Goal: Task Accomplishment & Management: Complete application form

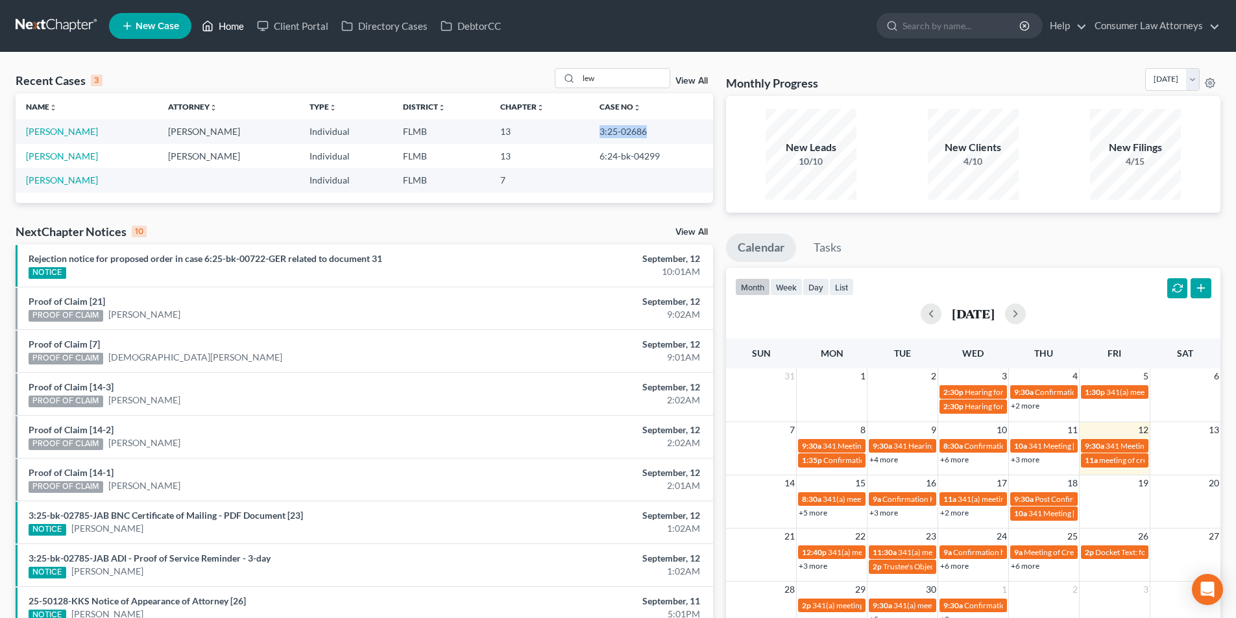
click at [240, 27] on link "Home" at bounding box center [222, 25] width 55 height 23
click at [619, 84] on input "lew" at bounding box center [624, 78] width 91 height 19
click at [619, 82] on input "lew" at bounding box center [624, 78] width 91 height 19
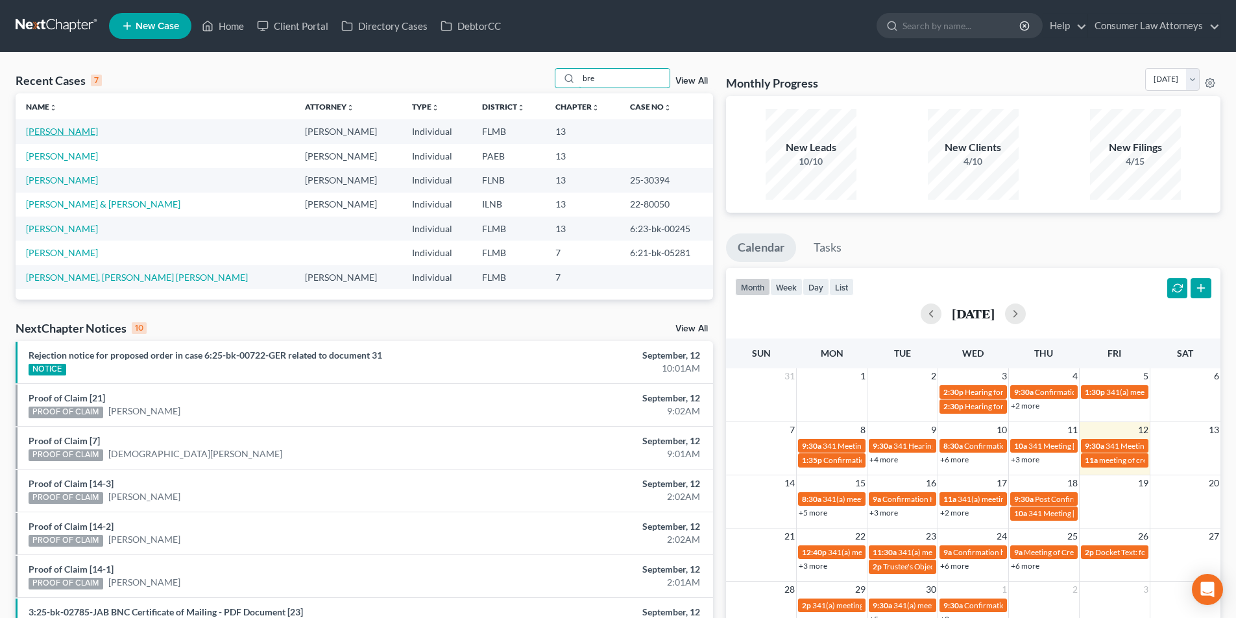
type input "bre"
click at [65, 132] on link "[PERSON_NAME]" at bounding box center [62, 131] width 72 height 11
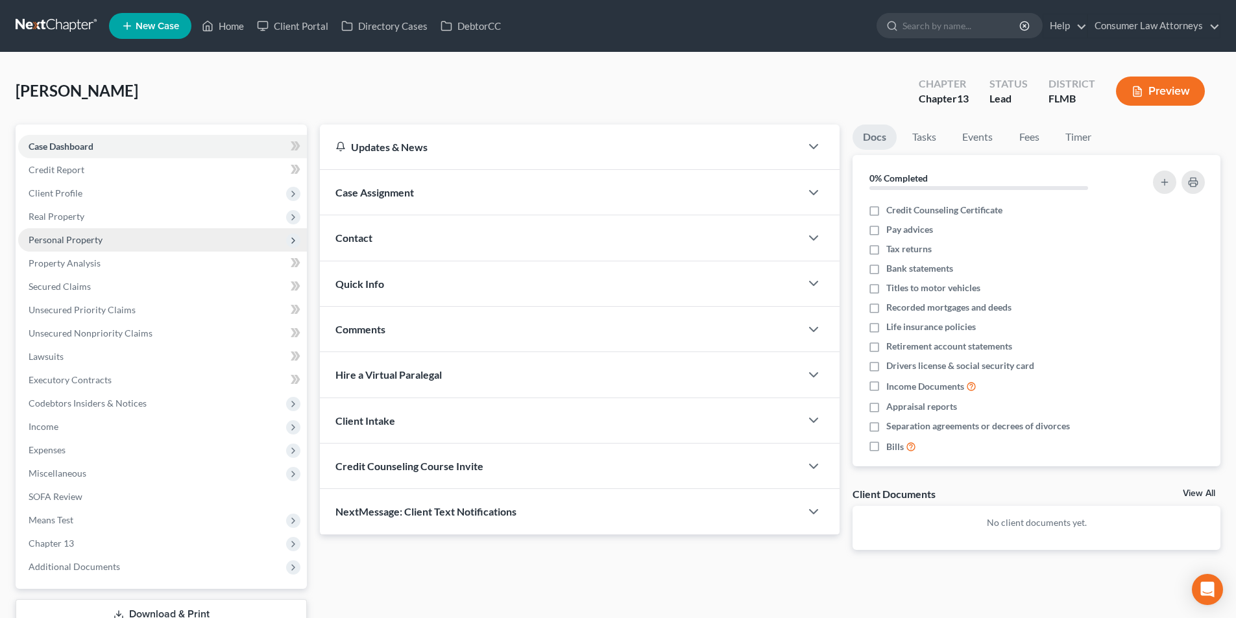
click at [86, 243] on span "Personal Property" at bounding box center [66, 239] width 74 height 11
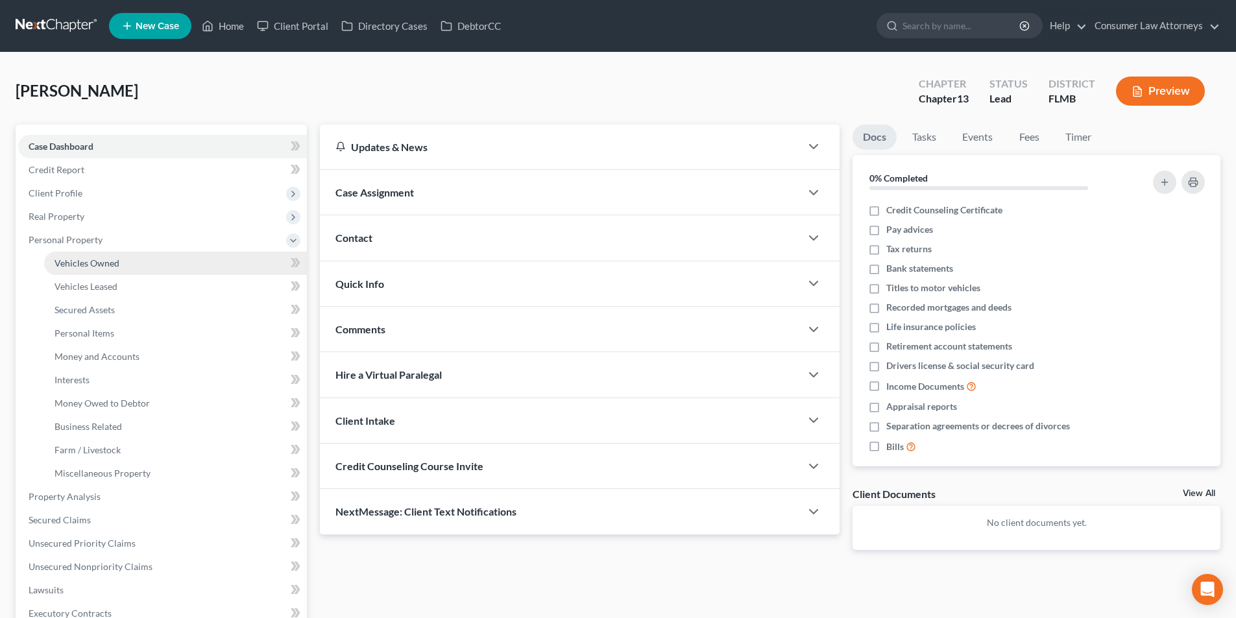
click at [109, 267] on span "Vehicles Owned" at bounding box center [86, 262] width 65 height 11
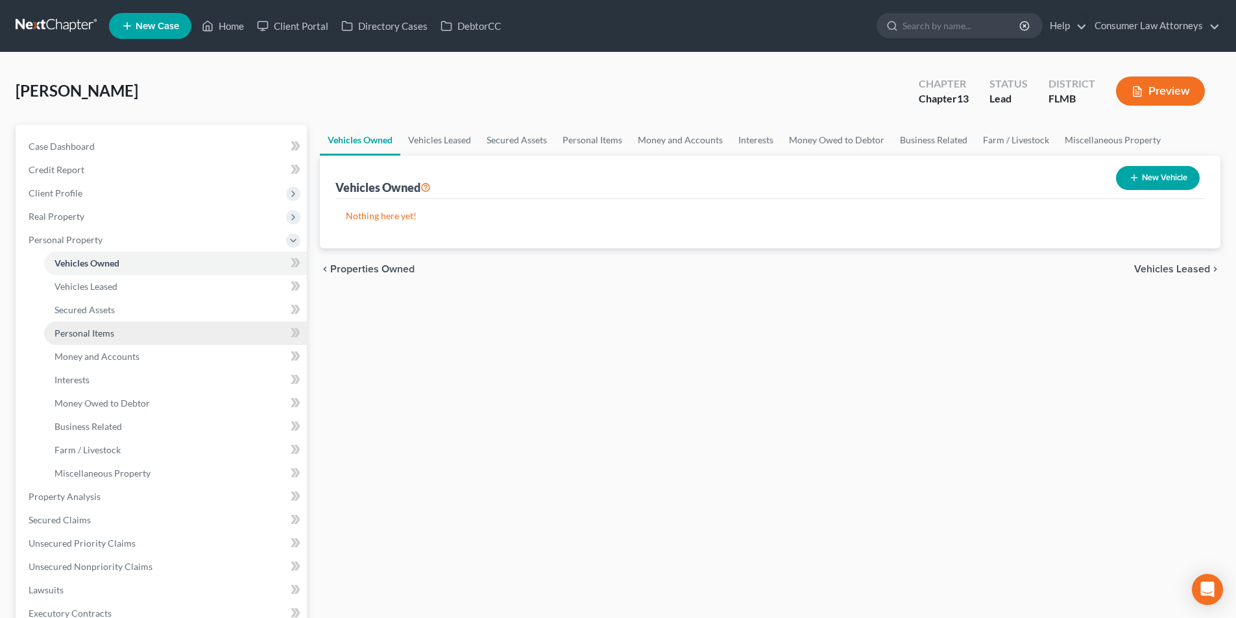
click at [101, 336] on span "Personal Items" at bounding box center [84, 333] width 60 height 11
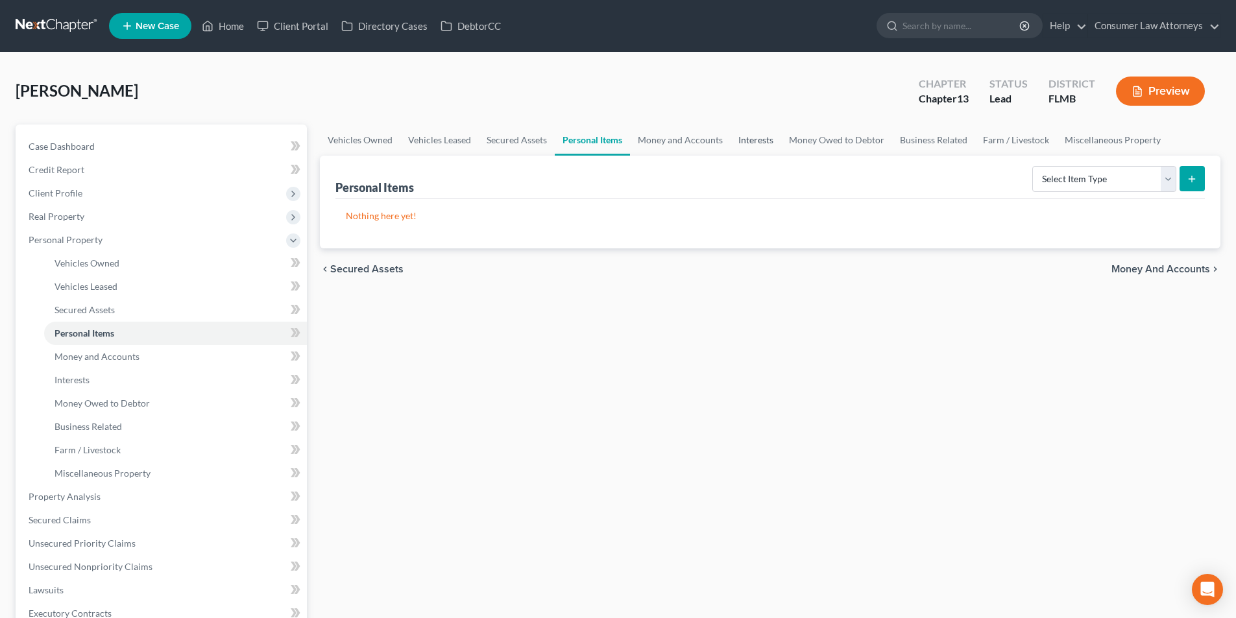
click at [741, 139] on link "Interests" at bounding box center [755, 140] width 51 height 31
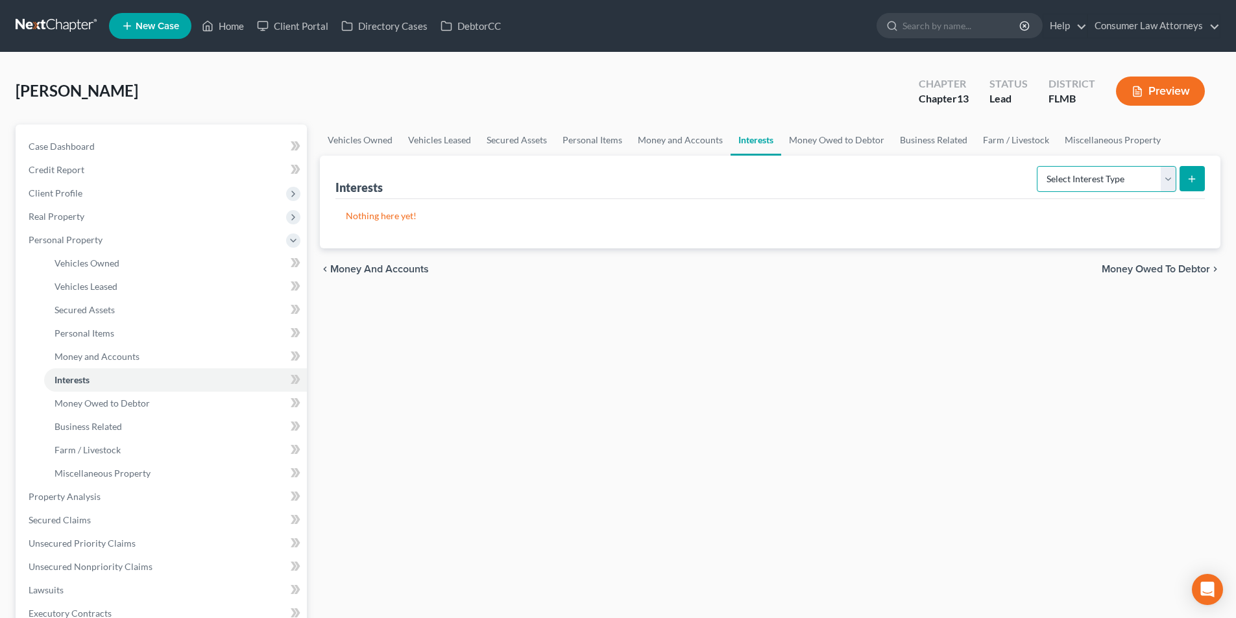
click at [1075, 179] on select "Select Interest Type 401K Annuity Bond Education IRA Government Bond Government…" at bounding box center [1105, 179] width 139 height 26
select select "other_retirement_plan"
click at [1038, 166] on select "Select Interest Type 401K Annuity Bond Education IRA Government Bond Government…" at bounding box center [1105, 179] width 139 height 26
click at [1184, 169] on button "submit" at bounding box center [1191, 178] width 25 height 25
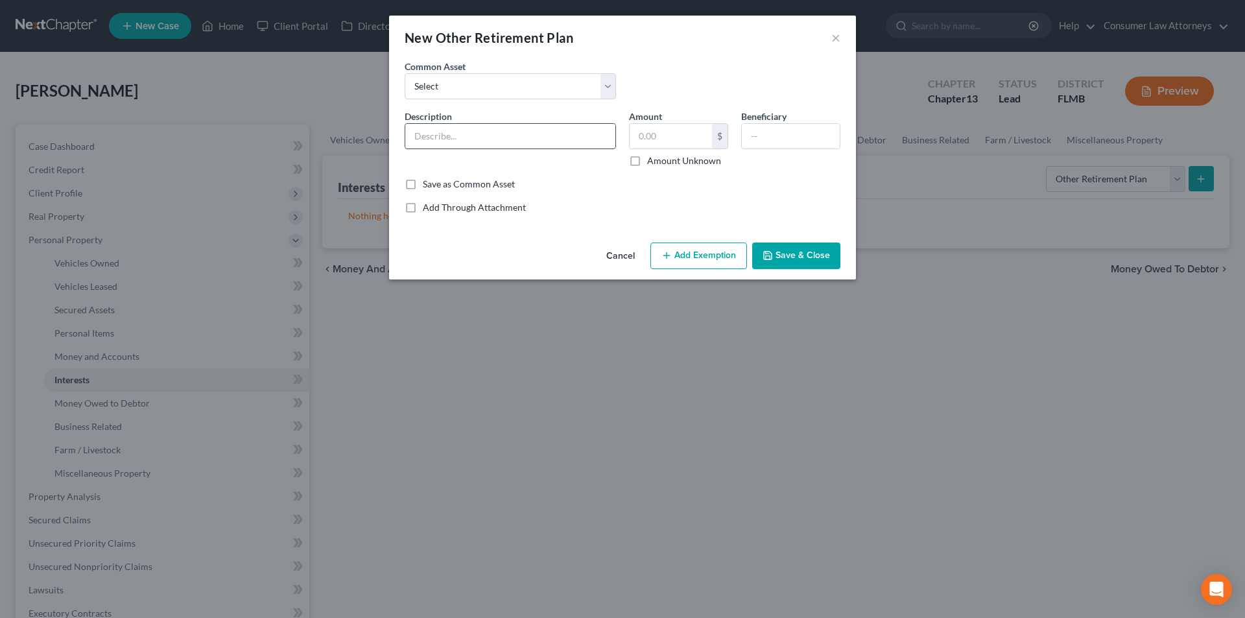
click at [551, 139] on input "text" at bounding box center [510, 136] width 210 height 25
type input "[PERSON_NAME]"
click at [654, 134] on input "text" at bounding box center [671, 136] width 82 height 25
type input "9,470.18"
click at [818, 259] on button "Save & Close" at bounding box center [796, 256] width 88 height 27
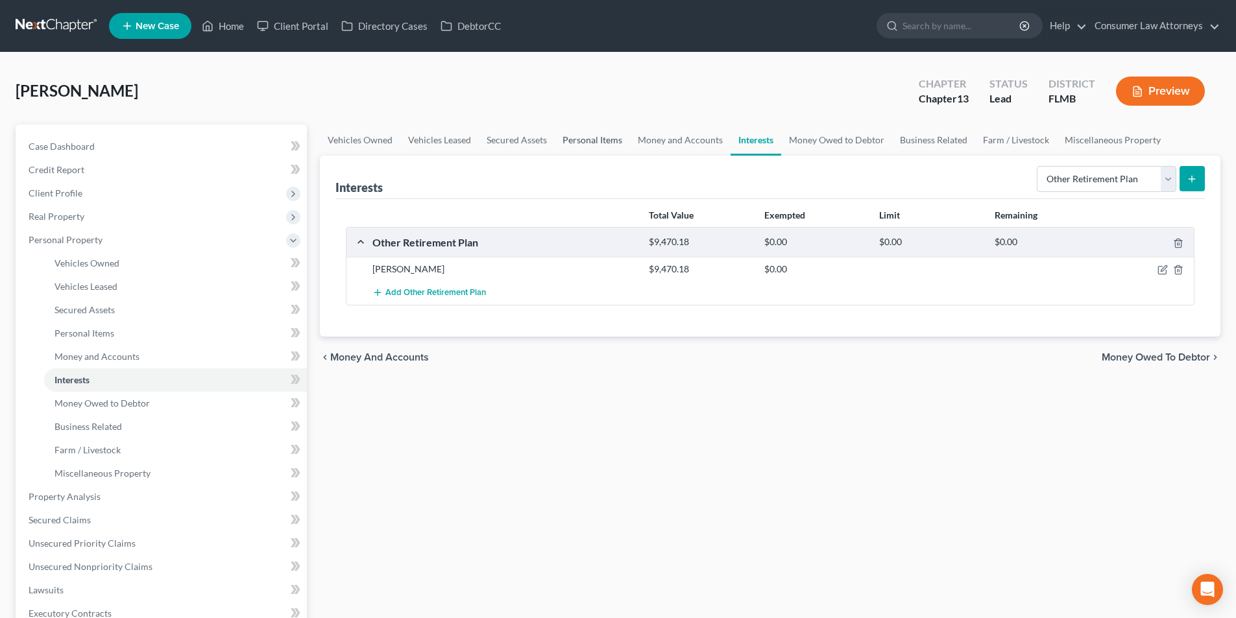
click at [605, 137] on link "Personal Items" at bounding box center [592, 140] width 75 height 31
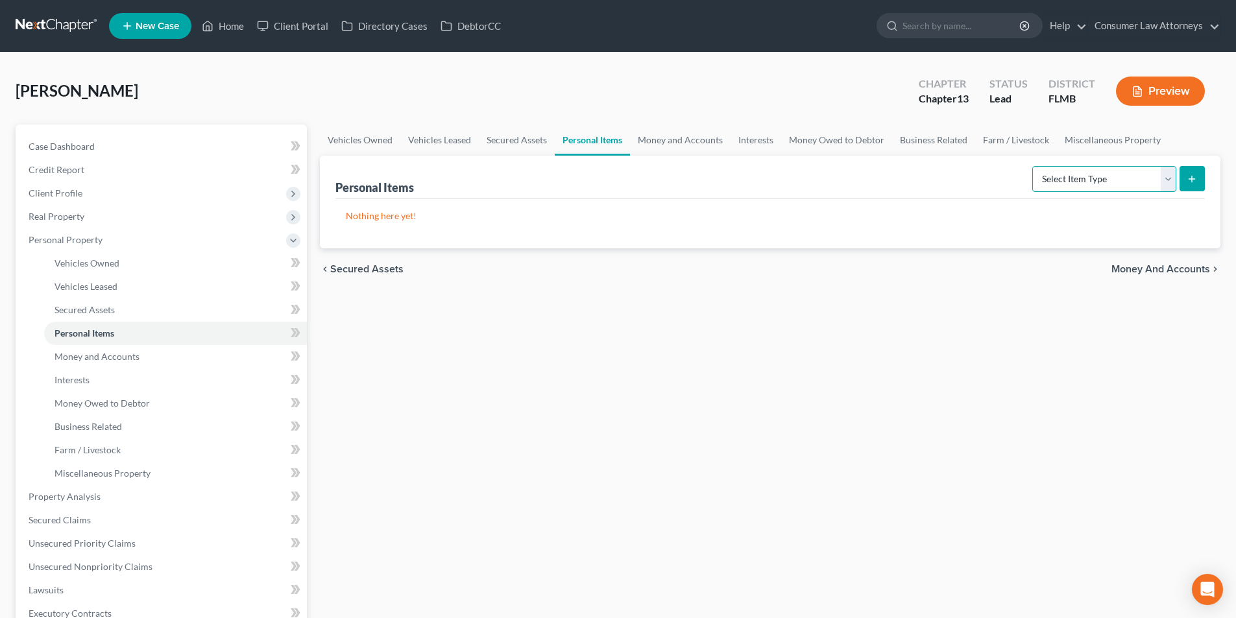
click at [1116, 175] on select "Select Item Type Clothing Collectibles Of Value Electronics Firearms Household …" at bounding box center [1104, 179] width 144 height 26
select select "clothing"
click at [1033, 166] on select "Select Item Type Clothing Collectibles Of Value Electronics Firearms Household …" at bounding box center [1104, 179] width 144 height 26
click at [1193, 178] on icon "submit" at bounding box center [1191, 179] width 10 height 10
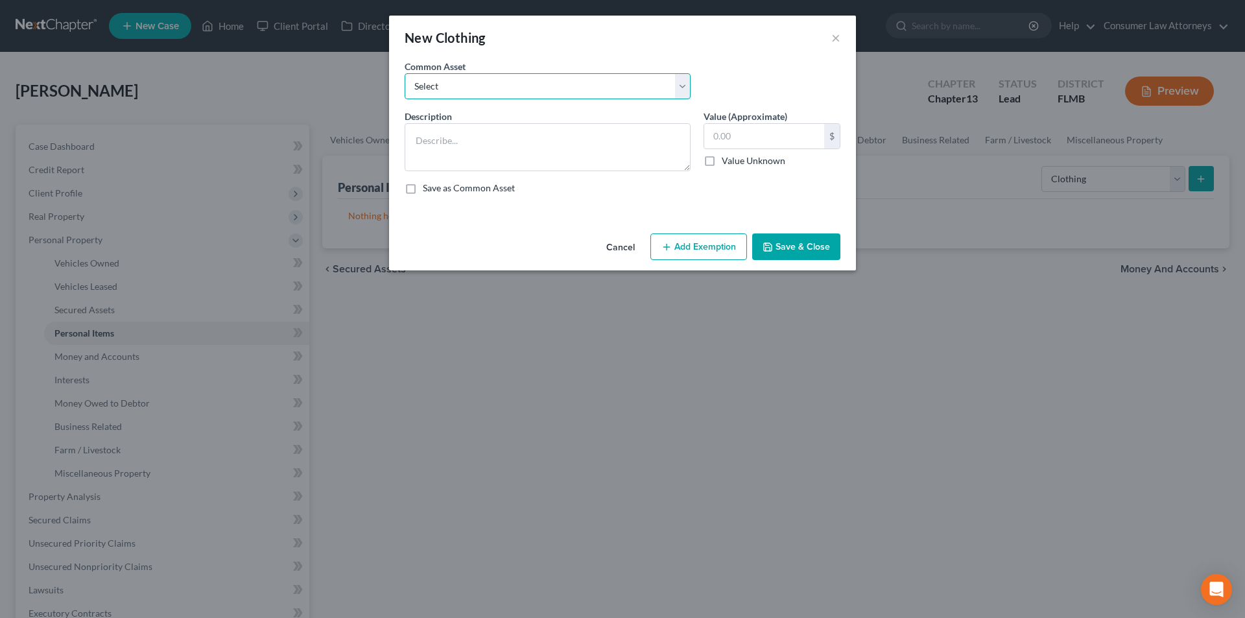
click at [465, 84] on select "Select Miscellaneous clothing and wearing apparel Clothing, shoes, jackets, out…" at bounding box center [548, 86] width 286 height 26
select select "3"
click at [405, 73] on select "Select Miscellaneous clothing and wearing apparel Clothing, shoes, jackets, out…" at bounding box center [548, 86] width 286 height 26
type textarea "Clothing, shoes, jackets, outwear, under garments."
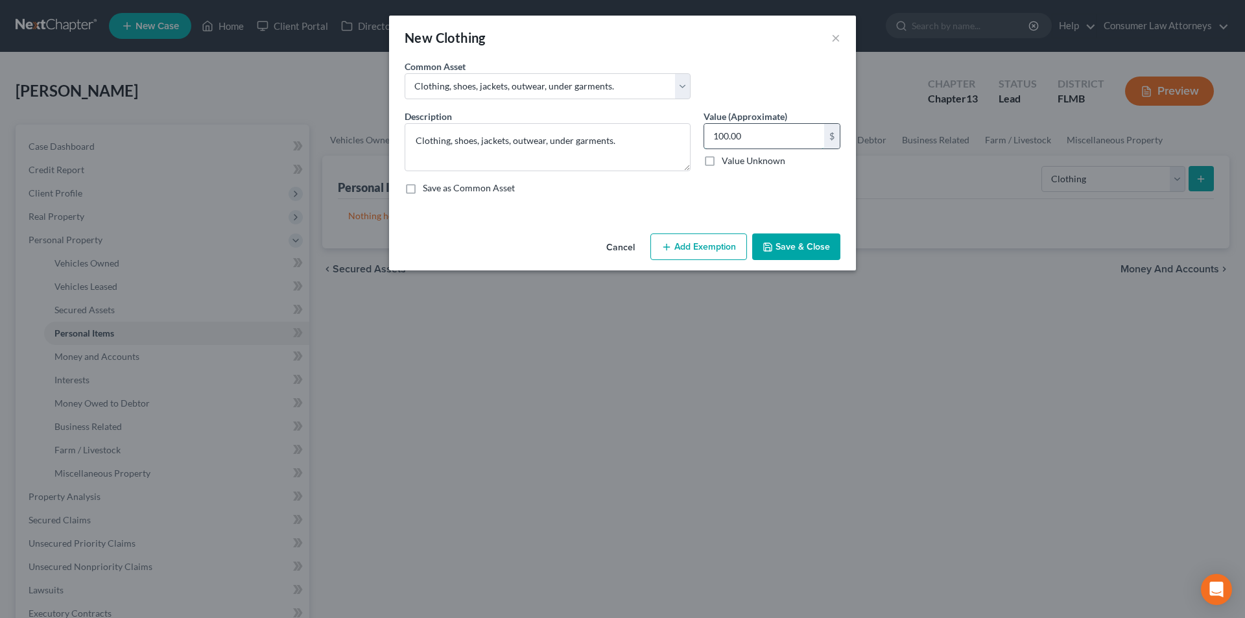
click at [760, 139] on input "100.00" at bounding box center [764, 136] width 120 height 25
type input "200.00"
click at [709, 250] on button "Add Exemption" at bounding box center [699, 246] width 97 height 27
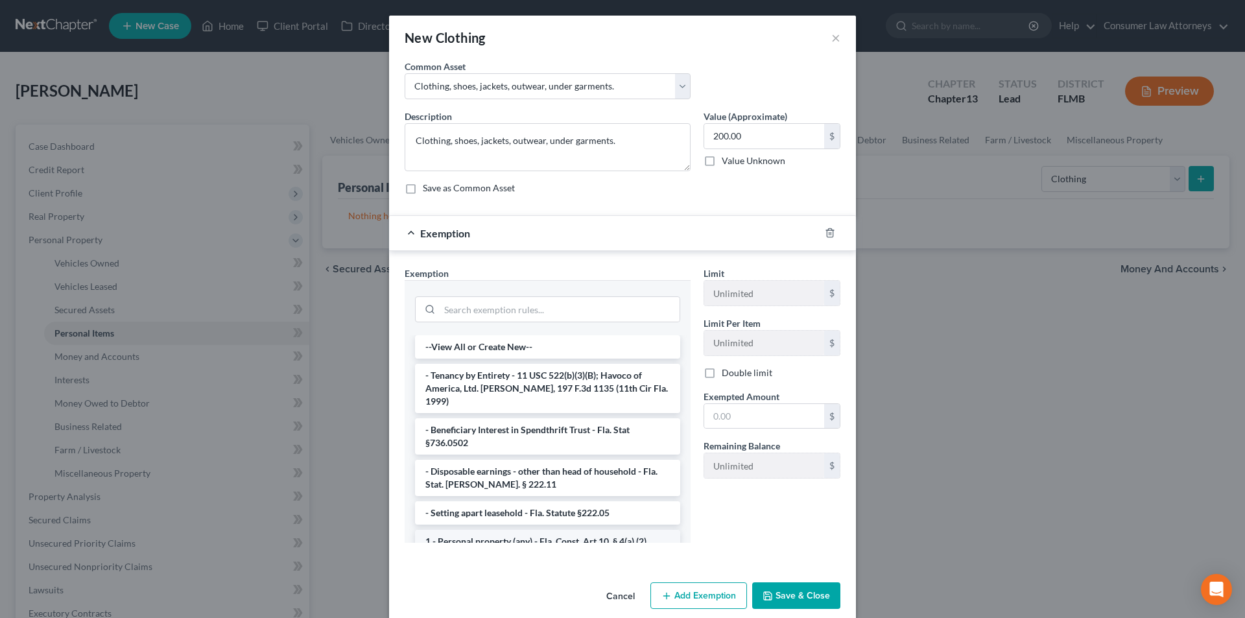
click at [513, 531] on li "1 - Personal property (any) - Fla. Const. Art.10, § 4(a) (2)" at bounding box center [547, 541] width 265 height 23
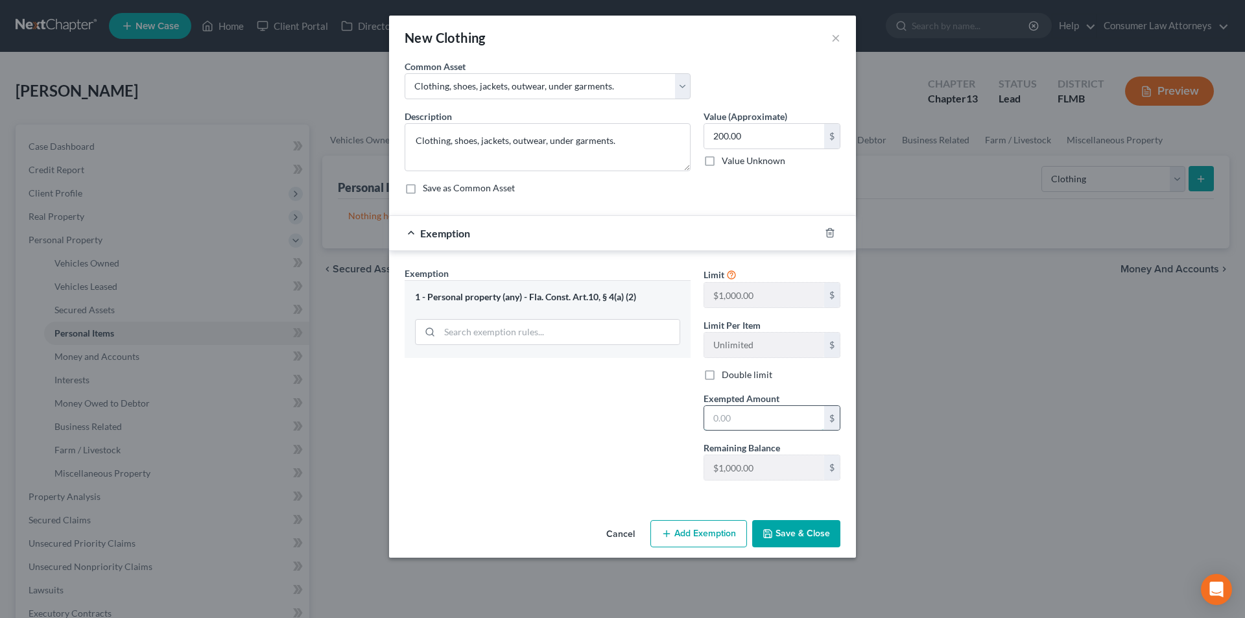
click at [735, 422] on input "text" at bounding box center [764, 418] width 120 height 25
type input "200.00"
click at [809, 532] on button "Save & Close" at bounding box center [796, 533] width 88 height 27
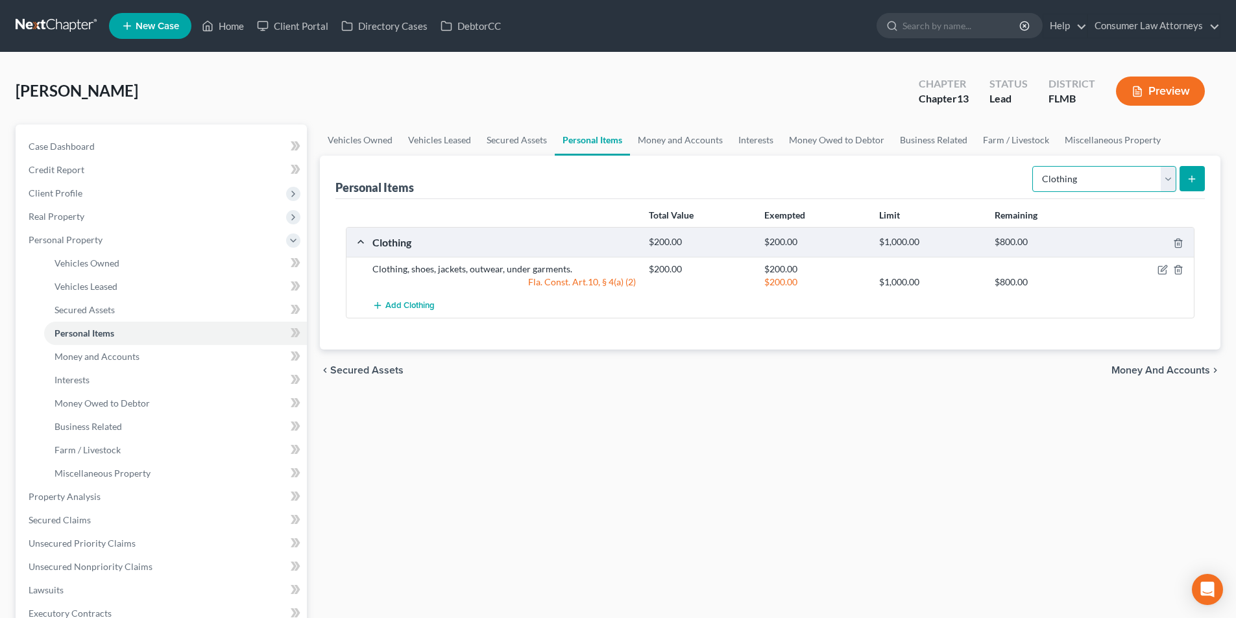
click at [1110, 171] on select "Select Item Type Clothing Collectibles Of Value Electronics Firearms Household …" at bounding box center [1104, 179] width 144 height 26
select select "electronics"
click at [1033, 166] on select "Select Item Type Clothing Collectibles Of Value Electronics Firearms Household …" at bounding box center [1104, 179] width 144 height 26
click at [1189, 177] on icon "submit" at bounding box center [1191, 179] width 10 height 10
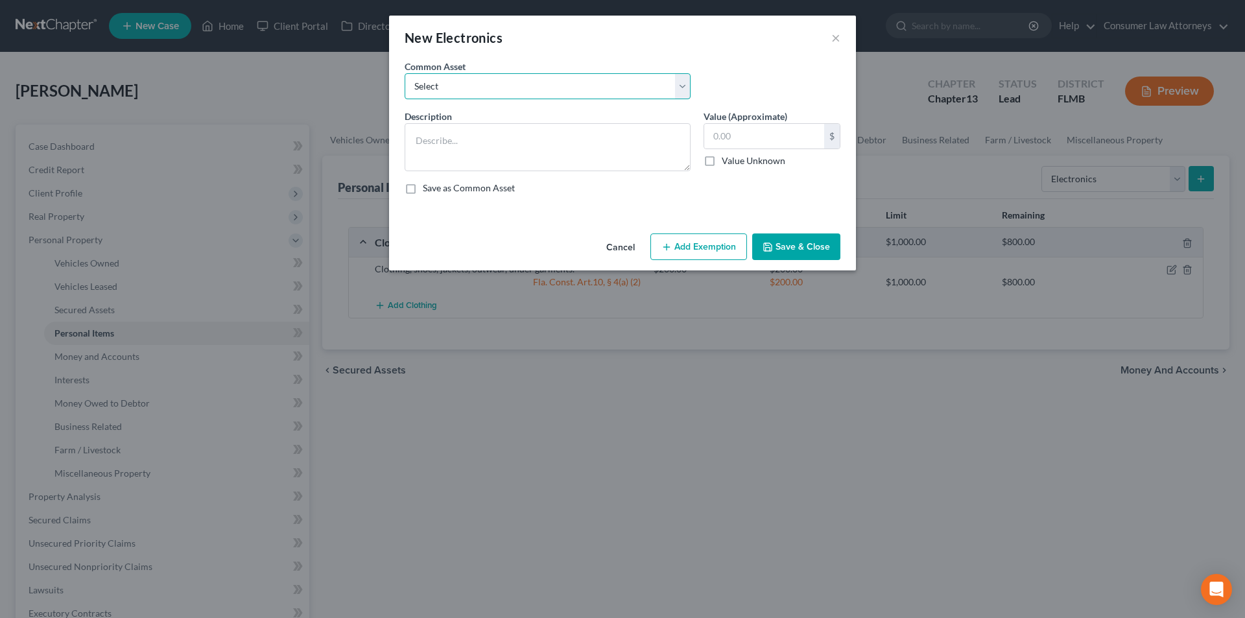
click at [564, 91] on select "Select Miscellaneous electronics Xbox Laptop Refrigerator Computer TV Cellphone…" at bounding box center [548, 86] width 286 height 26
select select "9"
click at [405, 73] on select "Select Miscellaneous electronics Xbox Laptop Refrigerator Computer TV Cellphone…" at bounding box center [548, 86] width 286 height 26
type textarea "TV, Cell Phone, and Laptop."
type input "300.00"
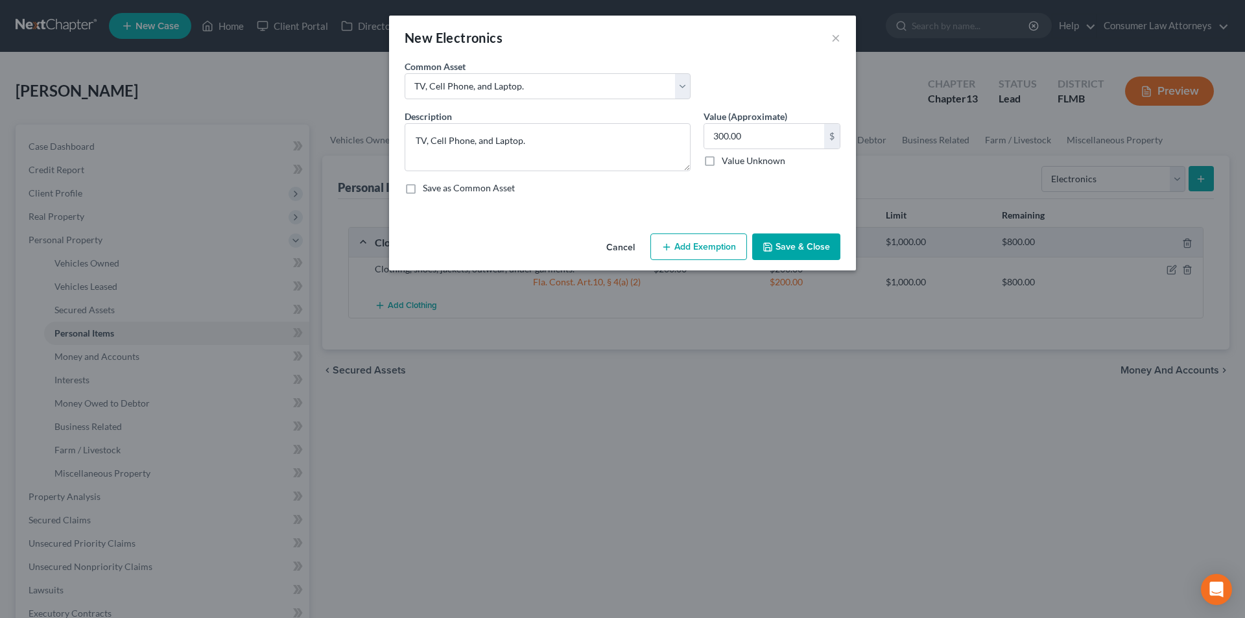
click at [700, 243] on button "Add Exemption" at bounding box center [699, 246] width 97 height 27
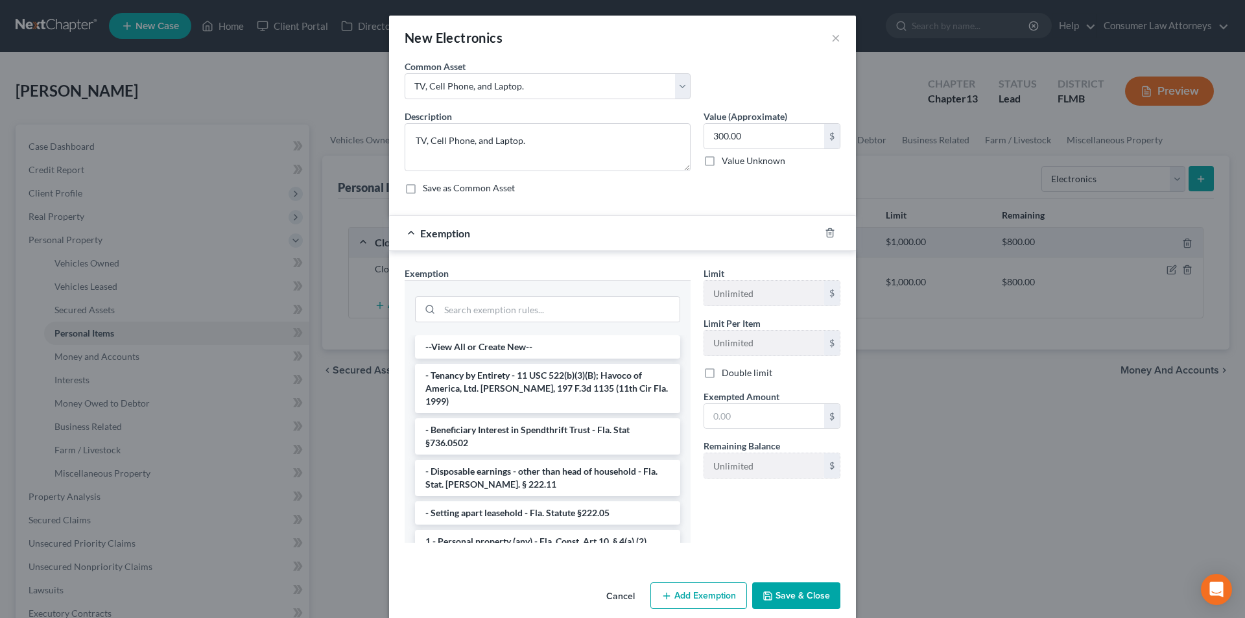
drag, startPoint x: 505, startPoint y: 527, endPoint x: 530, endPoint y: 514, distance: 28.1
click at [505, 530] on li "1 - Personal property (any) - Fla. Const. Art.10, § 4(a) (2)" at bounding box center [547, 541] width 265 height 23
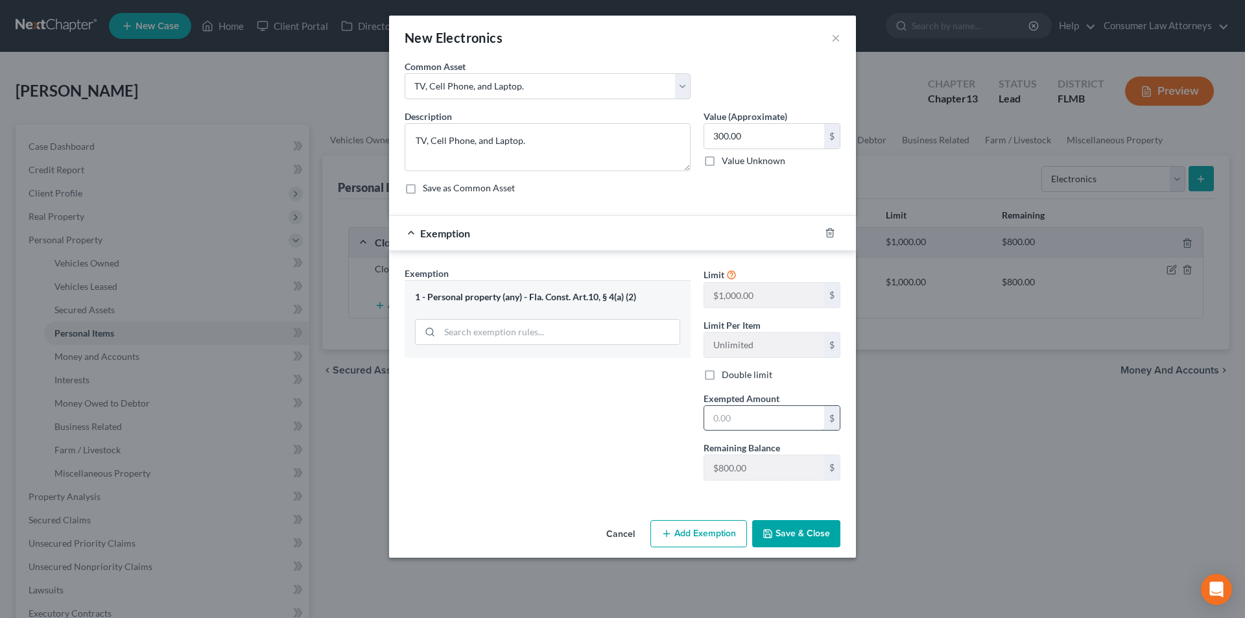
click at [746, 421] on input "text" at bounding box center [764, 418] width 120 height 25
type input "300.00"
click at [814, 523] on button "Save & Close" at bounding box center [796, 533] width 88 height 27
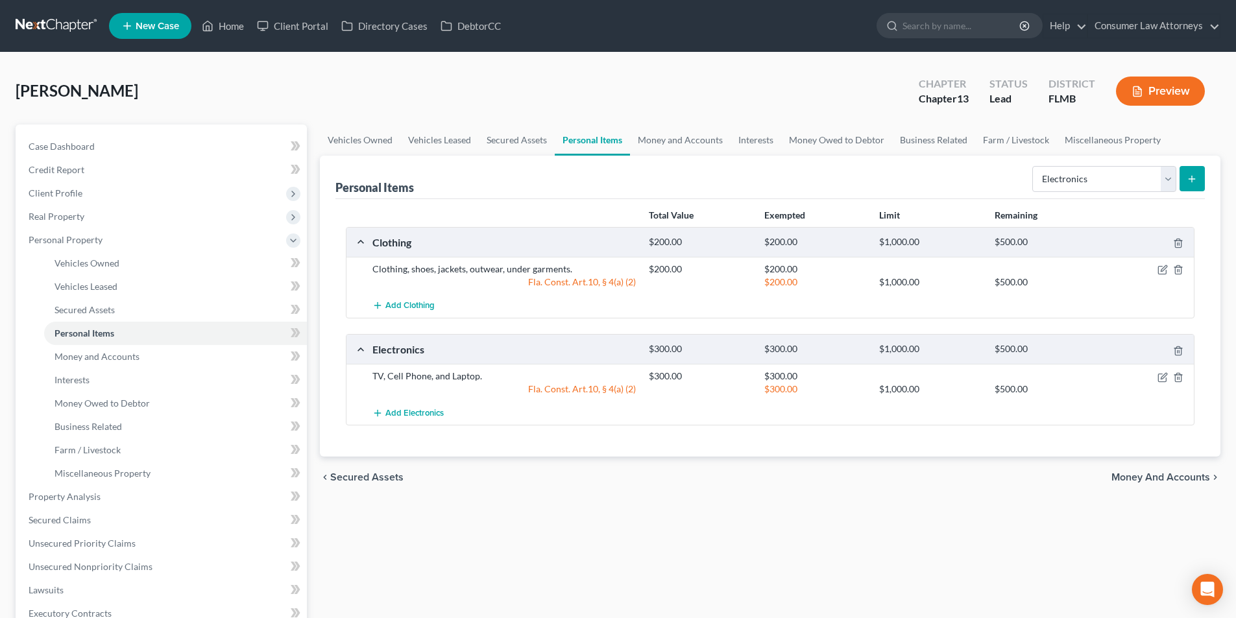
click at [1094, 193] on div "Select Item Type Clothing Collectibles Of Value Electronics Firearms Household …" at bounding box center [1116, 178] width 178 height 34
click at [1098, 183] on select "Select Item Type Clothing Collectibles Of Value Electronics Firearms Household …" at bounding box center [1104, 179] width 144 height 26
select select "household_goods"
click at [1033, 166] on select "Select Item Type Clothing Collectibles Of Value Electronics Firearms Household …" at bounding box center [1104, 179] width 144 height 26
click at [1189, 176] on icon "submit" at bounding box center [1191, 179] width 10 height 10
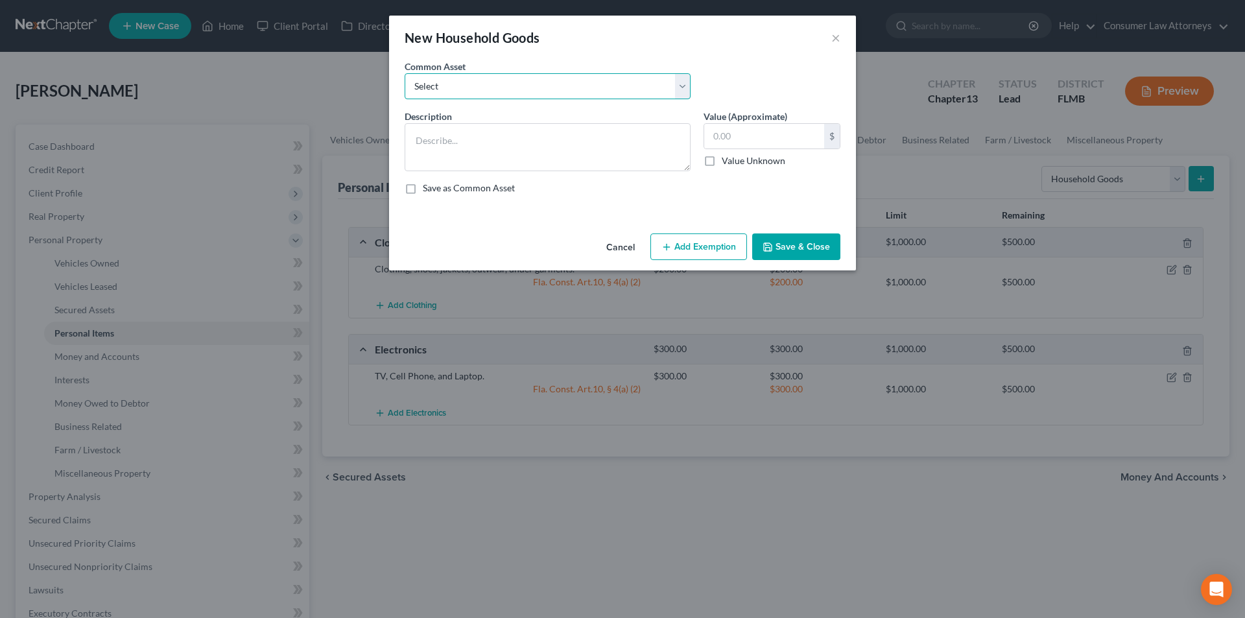
click at [526, 89] on select "Select Miscellaneous household goods, furniture and furnishings freezer Dryer c…" at bounding box center [548, 86] width 286 height 26
select select "16"
click at [405, 73] on select "Select Miscellaneous household goods, furniture and furnishings freezer Dryer c…" at bounding box center [548, 86] width 286 height 26
type textarea "Refrigerator, Stove, Washer, Dryer, Sofa, Love Seat, Recliner, Bedroom Furnitur…"
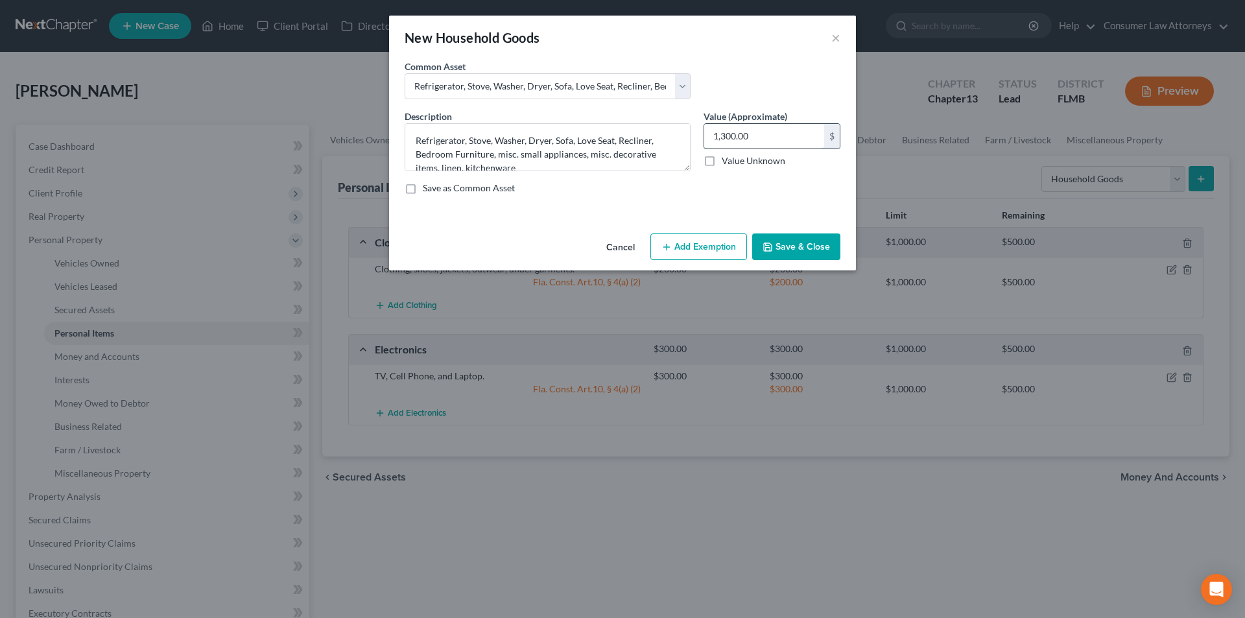
click at [754, 135] on input "1,300.00" at bounding box center [764, 136] width 120 height 25
type input "425.00"
click at [709, 254] on button "Add Exemption" at bounding box center [699, 246] width 97 height 27
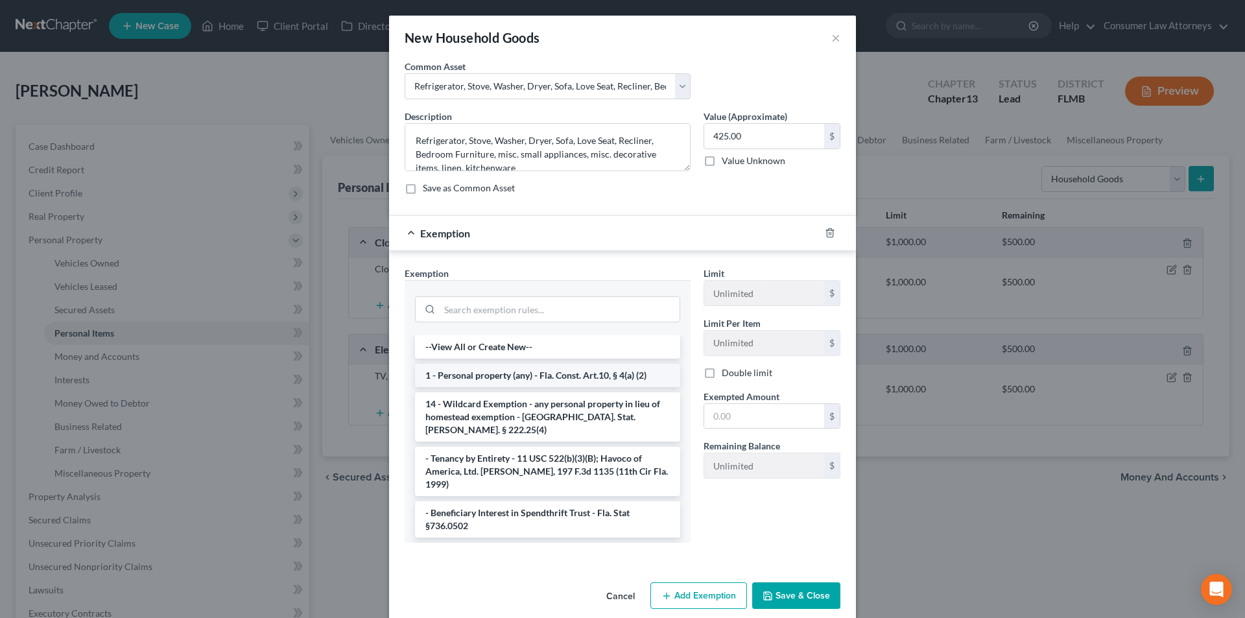
click at [510, 374] on li "1 - Personal property (any) - Fla. Const. Art.10, § 4(a) (2)" at bounding box center [547, 375] width 265 height 23
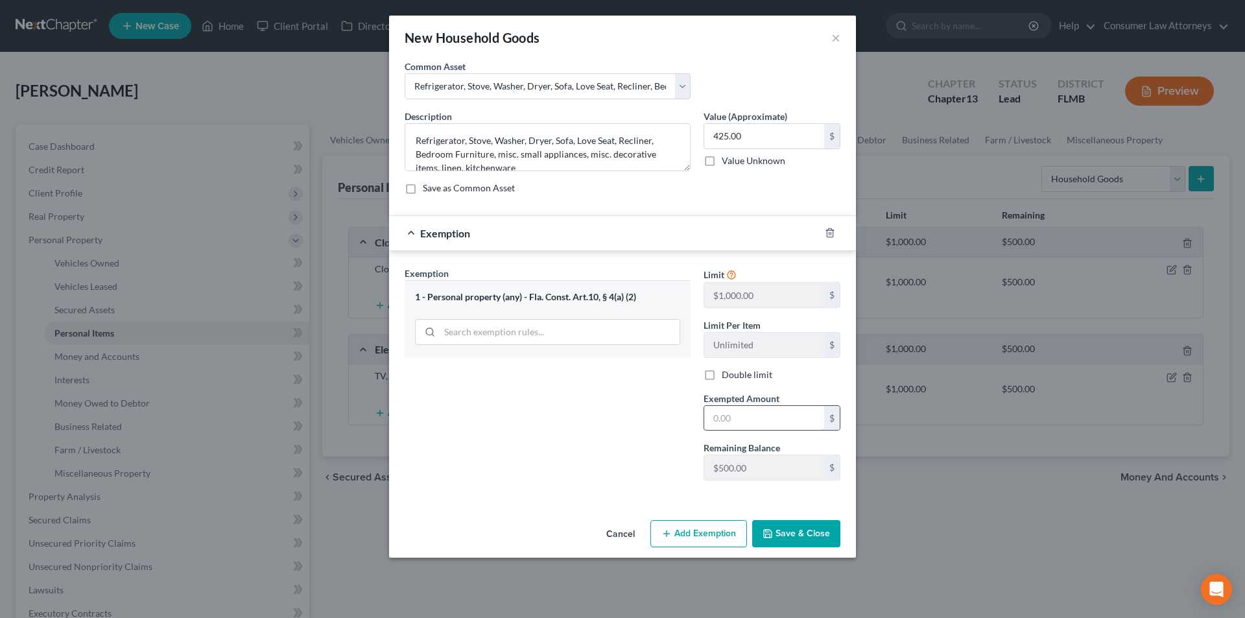
click at [734, 418] on input "text" at bounding box center [764, 418] width 120 height 25
type input "425.00"
click at [801, 531] on button "Save & Close" at bounding box center [796, 533] width 88 height 27
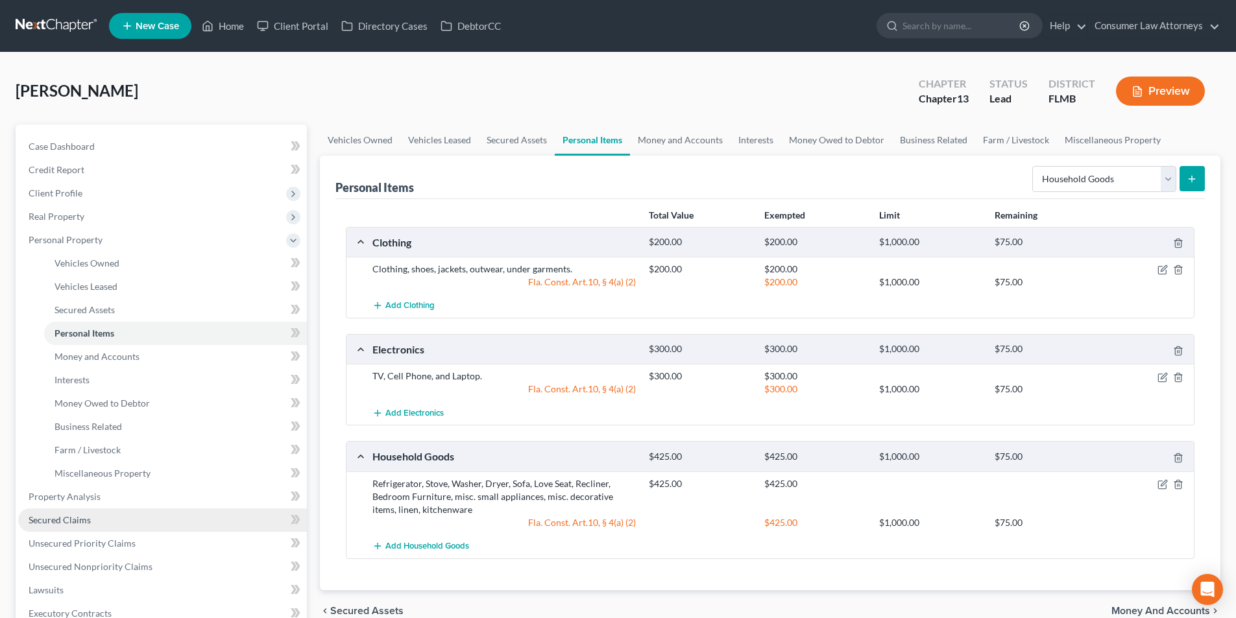
click at [73, 523] on span "Secured Claims" at bounding box center [60, 519] width 62 height 11
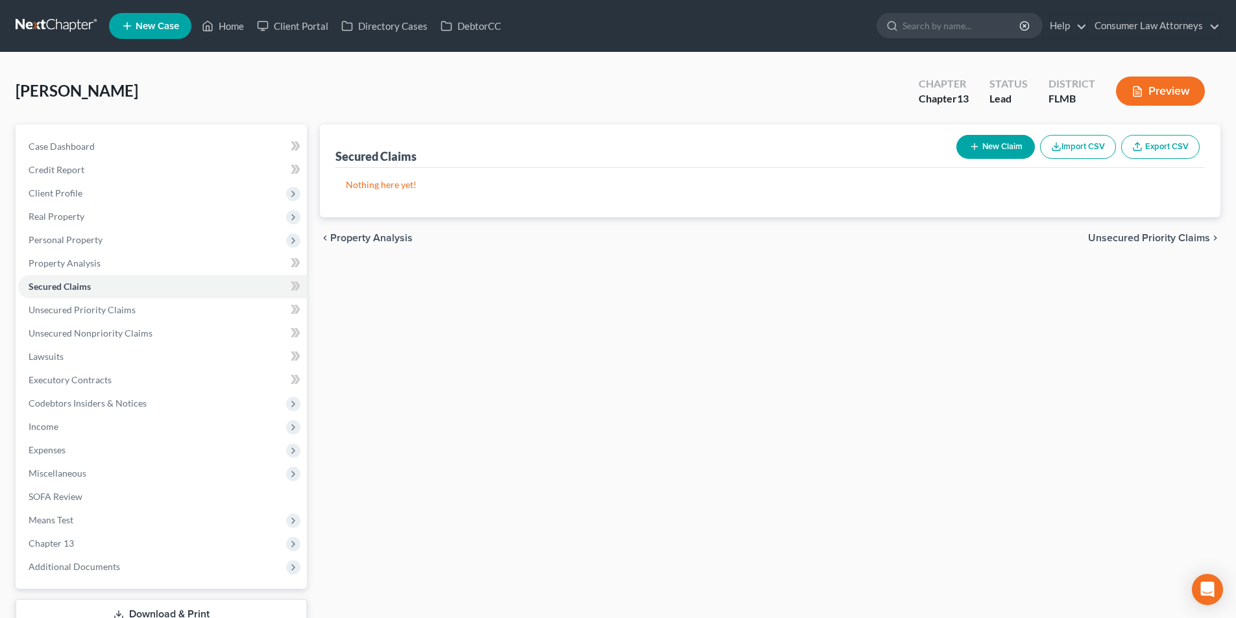
click at [996, 147] on button "New Claim" at bounding box center [995, 147] width 78 height 24
select select "0"
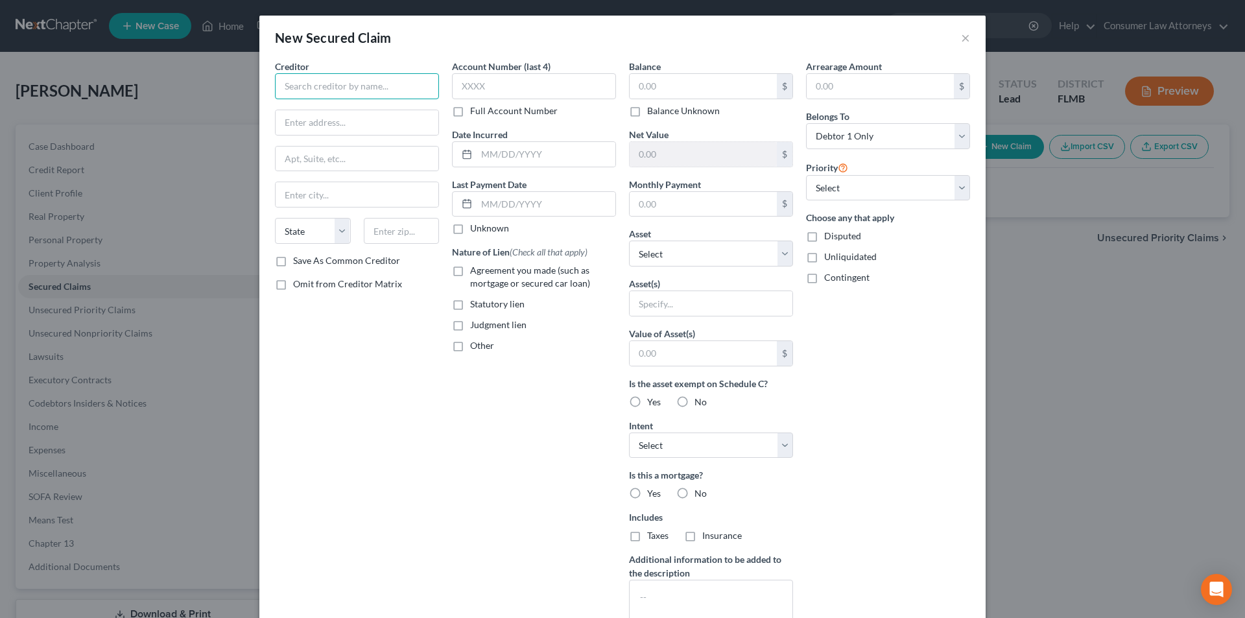
click at [394, 91] on input "text" at bounding box center [357, 86] width 164 height 26
click at [394, 91] on input "[GEOGRAPHIC_DATA]" at bounding box center [357, 86] width 164 height 26
type input "[GEOGRAPHIC_DATA]"
click at [412, 389] on div "Creditor * [GEOGRAPHIC_DATA], Inc. PO box [GEOGRAPHIC_DATA]-9589 State [US_STAT…" at bounding box center [357, 349] width 177 height 579
click at [547, 88] on input "text" at bounding box center [534, 86] width 164 height 26
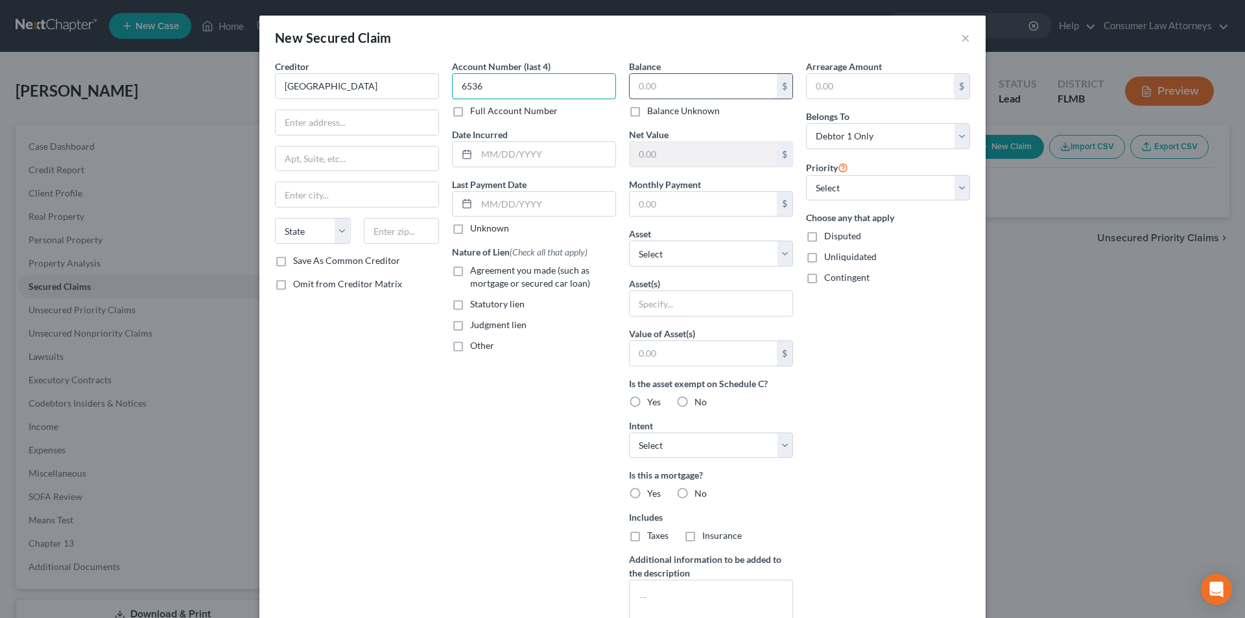
type input "6536"
click at [676, 92] on input "text" at bounding box center [703, 86] width 147 height 25
type input "22,000.00"
click at [669, 449] on select "Select Surrender Redeem Reaffirm Avoid Other" at bounding box center [711, 446] width 164 height 26
select select "2"
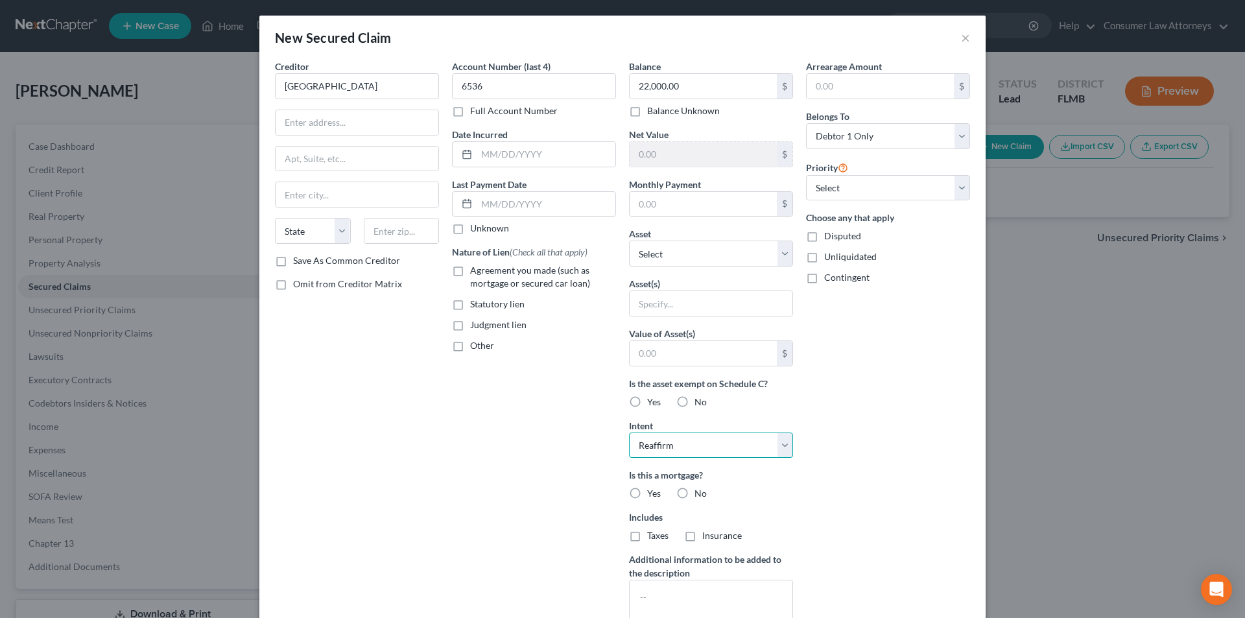
click at [629, 433] on select "Select Surrender Redeem Reaffirm Avoid Other" at bounding box center [711, 446] width 164 height 26
click at [695, 491] on label "No" at bounding box center [701, 493] width 12 height 13
click at [700, 491] on input "No" at bounding box center [704, 491] width 8 height 8
radio input "true"
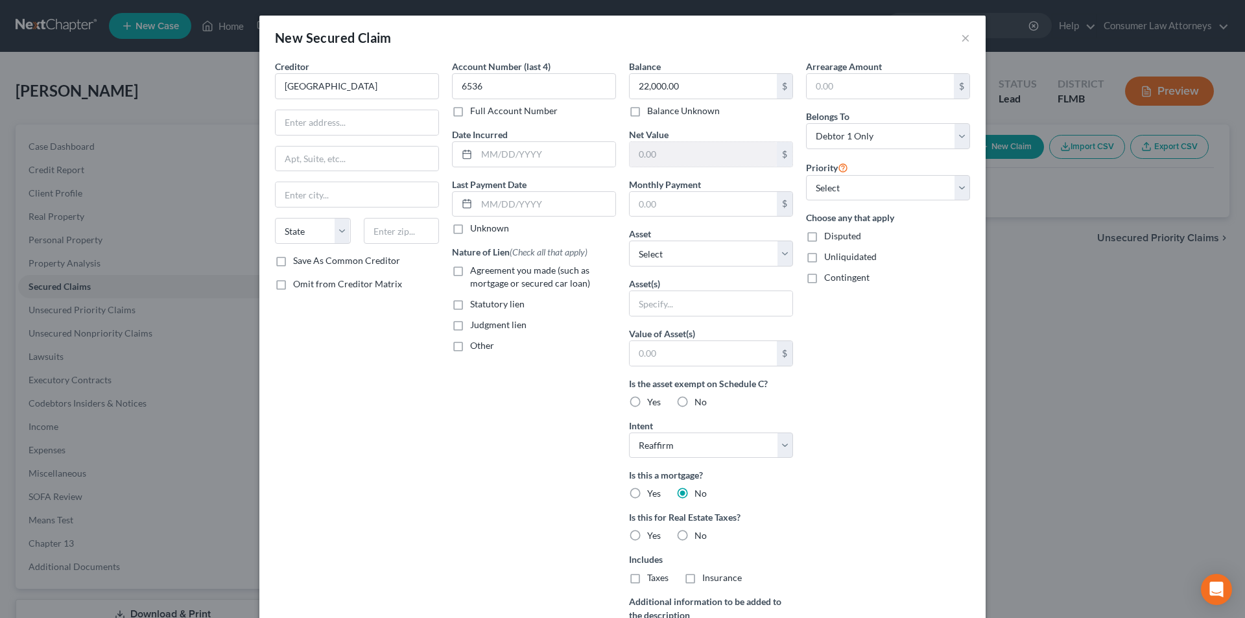
click at [647, 538] on label "Yes" at bounding box center [654, 535] width 14 height 13
click at [652, 538] on input "Yes" at bounding box center [656, 533] width 8 height 8
radio input "true"
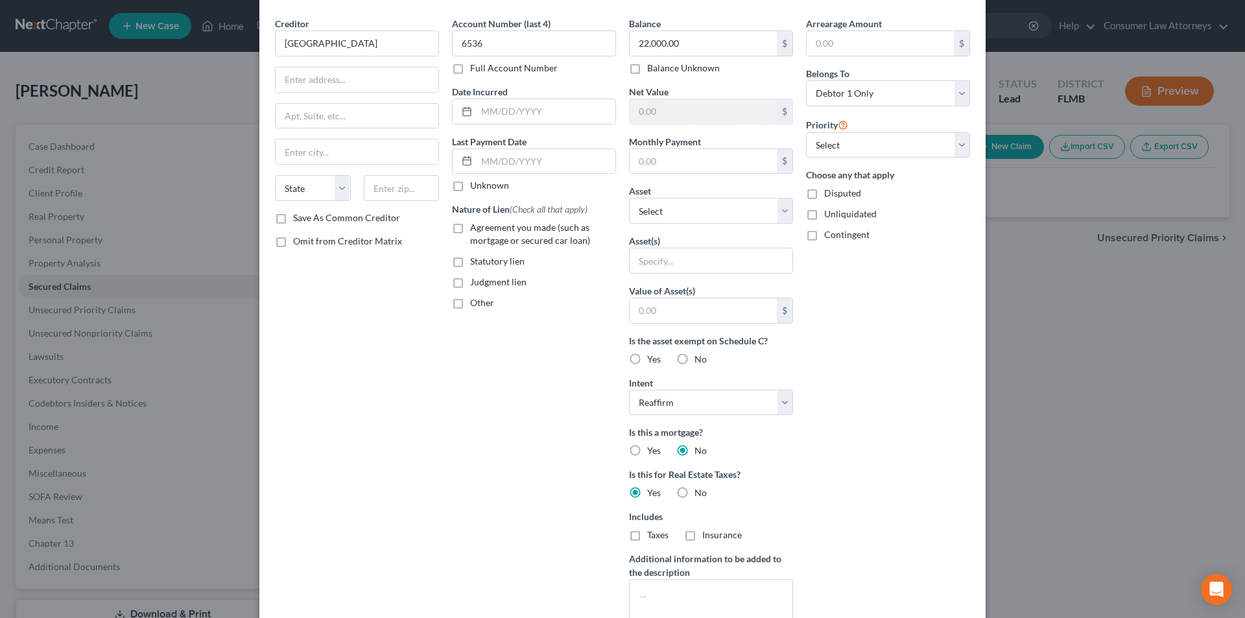
scroll to position [144, 0]
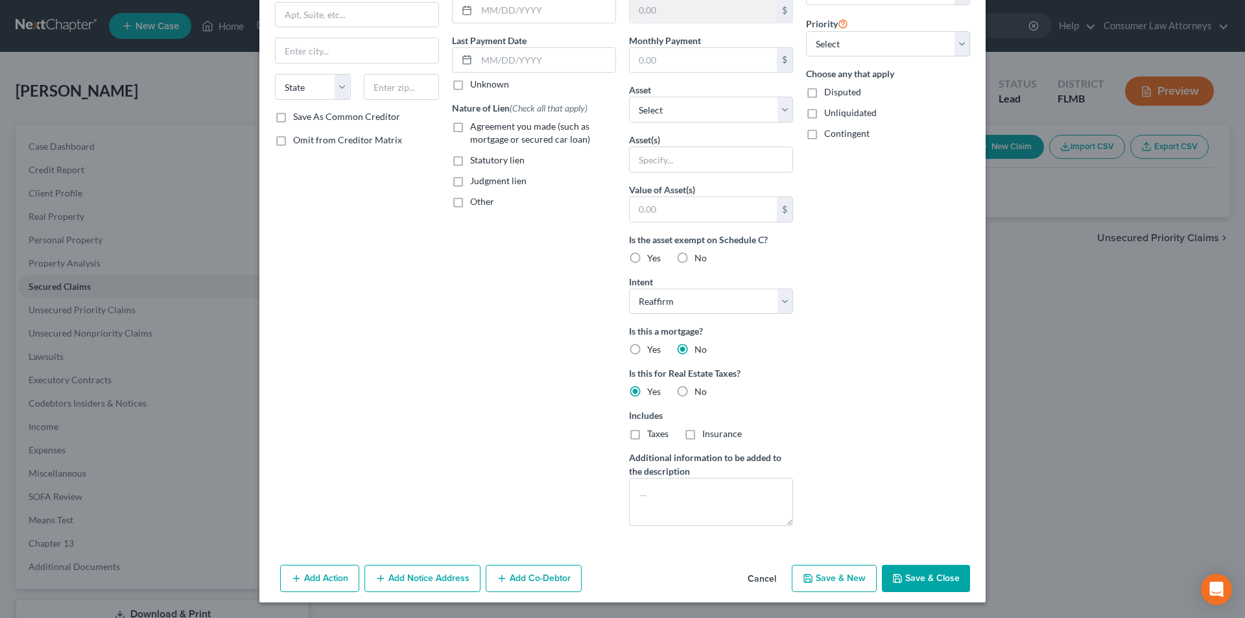
click at [957, 585] on button "Save & Close" at bounding box center [926, 578] width 88 height 27
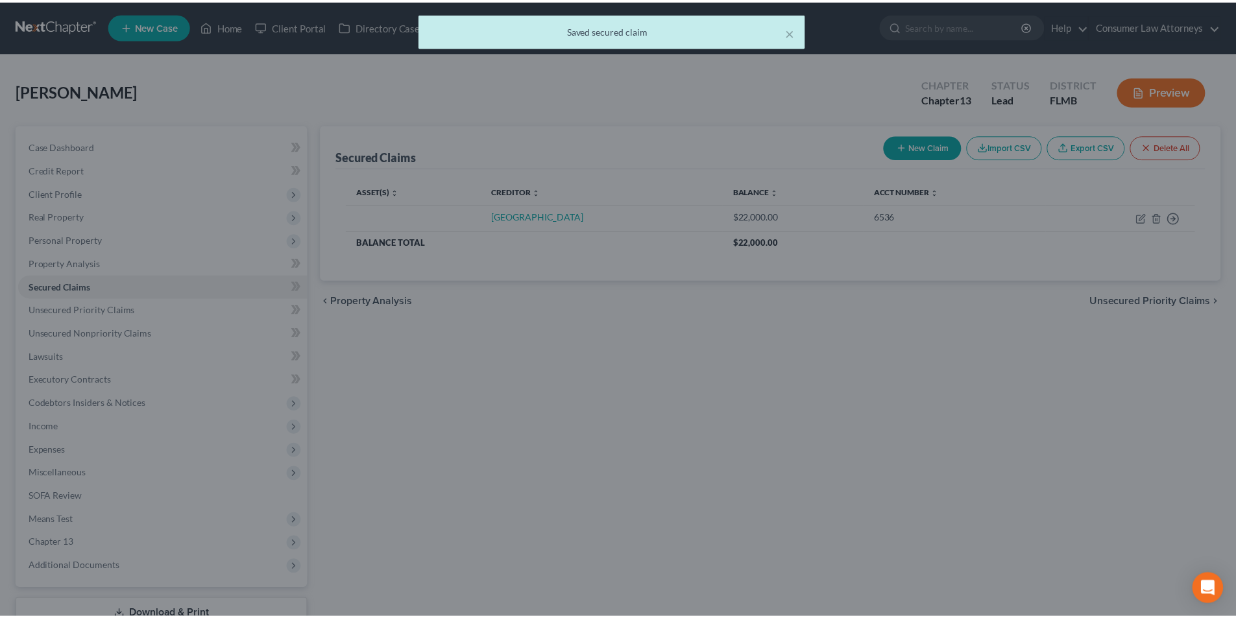
scroll to position [0, 0]
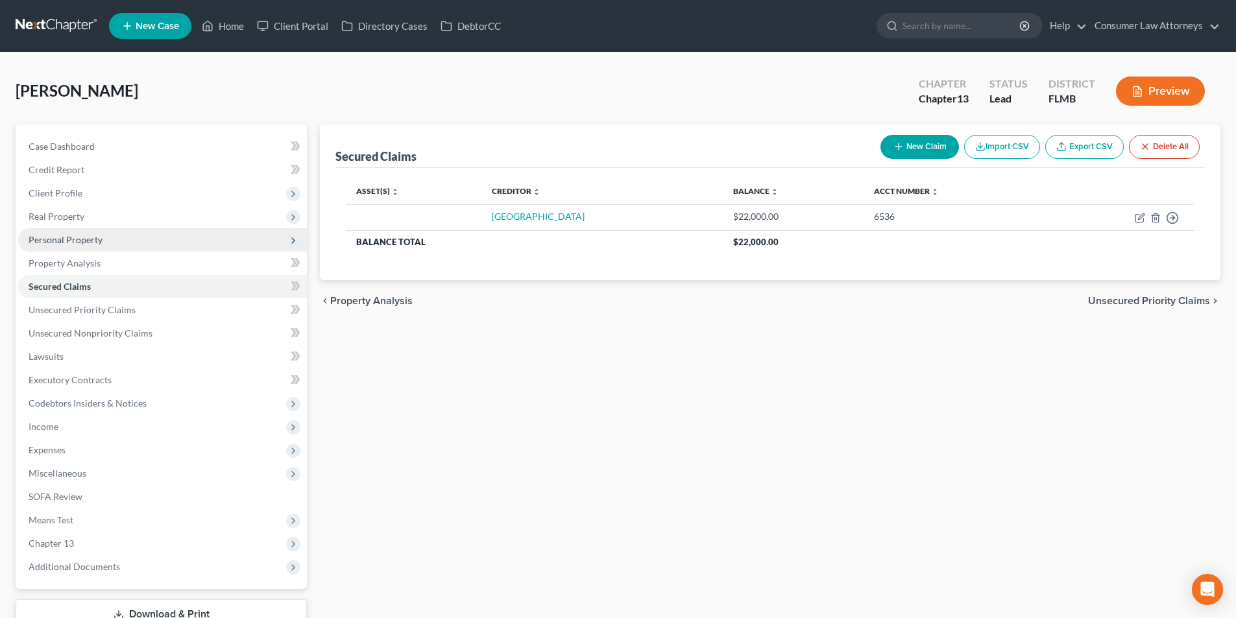
click at [78, 240] on span "Personal Property" at bounding box center [66, 239] width 74 height 11
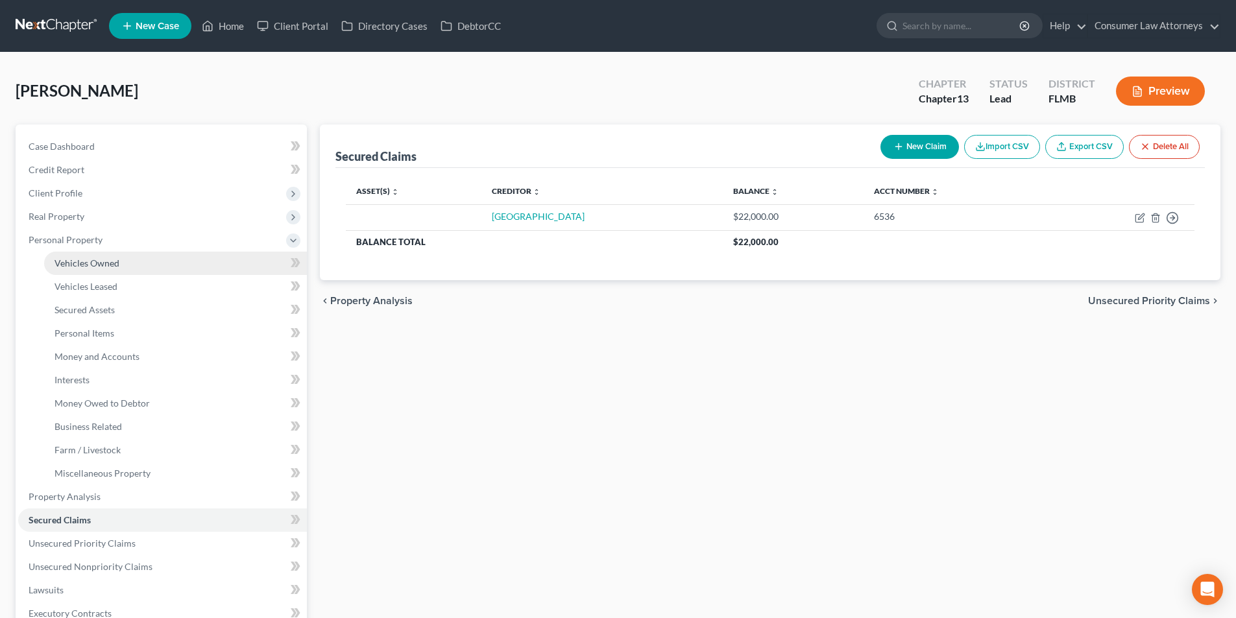
click at [92, 259] on span "Vehicles Owned" at bounding box center [86, 262] width 65 height 11
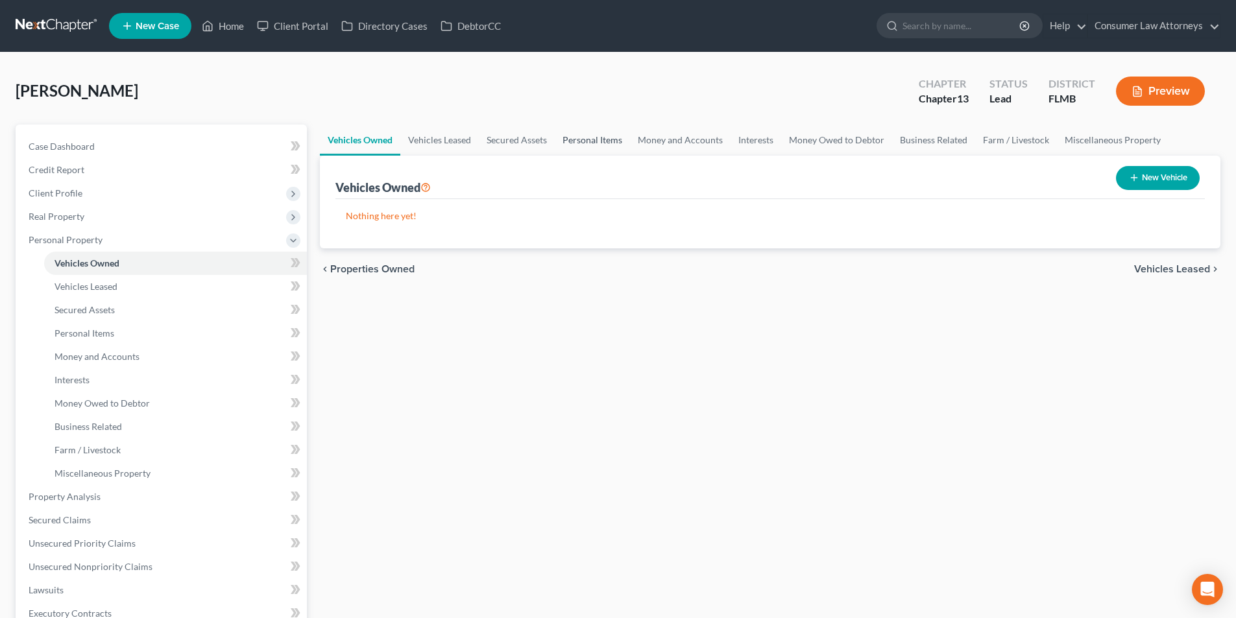
click at [600, 141] on link "Personal Items" at bounding box center [592, 140] width 75 height 31
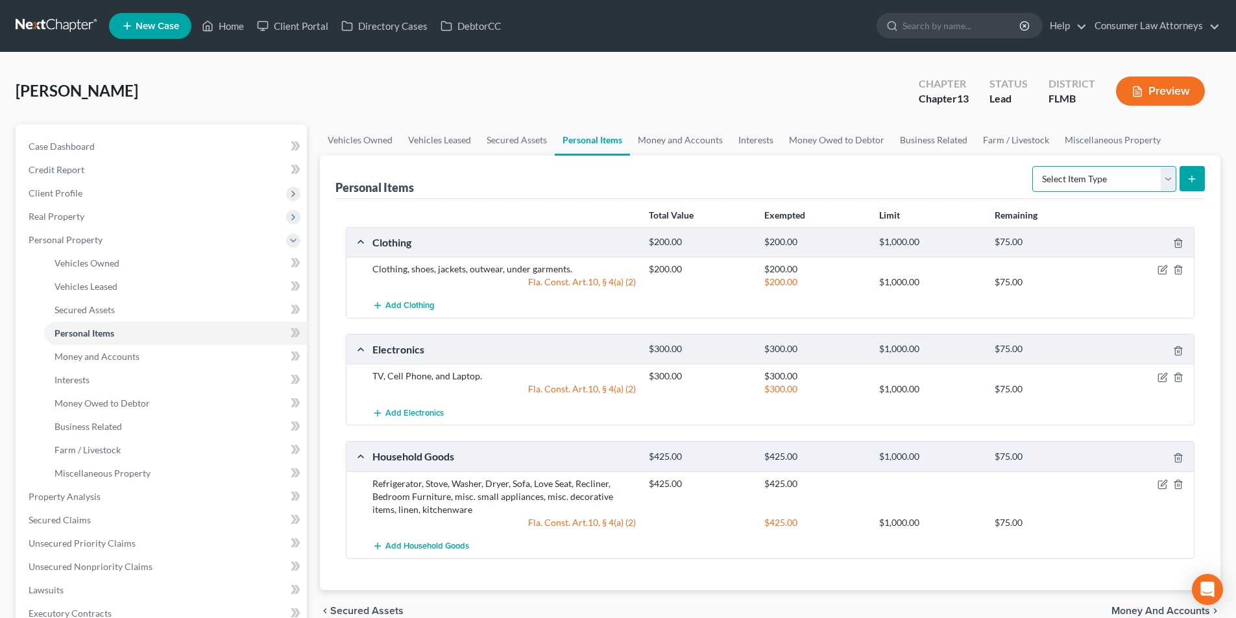
click at [1115, 181] on select "Select Item Type Clothing Collectibles Of Value Electronics Firearms Household …" at bounding box center [1104, 179] width 144 height 26
select select "pets"
click at [1033, 166] on select "Select Item Type Clothing Collectibles Of Value Electronics Firearms Household …" at bounding box center [1104, 179] width 144 height 26
click at [1191, 180] on line "submit" at bounding box center [1191, 179] width 0 height 6
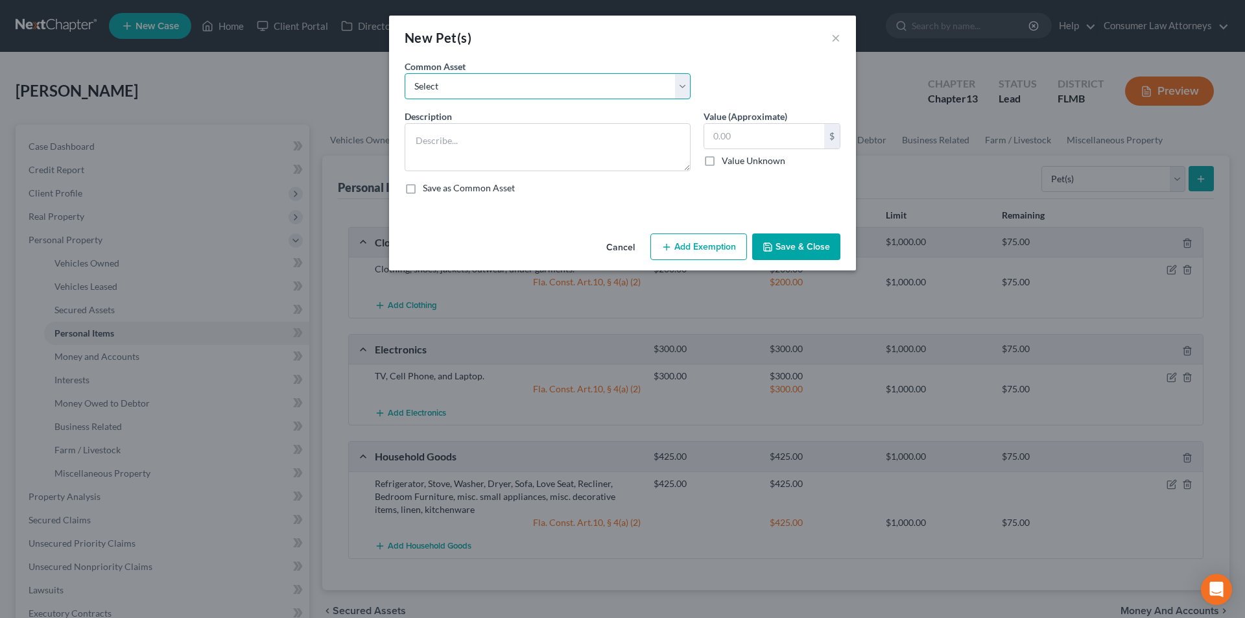
click at [509, 90] on select "Select [PERSON_NAME] Fish Tank Macaw Belgian Malinois Yorkie Rabbit Teacup Pigs…" at bounding box center [548, 86] width 286 height 26
select select "7"
click at [405, 73] on select "Select [PERSON_NAME] Fish Tank Macaw Belgian Malinois Yorkie Rabbit Teacup Pigs…" at bounding box center [548, 86] width 286 height 26
type textarea "Cats"
click at [754, 138] on input "25.00" at bounding box center [764, 136] width 120 height 25
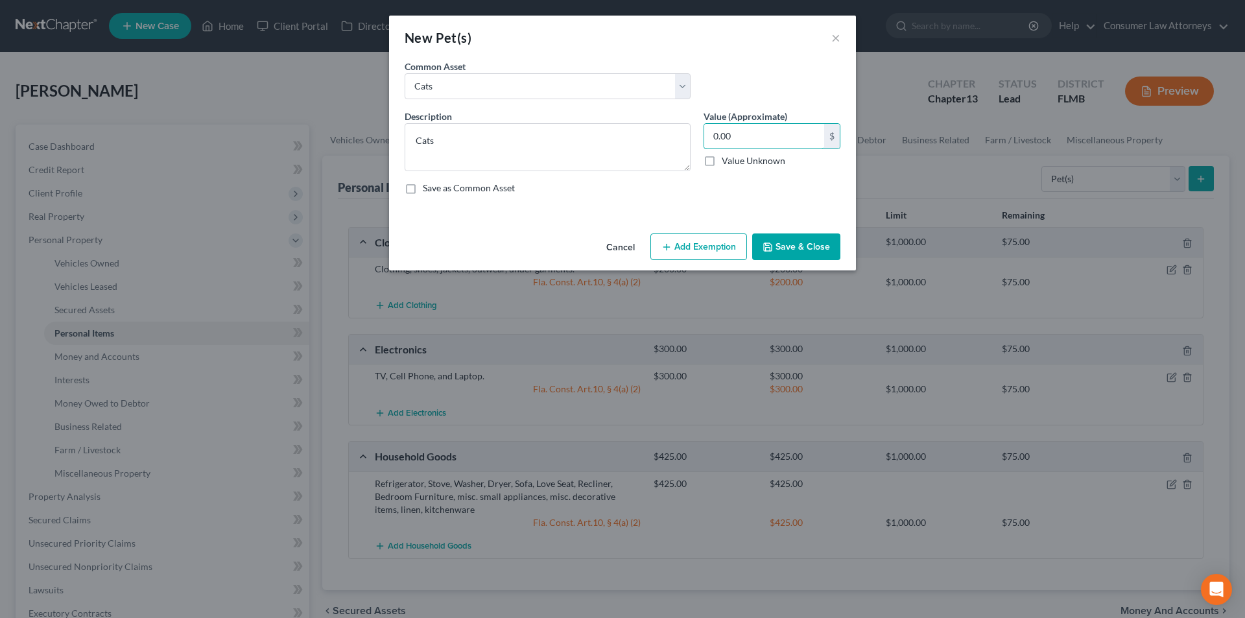
type input "0.00"
click at [717, 255] on button "Add Exemption" at bounding box center [699, 246] width 97 height 27
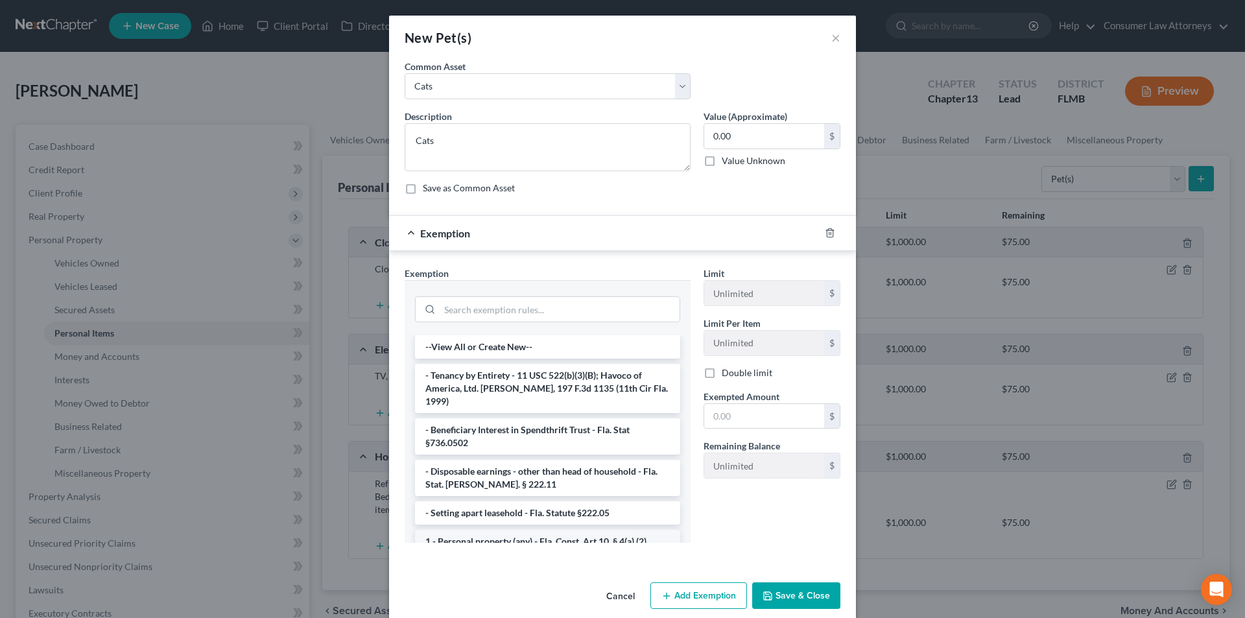
click at [501, 531] on li "1 - Personal property (any) - Fla. Const. Art.10, § 4(a) (2)" at bounding box center [547, 541] width 265 height 23
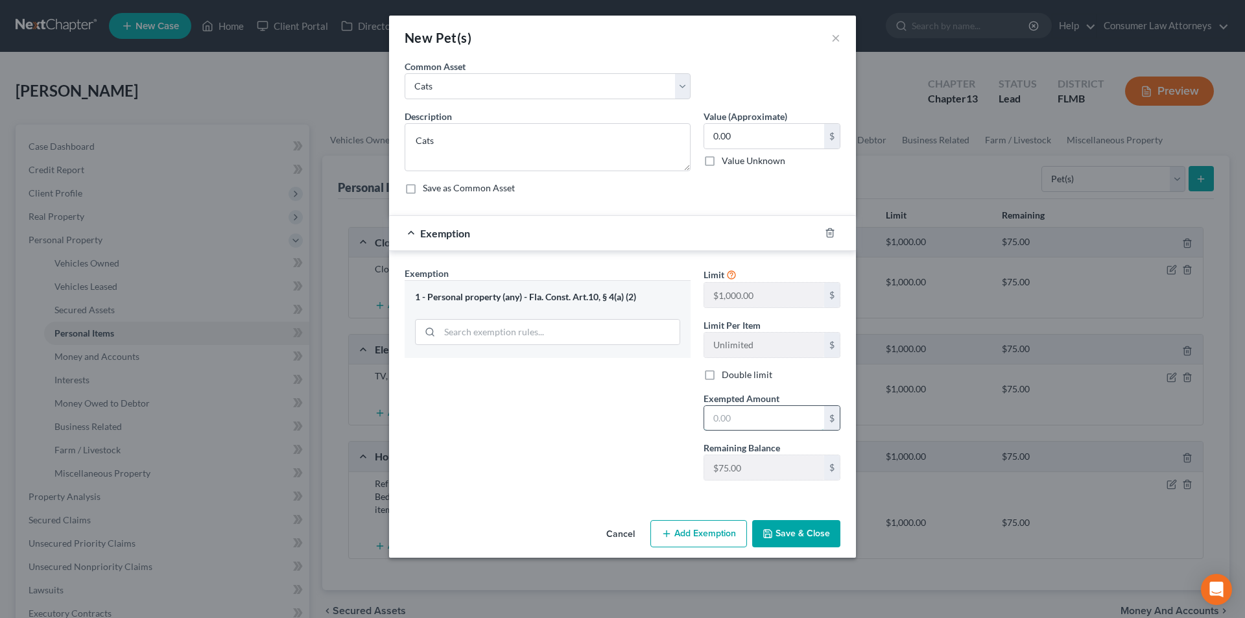
click at [720, 423] on input "text" at bounding box center [764, 418] width 120 height 25
type input "0.00"
click at [787, 531] on button "Save & Close" at bounding box center [796, 533] width 88 height 27
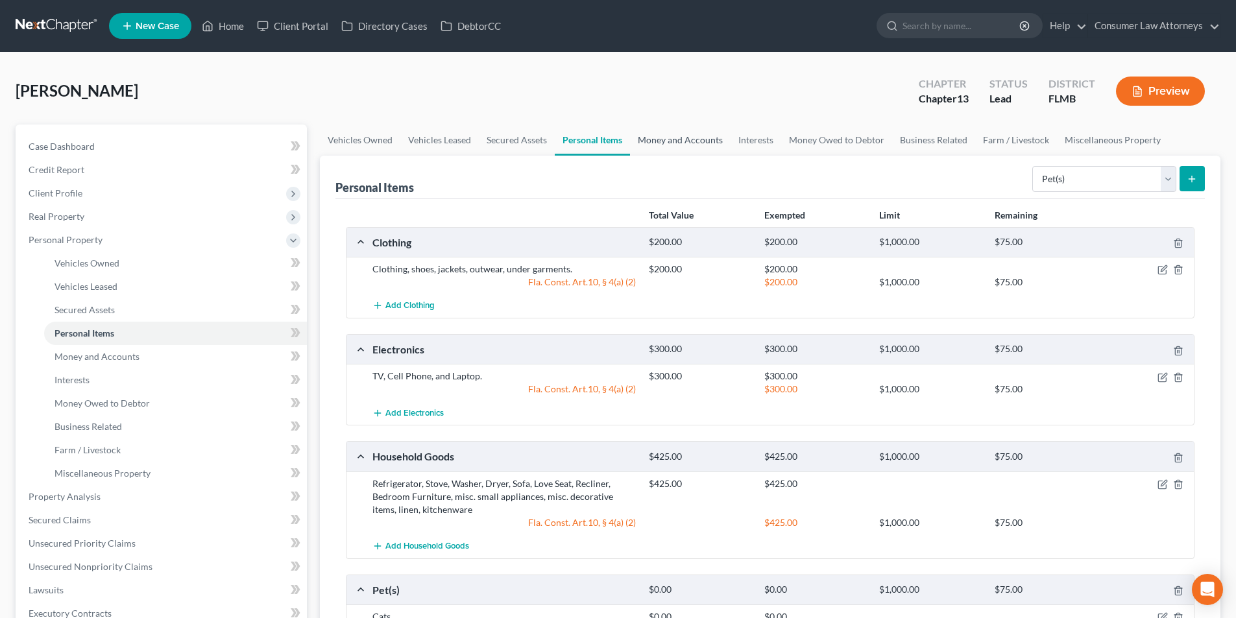
click at [693, 138] on link "Money and Accounts" at bounding box center [680, 140] width 101 height 31
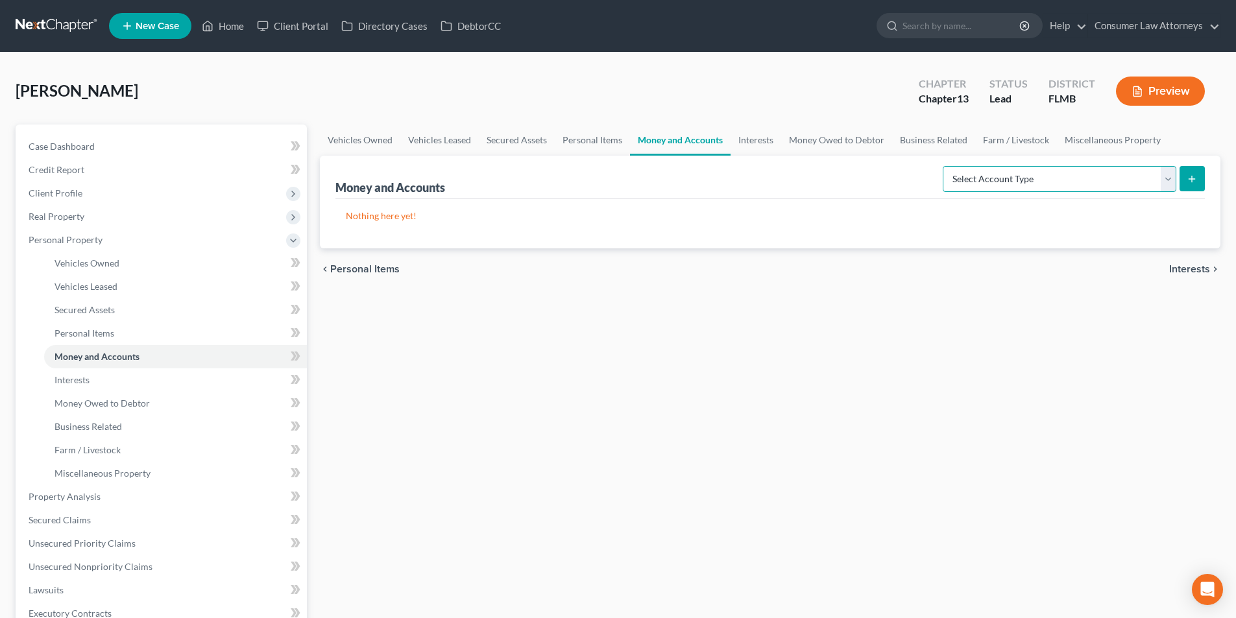
click at [988, 173] on select "Select Account Type Brokerage Cash on Hand Certificates of Deposit Checking Acc…" at bounding box center [1058, 179] width 233 height 26
select select "checking"
click at [945, 166] on select "Select Account Type Brokerage Cash on Hand Certificates of Deposit Checking Acc…" at bounding box center [1058, 179] width 233 height 26
click at [1191, 178] on icon "submit" at bounding box center [1191, 179] width 10 height 10
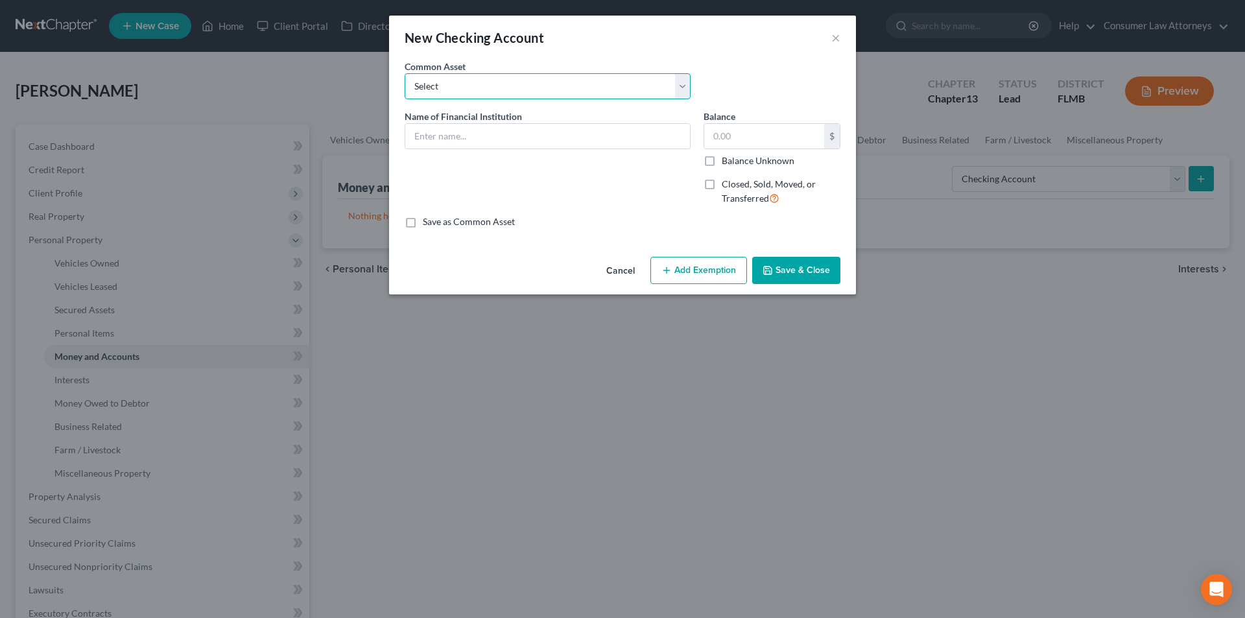
click at [497, 78] on select "Select Bank of America Truist Bank Partners Federal Credit Union United Souther…" at bounding box center [548, 86] width 286 height 26
select select "0"
click at [405, 73] on select "Select Bank of America Truist Bank Partners Federal Credit Union United Souther…" at bounding box center [548, 86] width 286 height 26
type input "Bank of America"
type input "400.00"
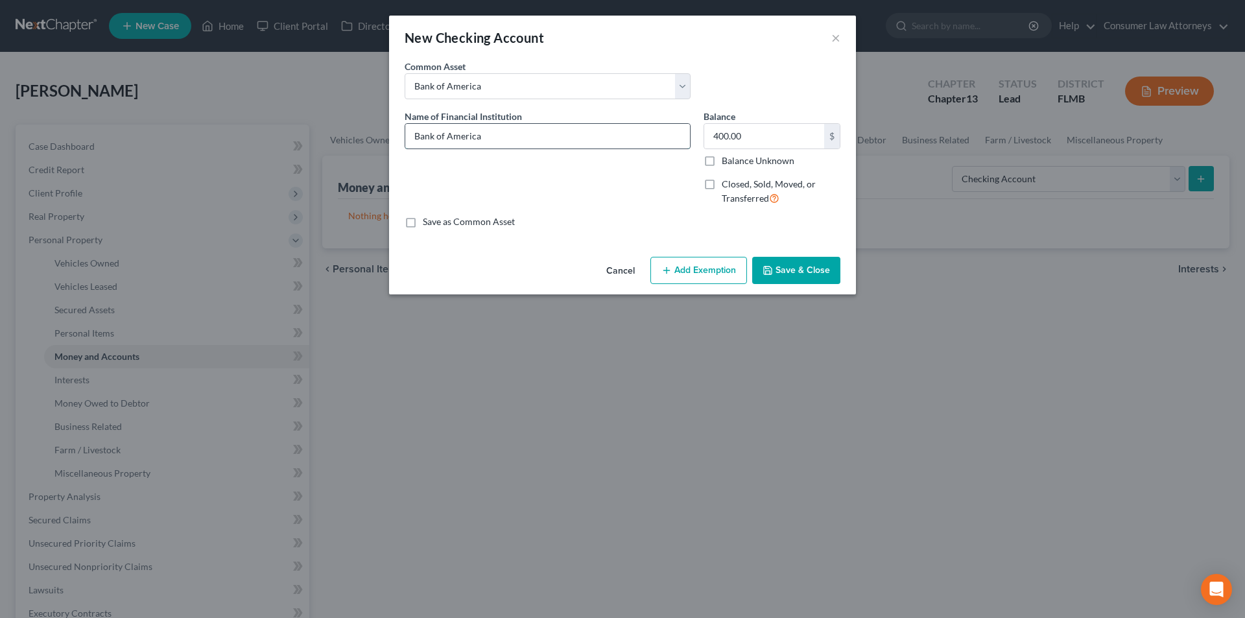
click at [504, 140] on input "Bank of America" at bounding box center [547, 136] width 285 height 25
drag, startPoint x: 502, startPoint y: 136, endPoint x: 509, endPoint y: 136, distance: 7.1
click at [509, 136] on input "Bank of America = -" at bounding box center [547, 136] width 285 height 25
type input "Bank of America - #2655"
click at [763, 136] on input "400.00" at bounding box center [764, 136] width 120 height 25
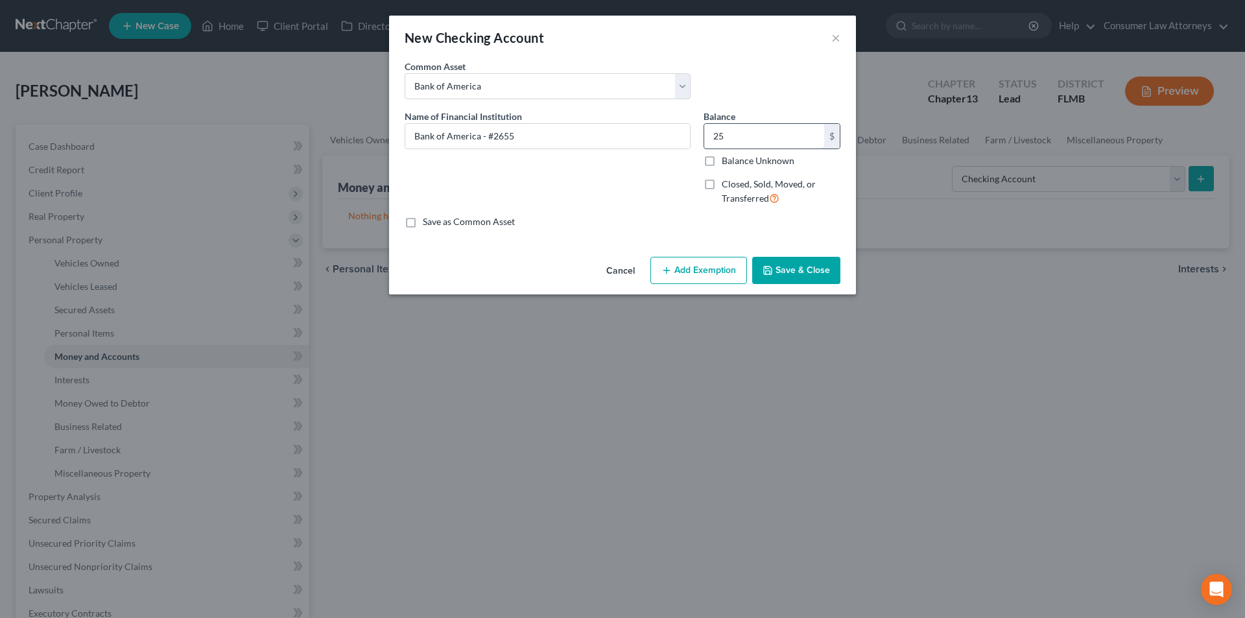
type input "2"
type input "50.00"
click at [702, 266] on button "Add Exemption" at bounding box center [699, 270] width 97 height 27
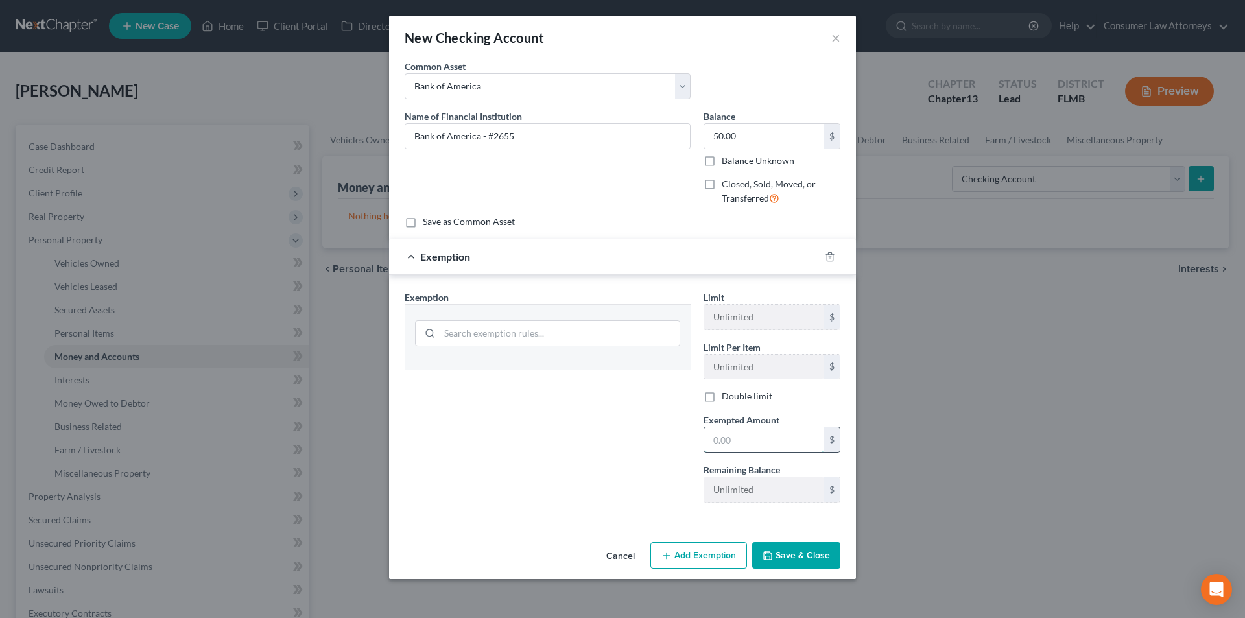
click at [754, 440] on input "text" at bounding box center [764, 439] width 120 height 25
type input "50.00"
click at [521, 315] on div at bounding box center [547, 332] width 265 height 34
click at [510, 330] on input "search" at bounding box center [560, 333] width 240 height 25
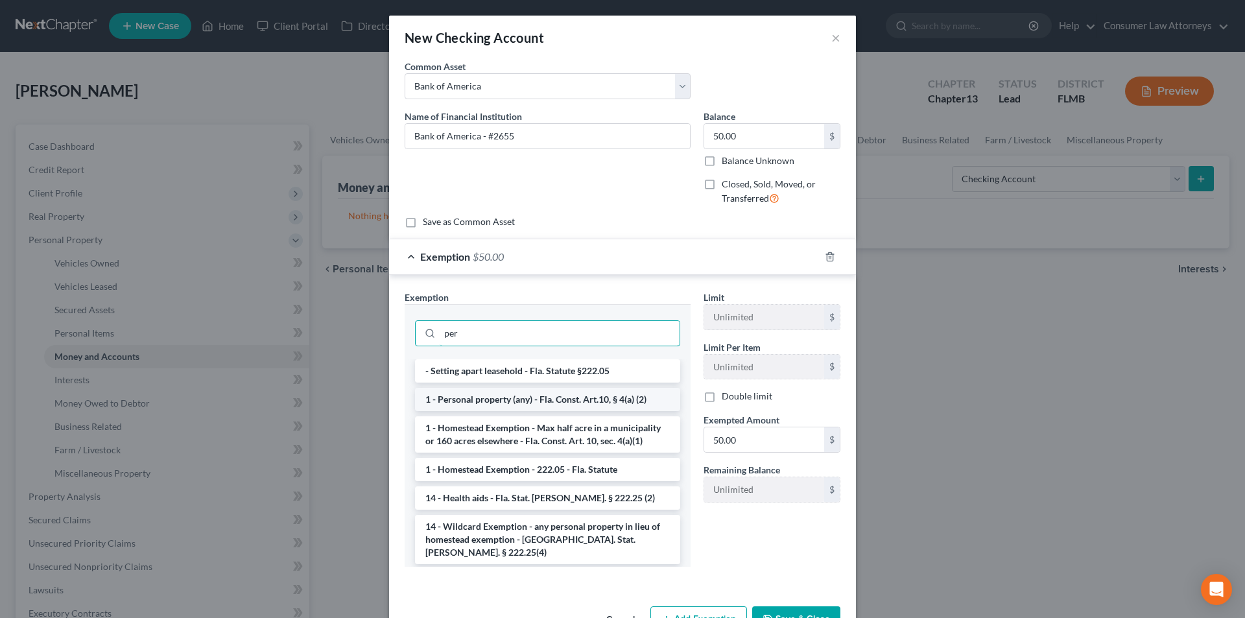
type input "per"
click at [552, 399] on li "1 - Personal property (any) - Fla. Const. Art.10, § 4(a) (2)" at bounding box center [547, 399] width 265 height 23
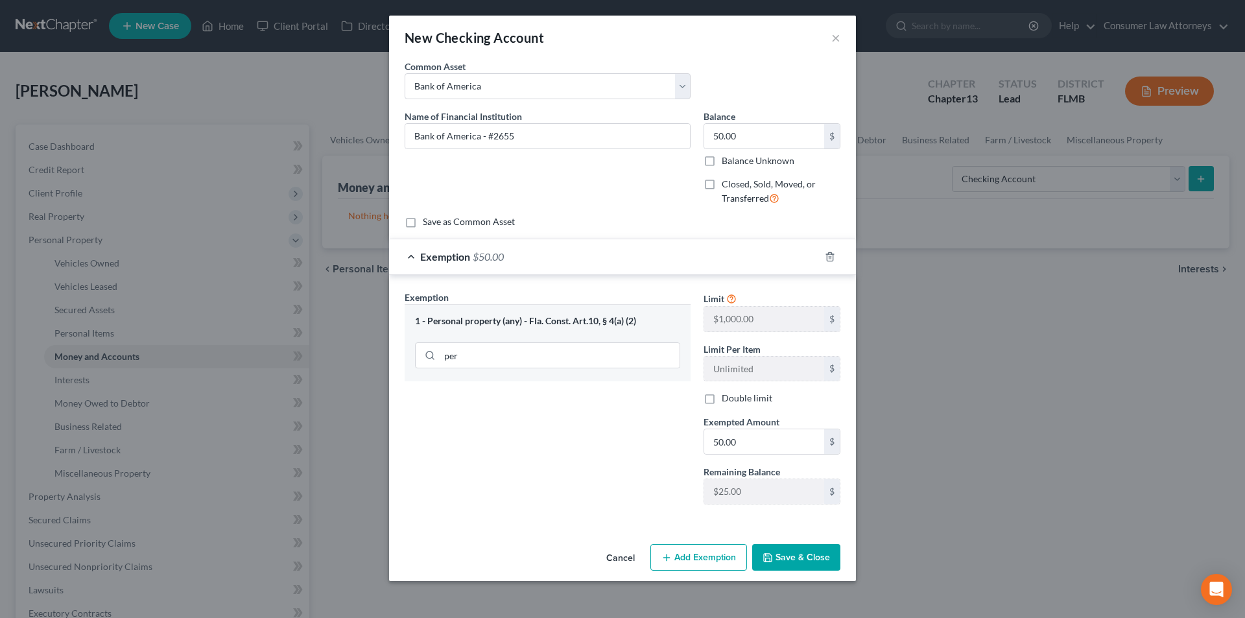
click at [811, 560] on button "Save & Close" at bounding box center [796, 557] width 88 height 27
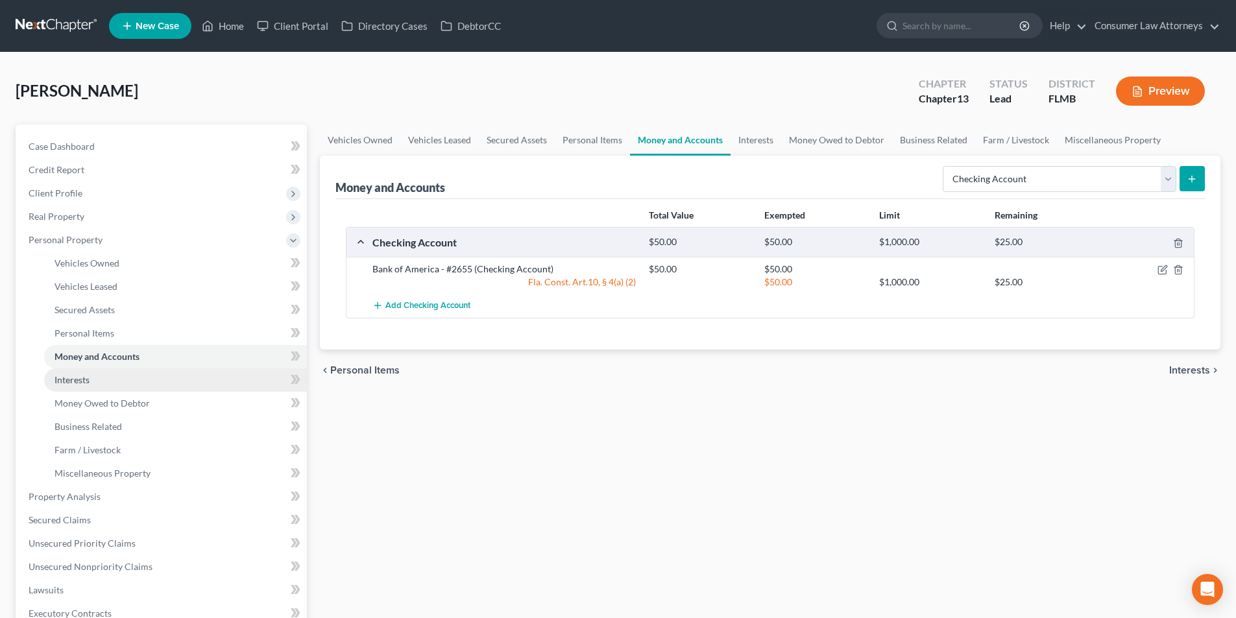
scroll to position [195, 0]
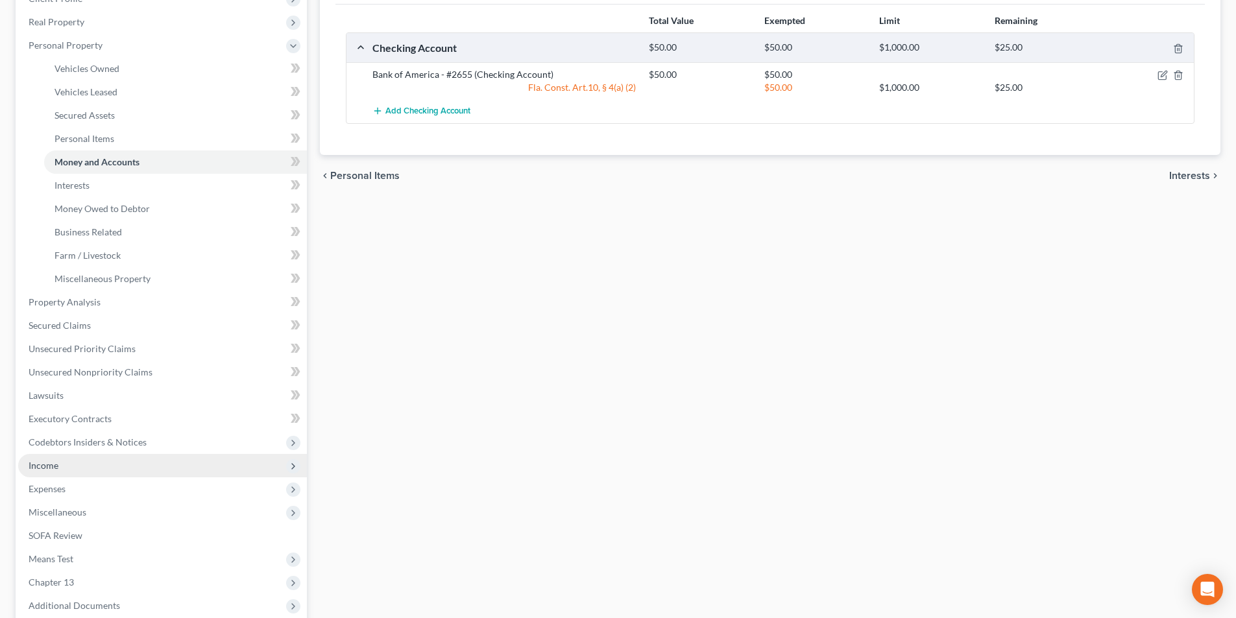
click at [52, 465] on span "Income" at bounding box center [44, 465] width 30 height 11
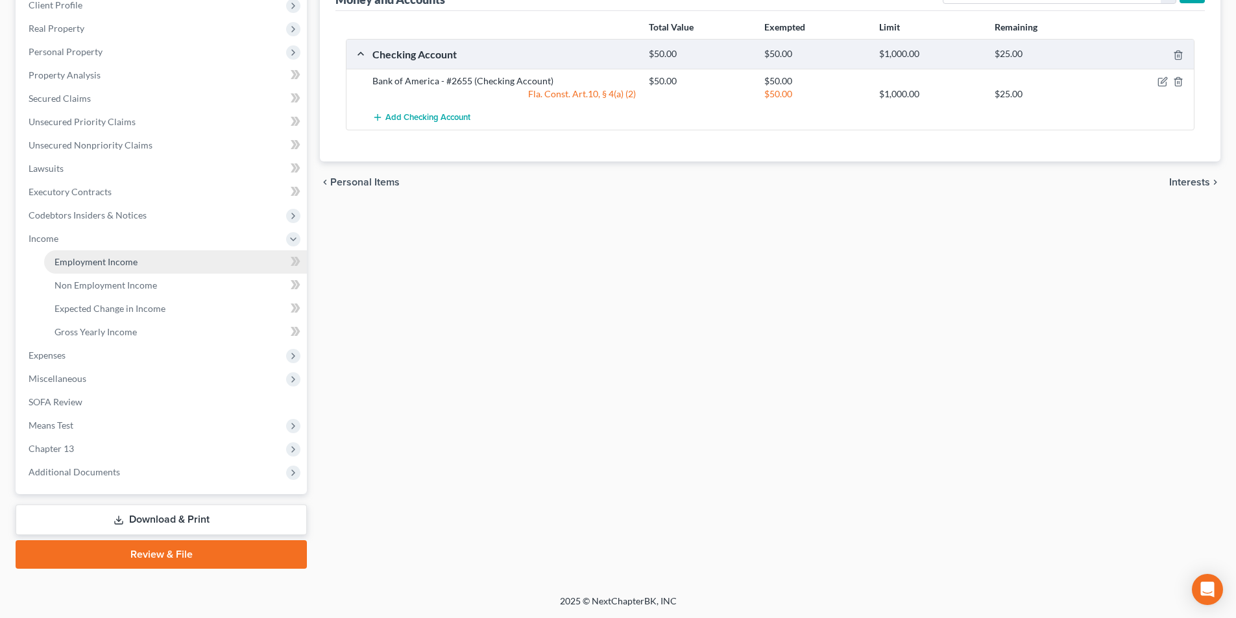
click at [116, 260] on span "Employment Income" at bounding box center [95, 261] width 83 height 11
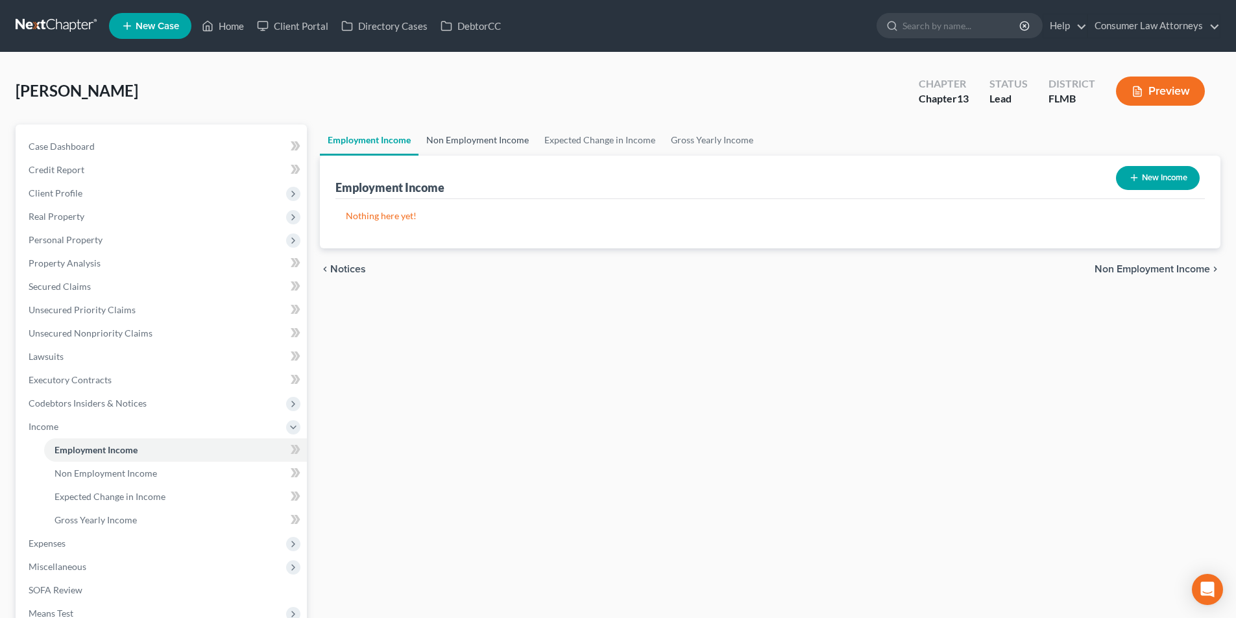
click at [488, 141] on link "Non Employment Income" at bounding box center [477, 140] width 118 height 31
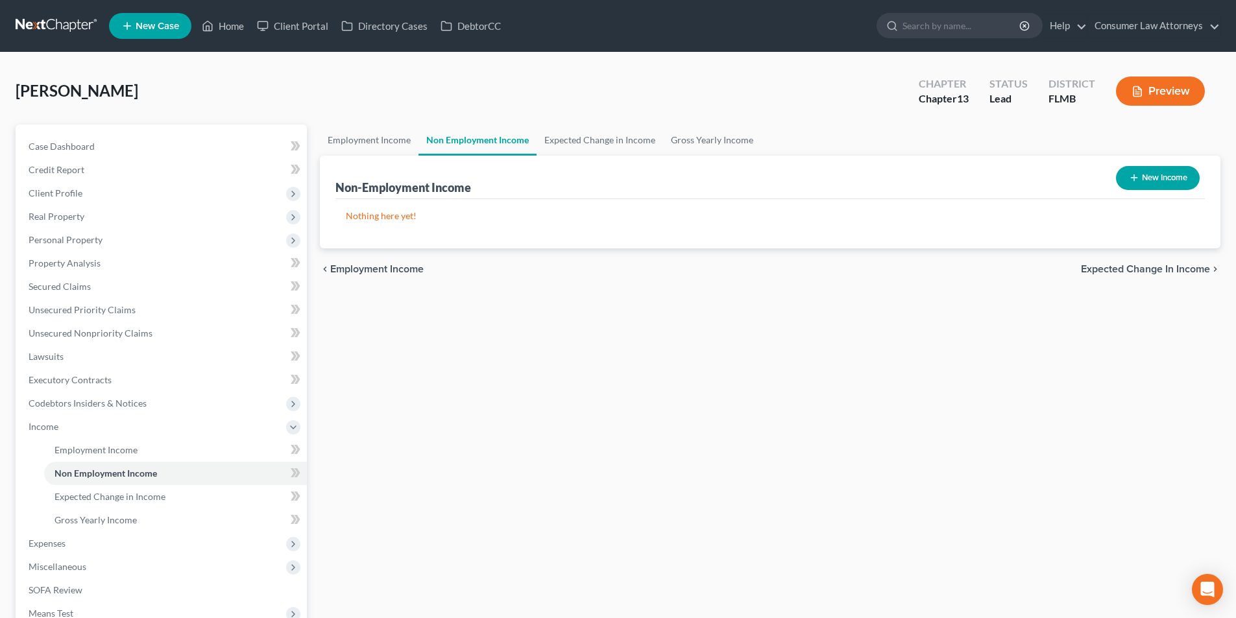
click at [1167, 180] on button "New Income" at bounding box center [1158, 178] width 84 height 24
select select "0"
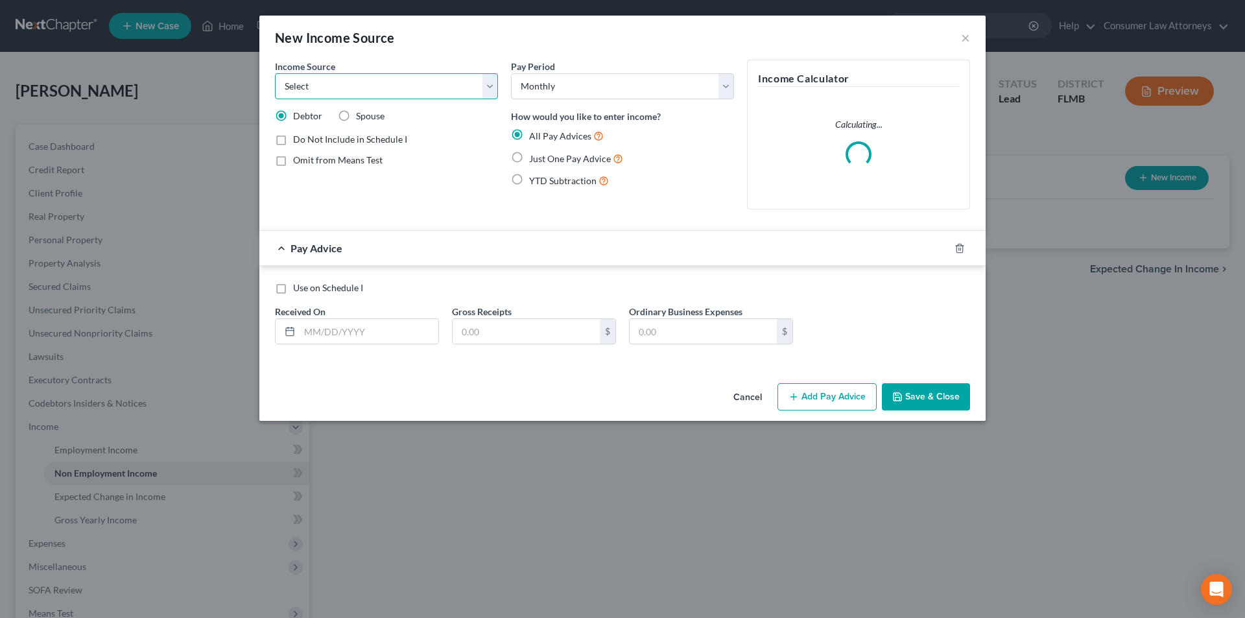
click at [411, 82] on select "Select Unemployment Disability (from employer) Pension Retirement Social Securi…" at bounding box center [386, 86] width 223 height 26
select select "2"
click at [275, 73] on select "Select Unemployment Disability (from employer) Pension Retirement Social Securi…" at bounding box center [386, 86] width 223 height 26
click at [529, 158] on label "Just One Pay Advice" at bounding box center [576, 158] width 94 height 15
click at [534, 158] on input "Just One Pay Advice" at bounding box center [538, 155] width 8 height 8
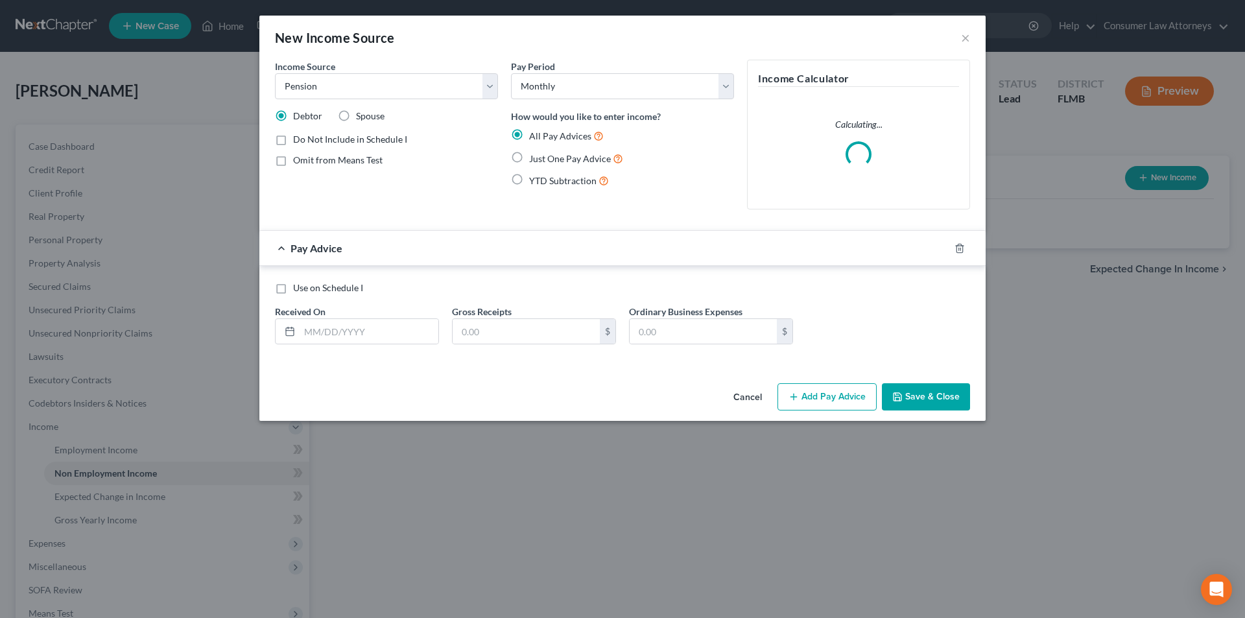
radio input "true"
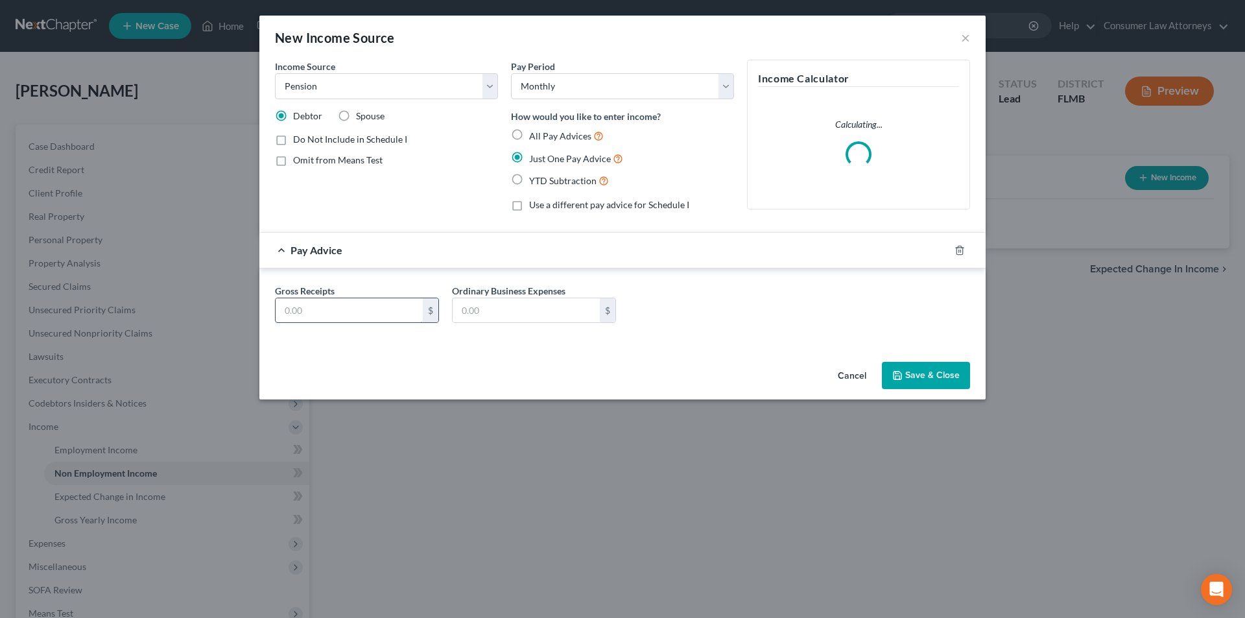
click at [353, 313] on input "text" at bounding box center [349, 310] width 147 height 25
type input "235.50"
click at [956, 372] on button "Save & Close" at bounding box center [926, 375] width 88 height 27
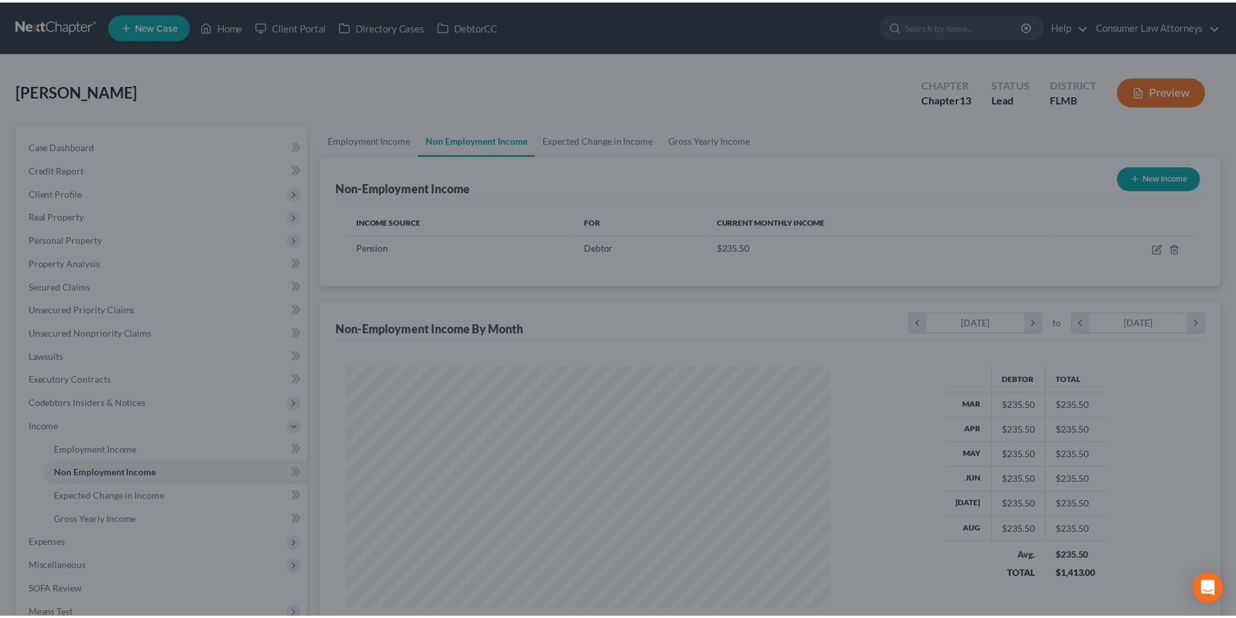
scroll to position [242, 510]
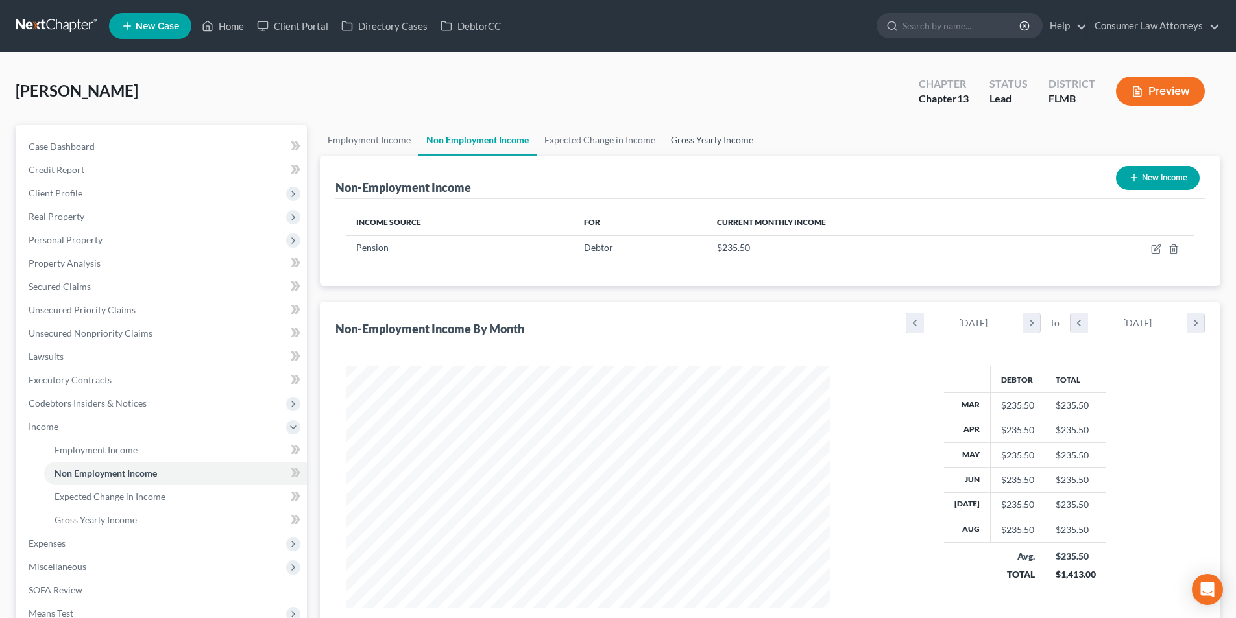
click at [727, 139] on link "Gross Yearly Income" at bounding box center [712, 140] width 98 height 31
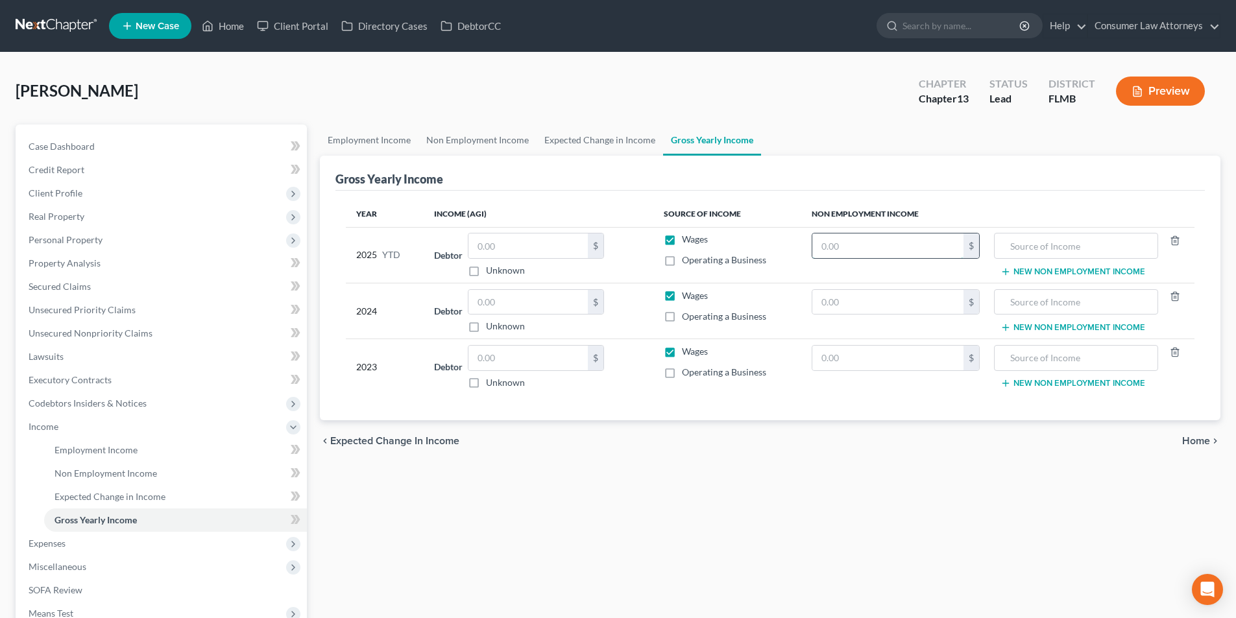
click at [915, 250] on input "text" at bounding box center [887, 245] width 151 height 25
type input "2,119.50"
click at [1029, 254] on input "text" at bounding box center [1075, 245] width 149 height 25
type input "H"
type input "Husband's Pension"
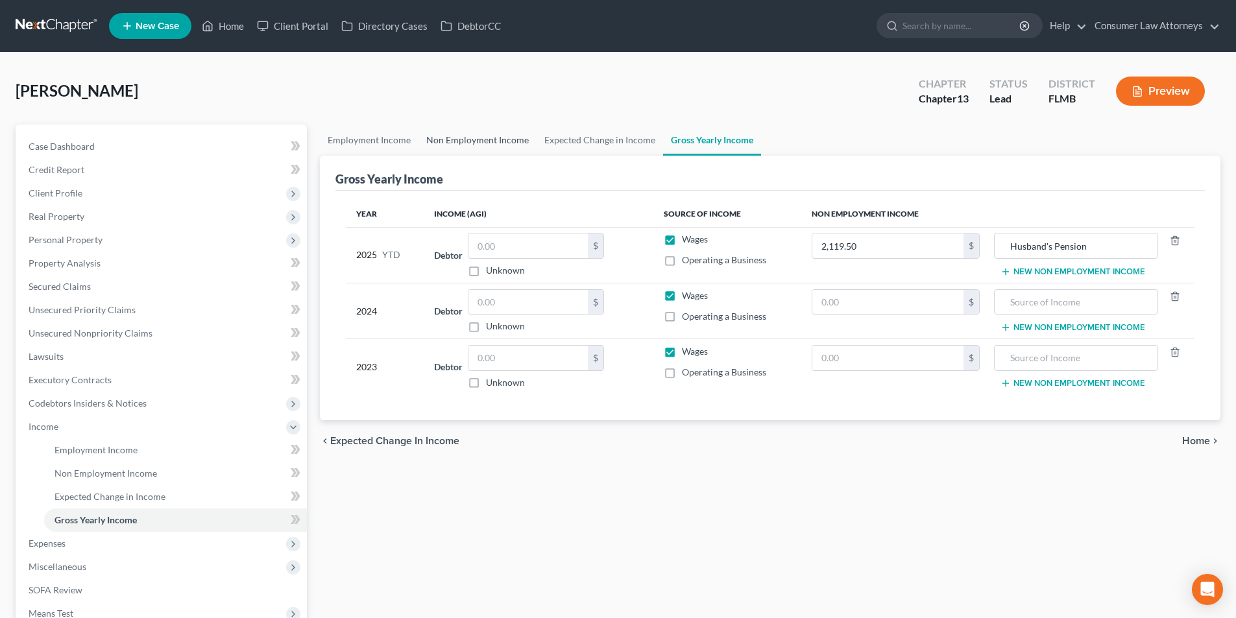
click at [512, 139] on link "Non Employment Income" at bounding box center [477, 140] width 118 height 31
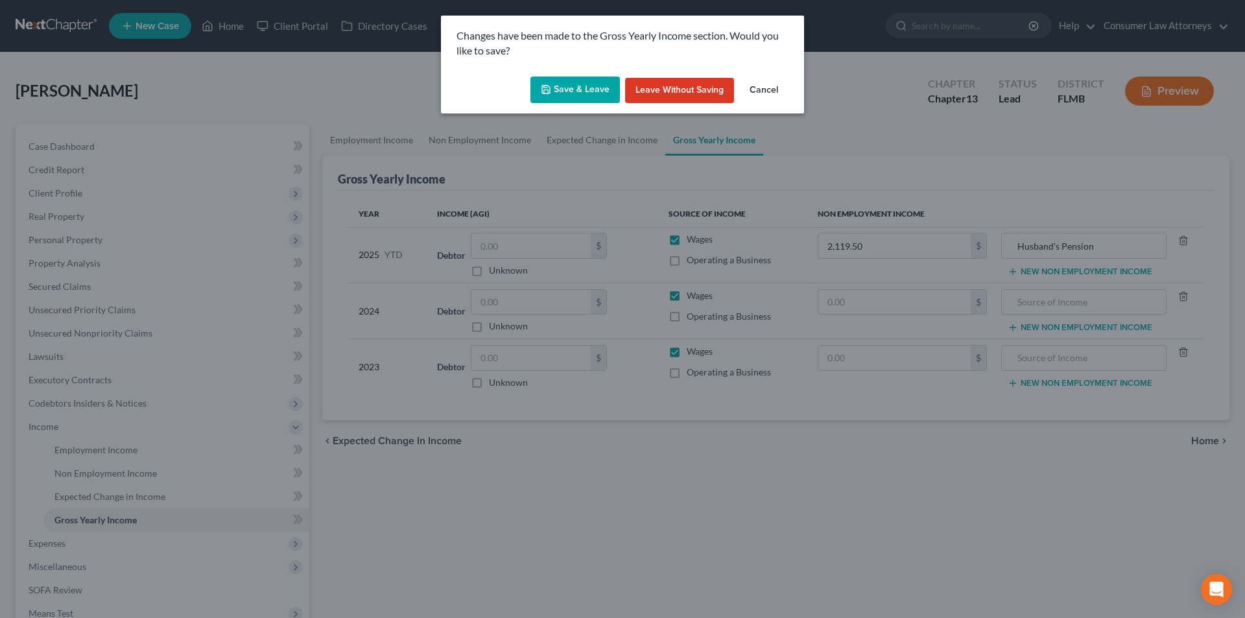
click at [597, 79] on button "Save & Leave" at bounding box center [576, 90] width 90 height 27
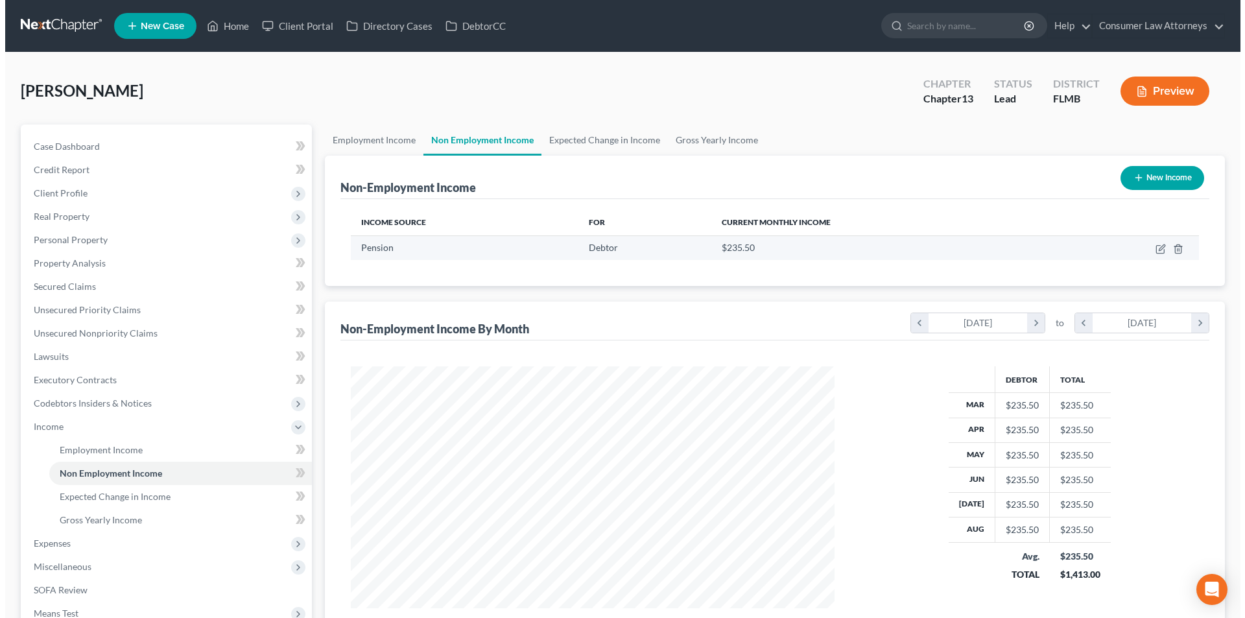
scroll to position [242, 510]
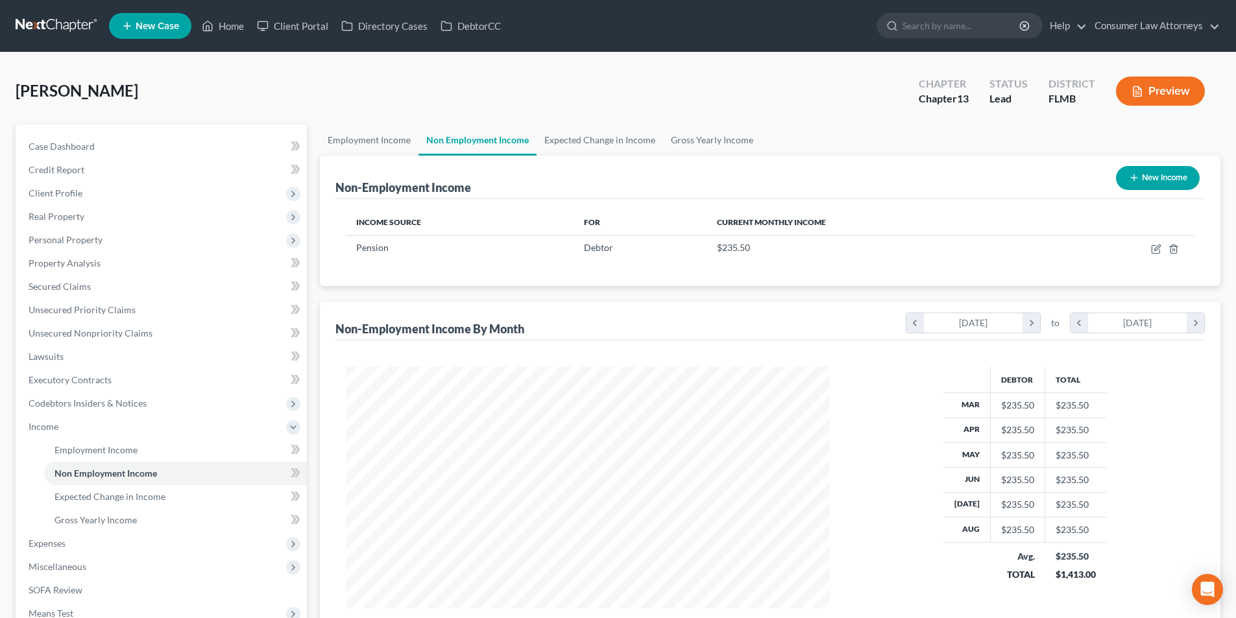
click at [1151, 176] on button "New Income" at bounding box center [1158, 178] width 84 height 24
select select "0"
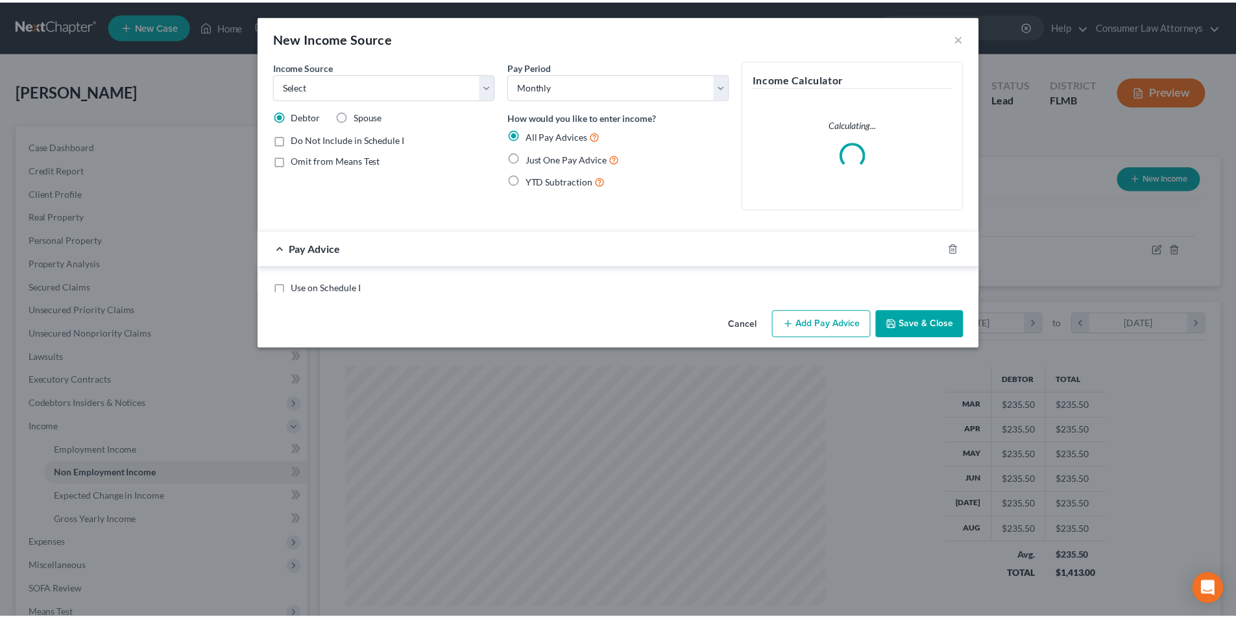
scroll to position [244, 514]
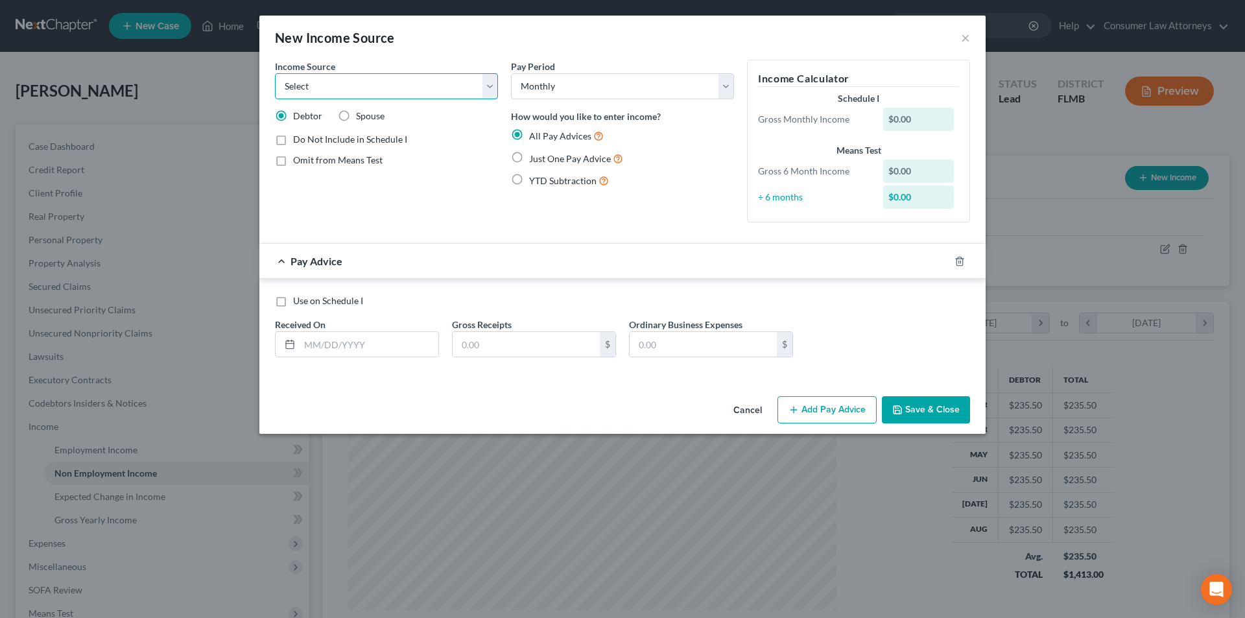
click at [425, 86] on select "Select Unemployment Disability (from employer) Pension Retirement Social Securi…" at bounding box center [386, 86] width 223 height 26
select select "4"
click at [275, 73] on select "Select Unemployment Disability (from employer) Pension Retirement Social Securi…" at bounding box center [386, 86] width 223 height 26
click at [529, 159] on label "Just One Pay Advice" at bounding box center [576, 158] width 94 height 15
click at [534, 159] on input "Just One Pay Advice" at bounding box center [538, 155] width 8 height 8
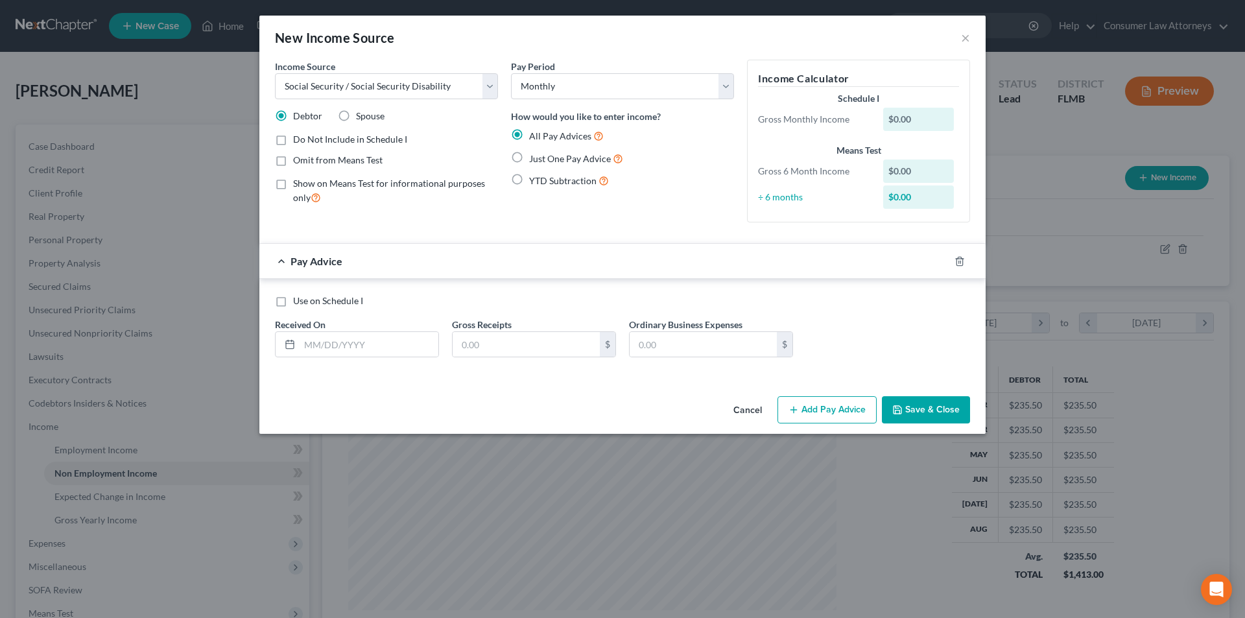
radio input "true"
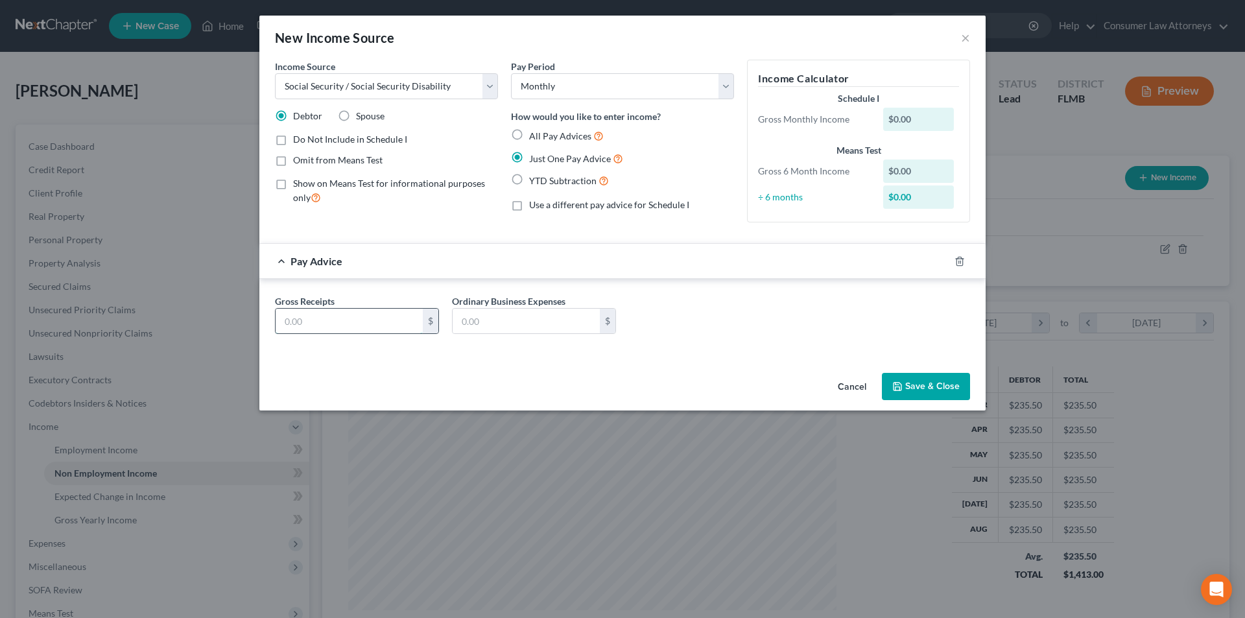
click at [355, 315] on input "text" at bounding box center [349, 321] width 147 height 25
type input "2,482.00"
click at [935, 387] on button "Save & Close" at bounding box center [926, 386] width 88 height 27
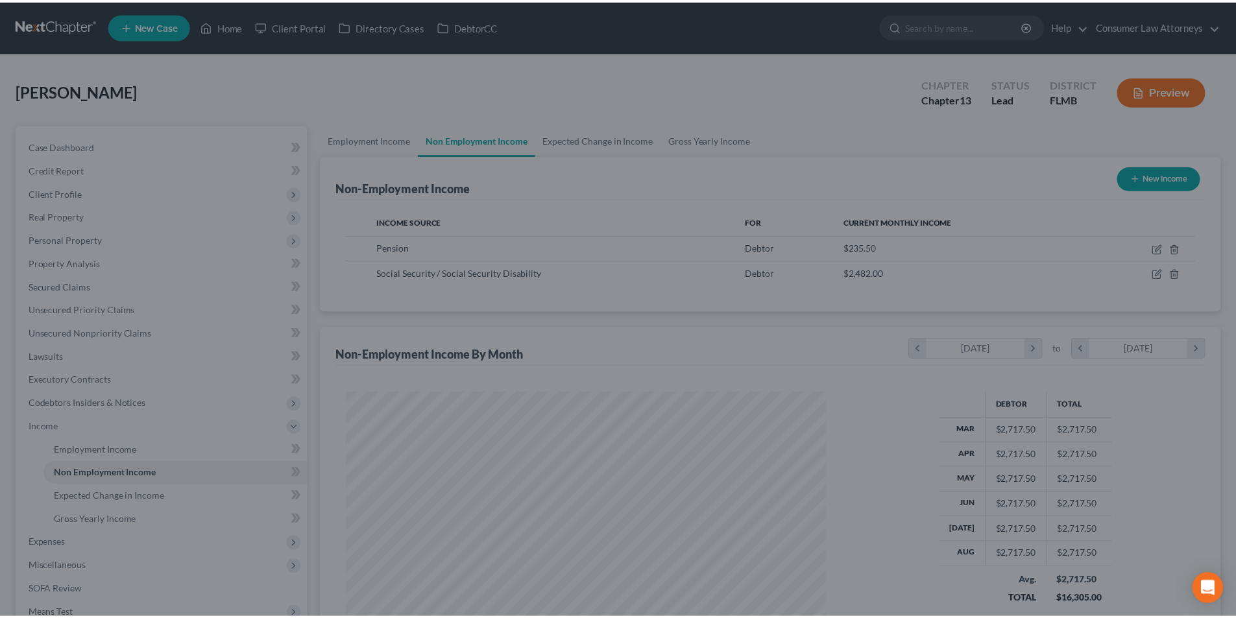
scroll to position [648319, 648051]
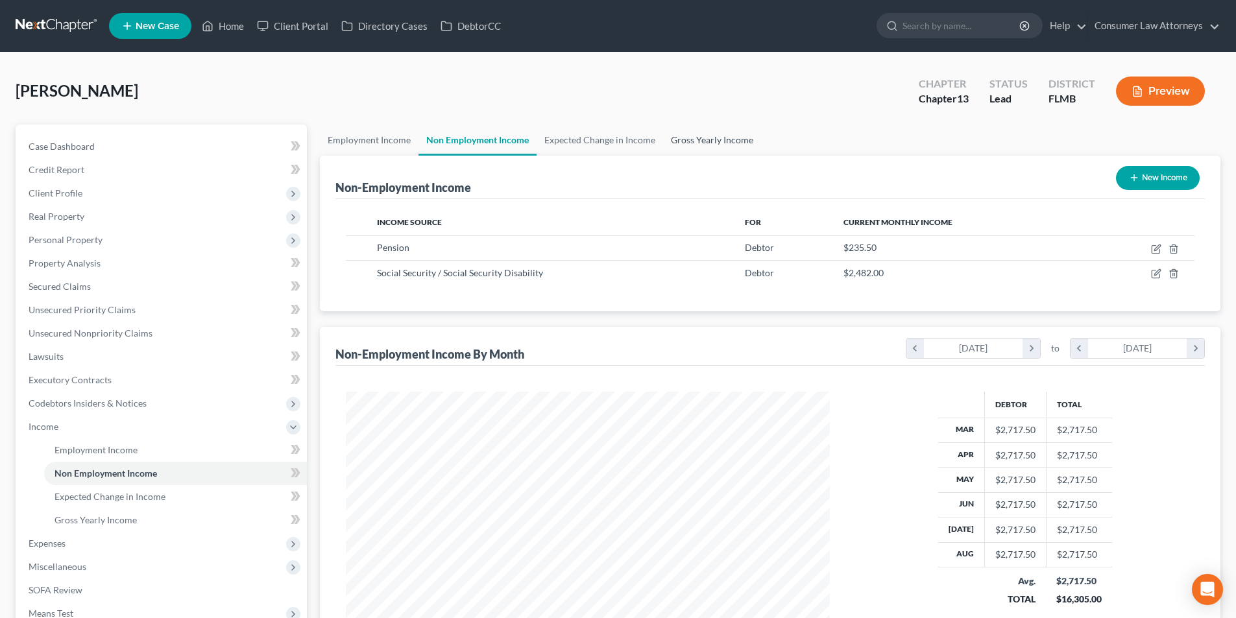
click at [720, 143] on link "Gross Yearly Income" at bounding box center [712, 140] width 98 height 31
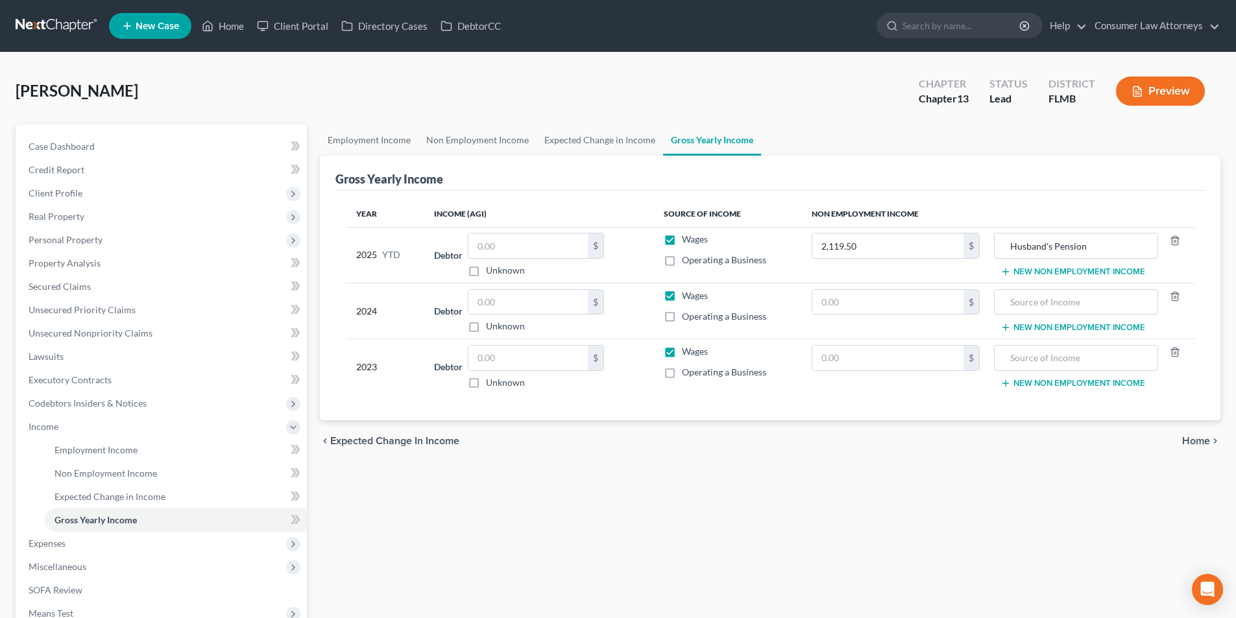
click at [1057, 272] on button "New Non Employment Income" at bounding box center [1072, 272] width 145 height 10
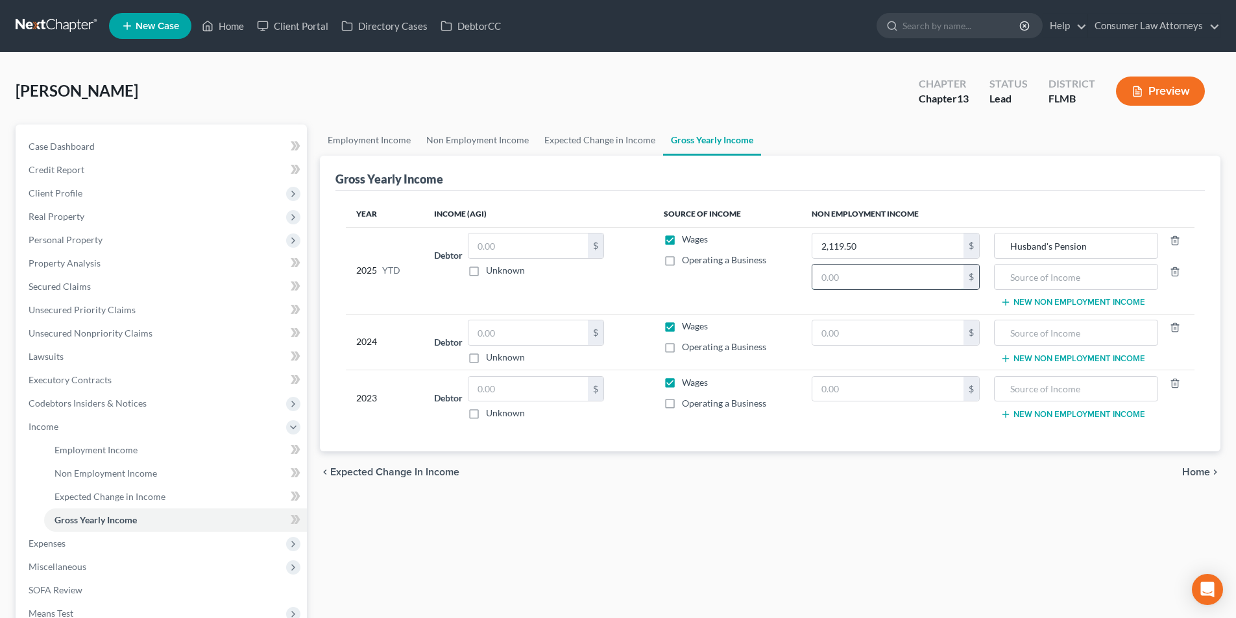
click at [906, 280] on input "text" at bounding box center [887, 277] width 151 height 25
type input "22,338.00"
click at [1036, 281] on input "text" at bounding box center [1075, 277] width 149 height 25
type input "Social Security"
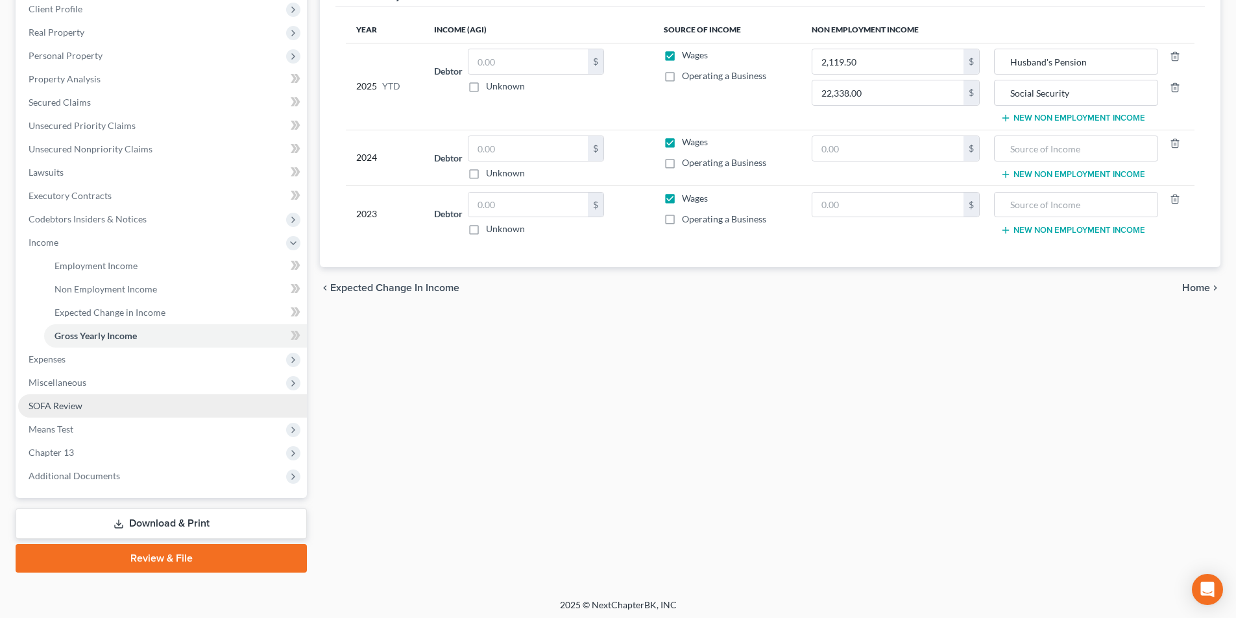
scroll to position [188, 0]
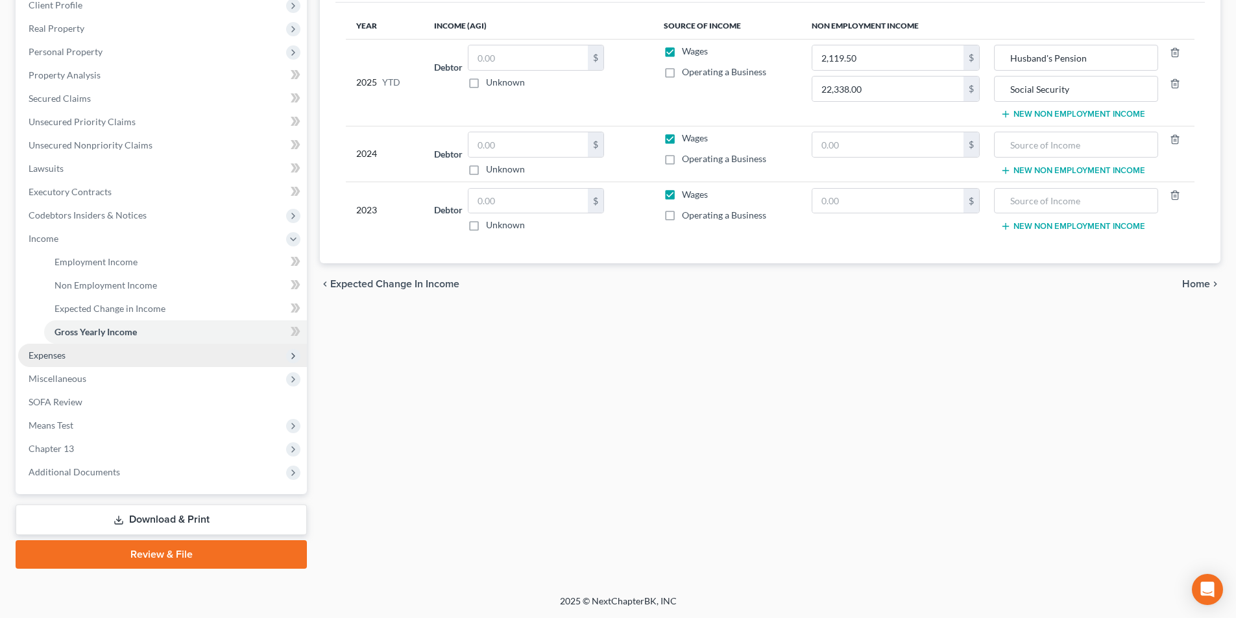
click at [58, 357] on span "Expenses" at bounding box center [47, 355] width 37 height 11
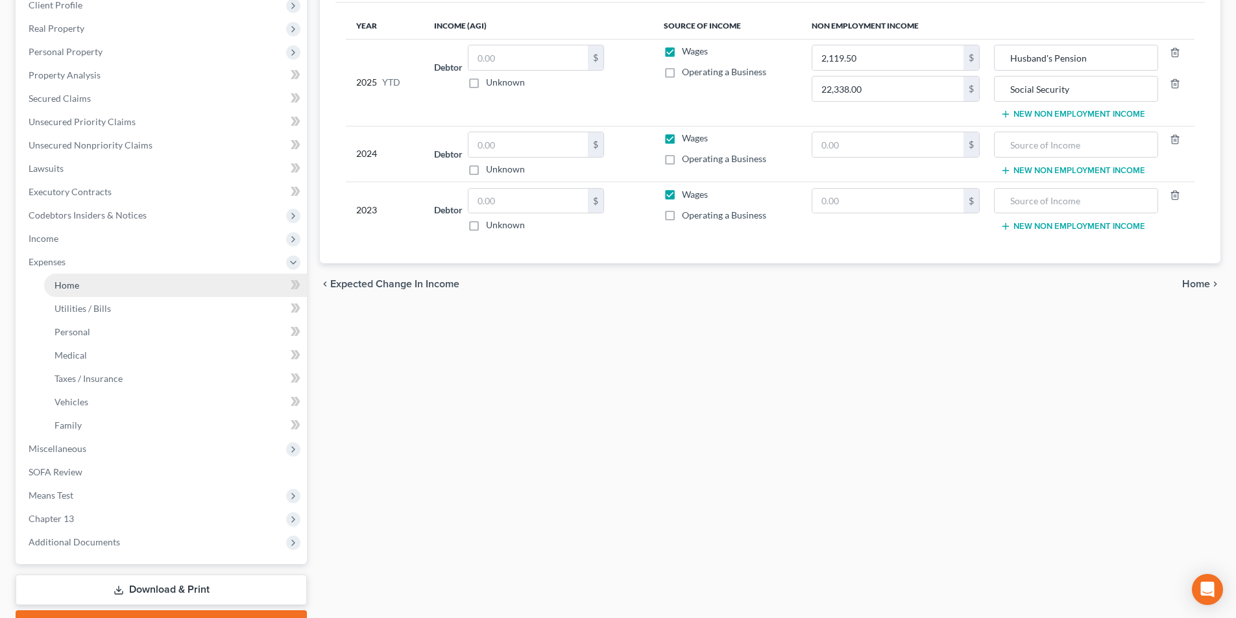
click at [75, 283] on span "Home" at bounding box center [66, 285] width 25 height 11
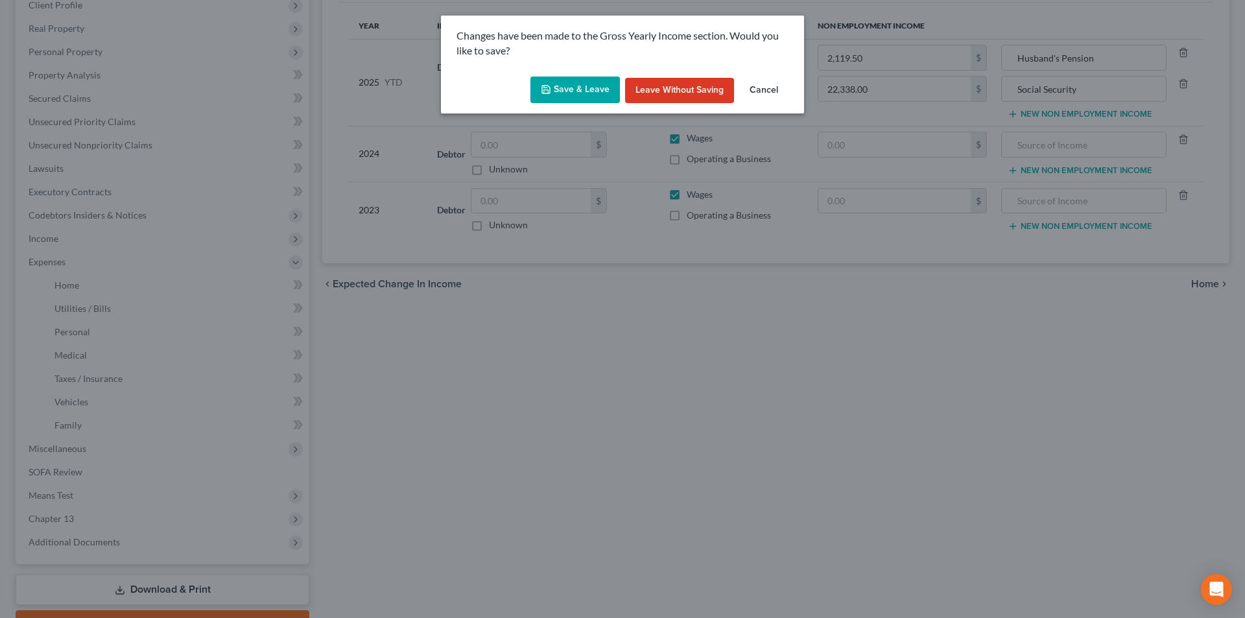
click at [568, 77] on button "Save & Leave" at bounding box center [576, 90] width 90 height 27
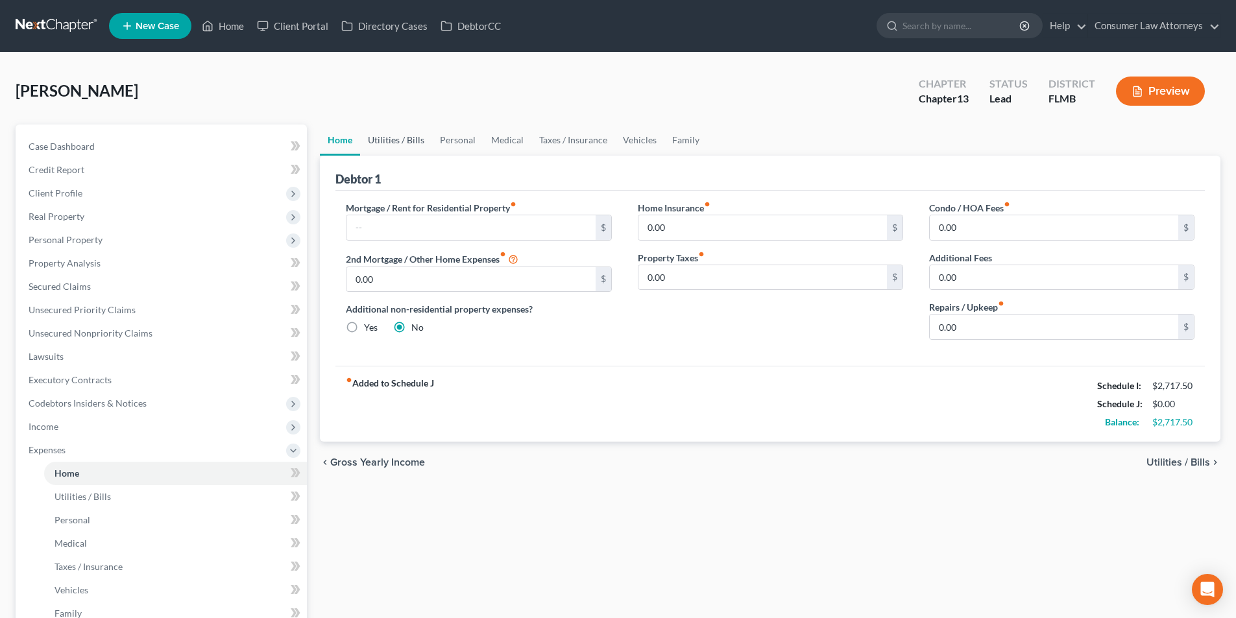
click at [417, 134] on link "Utilities / Bills" at bounding box center [396, 140] width 72 height 31
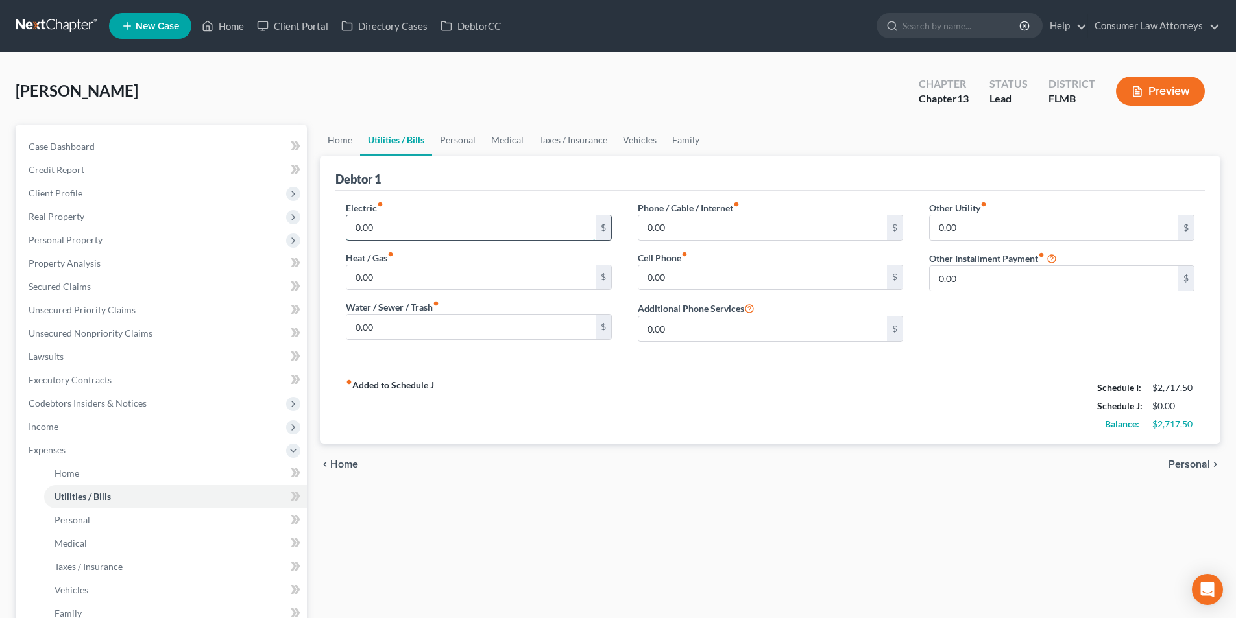
click at [398, 232] on input "0.00" at bounding box center [470, 227] width 248 height 25
type input "400.00"
click at [386, 331] on input "0.00" at bounding box center [470, 327] width 248 height 25
type input "140.00"
click at [689, 287] on input "0.00" at bounding box center [762, 277] width 248 height 25
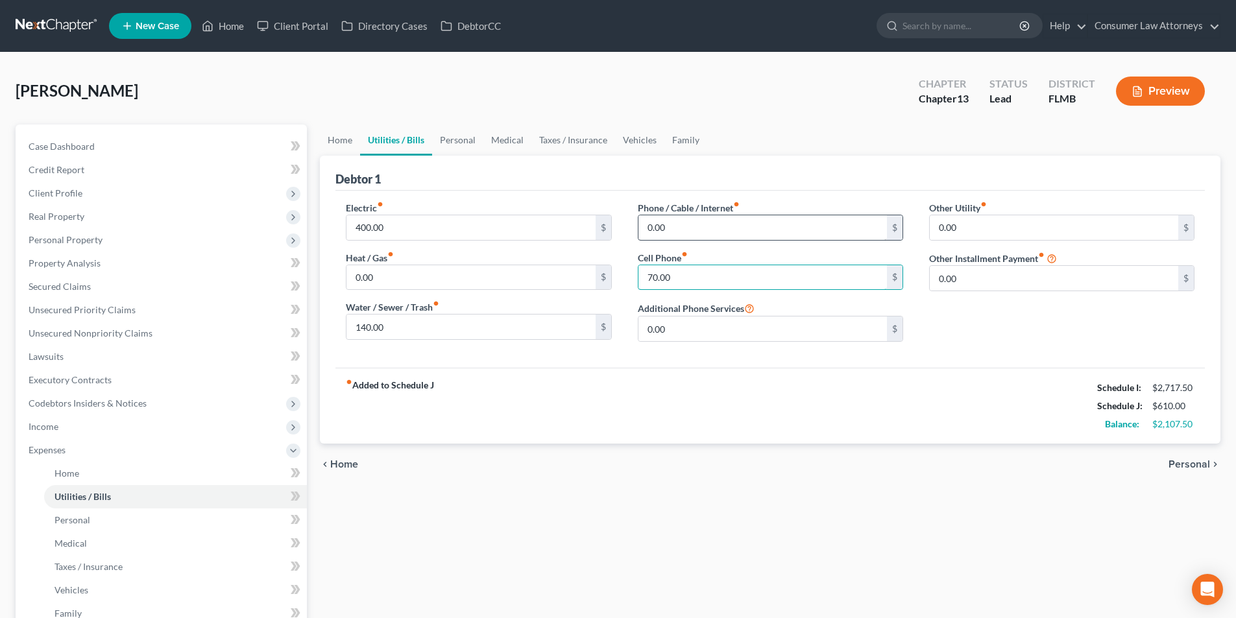
type input "70.00"
click at [697, 229] on input "0.00" at bounding box center [762, 227] width 248 height 25
type input "106.00"
click at [452, 140] on link "Personal" at bounding box center [457, 140] width 51 height 31
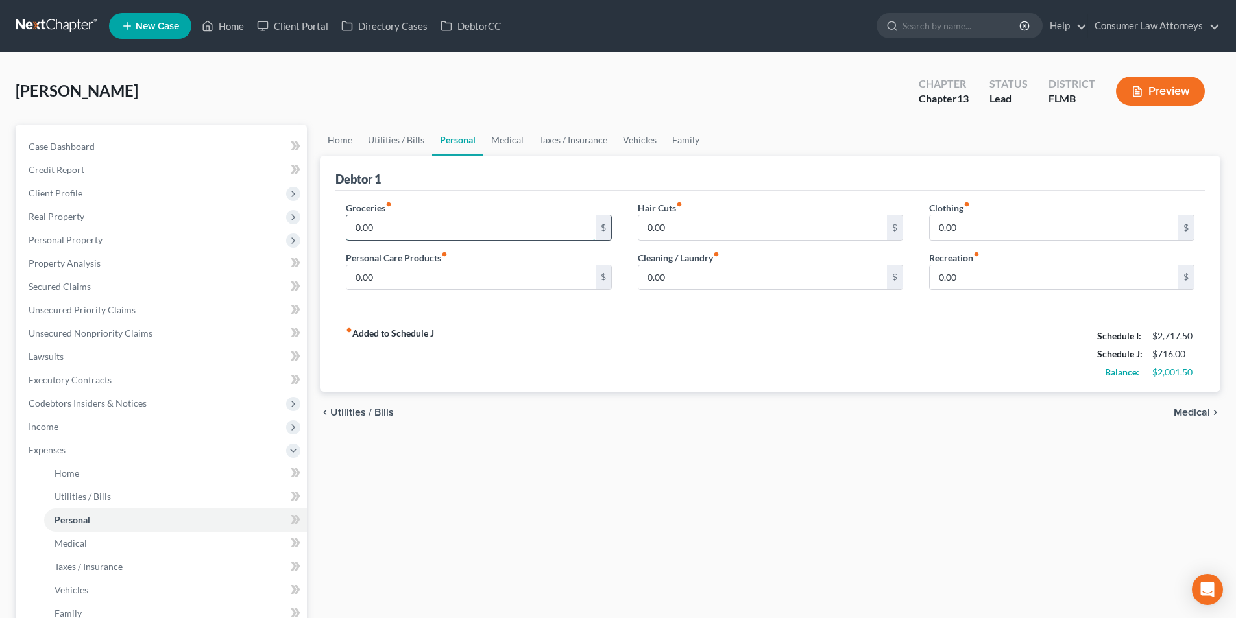
click at [403, 232] on input "0.00" at bounding box center [470, 227] width 248 height 25
type input "400.00"
click at [684, 230] on input "0.00" at bounding box center [762, 227] width 248 height 25
type input "25.00"
click at [999, 232] on input "0.00" at bounding box center [1053, 227] width 248 height 25
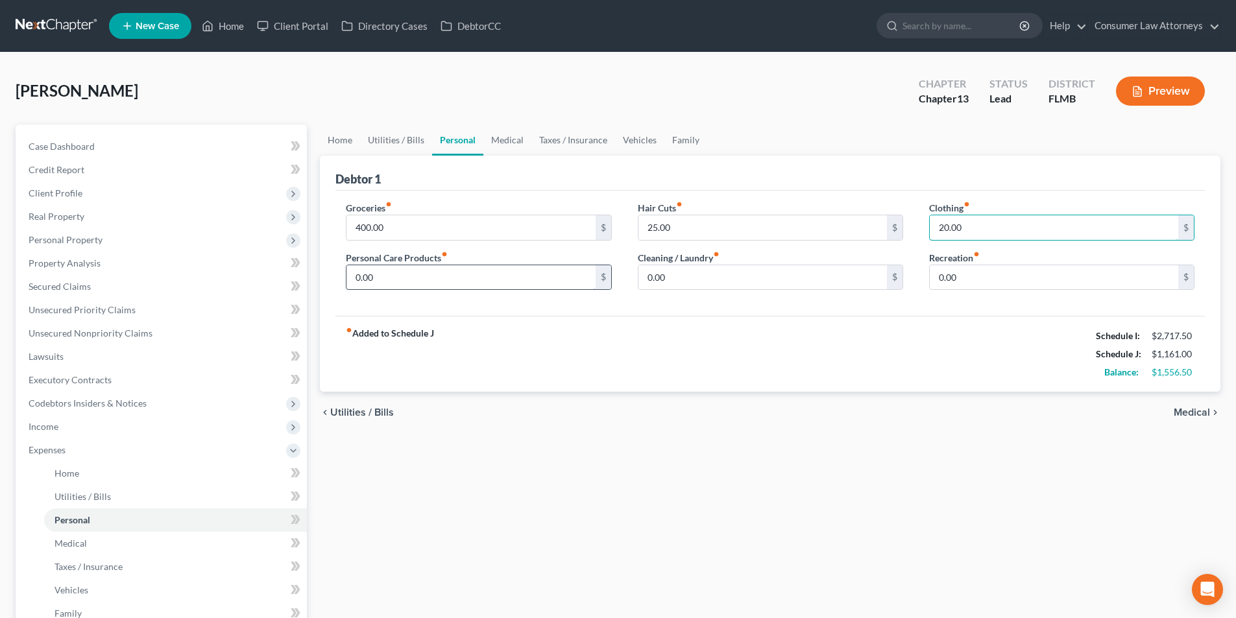
type input "20.00"
click at [442, 275] on input "0.00" at bounding box center [470, 277] width 248 height 25
type input "20.00"
click at [681, 286] on input "0.00" at bounding box center [762, 277] width 248 height 25
type input "25.00"
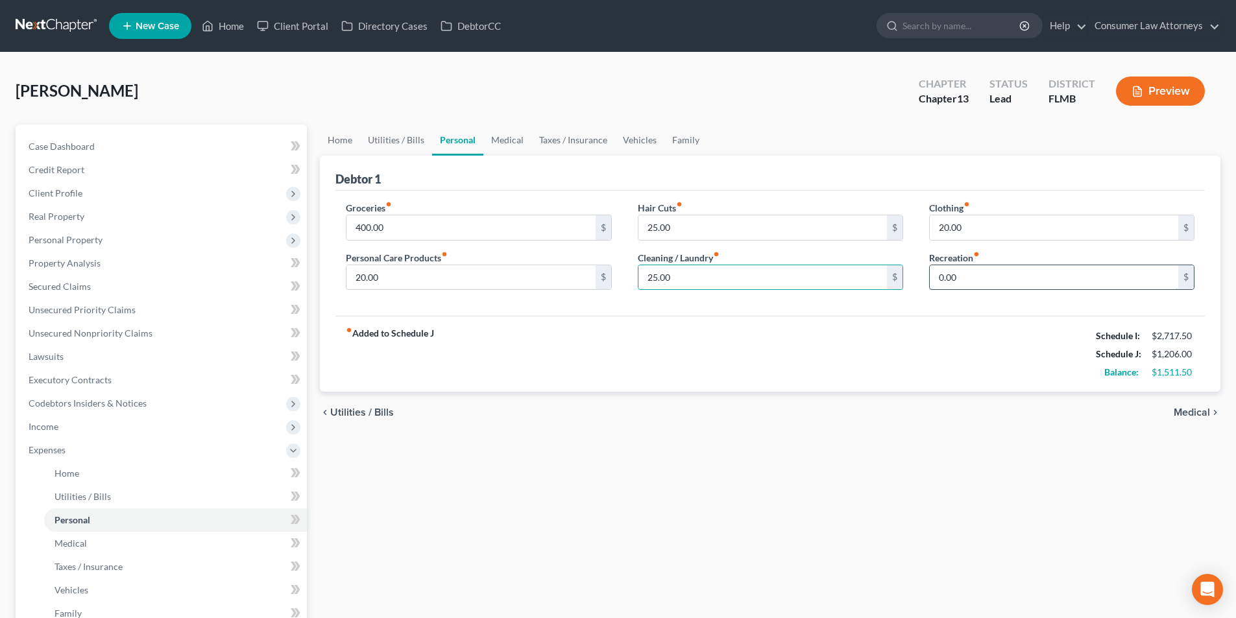
click at [968, 277] on input "0.00" at bounding box center [1053, 277] width 248 height 25
type input "100.00"
click at [510, 144] on link "Medical" at bounding box center [507, 140] width 48 height 31
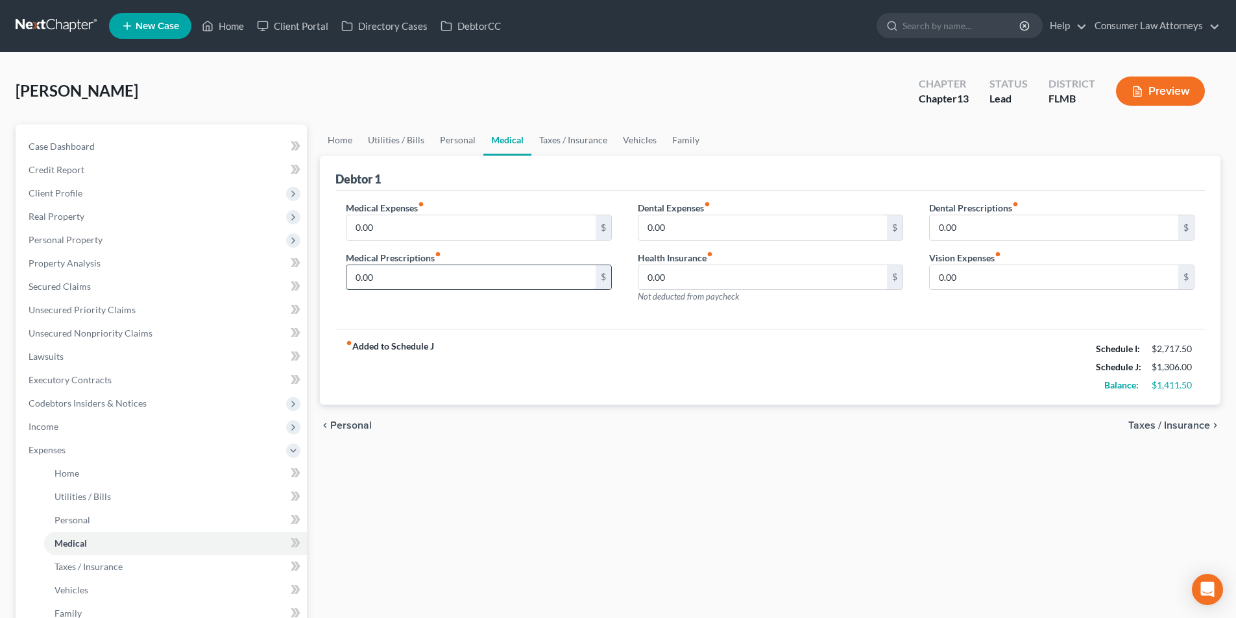
click at [414, 279] on input "0.00" at bounding box center [470, 277] width 248 height 25
type input "350.00"
click at [430, 230] on input "0.00" at bounding box center [470, 227] width 248 height 25
type input "150.00"
click at [651, 145] on link "Vehicles" at bounding box center [639, 140] width 49 height 31
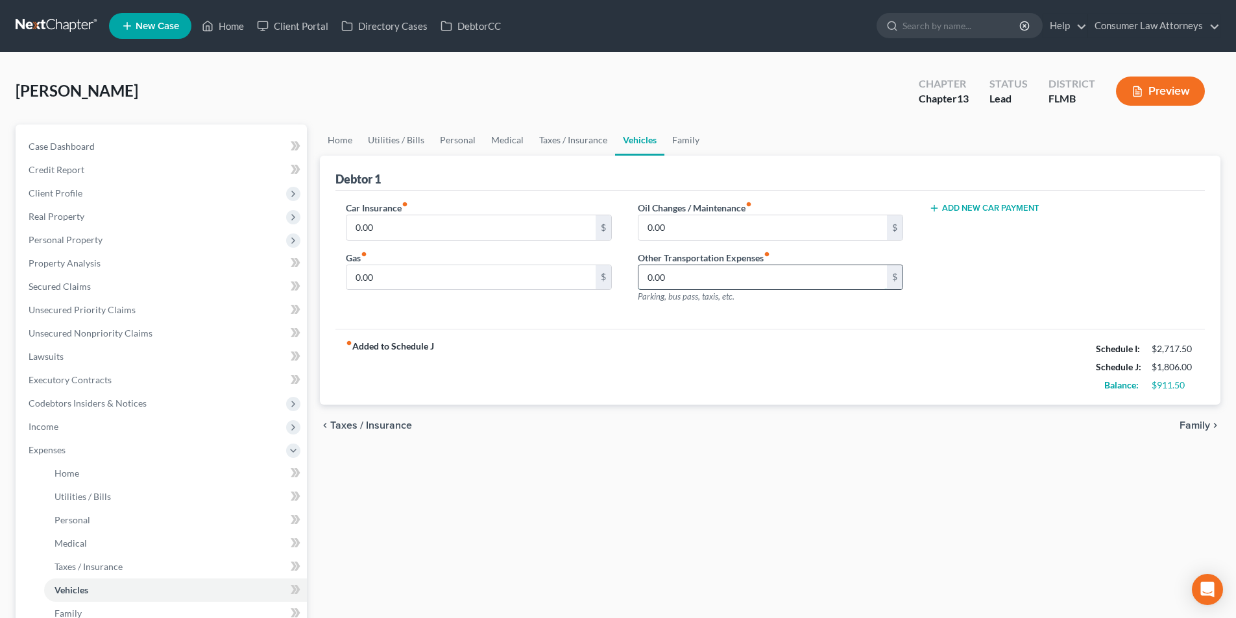
click at [734, 279] on input "0.00" at bounding box center [762, 277] width 248 height 25
type input "50.00"
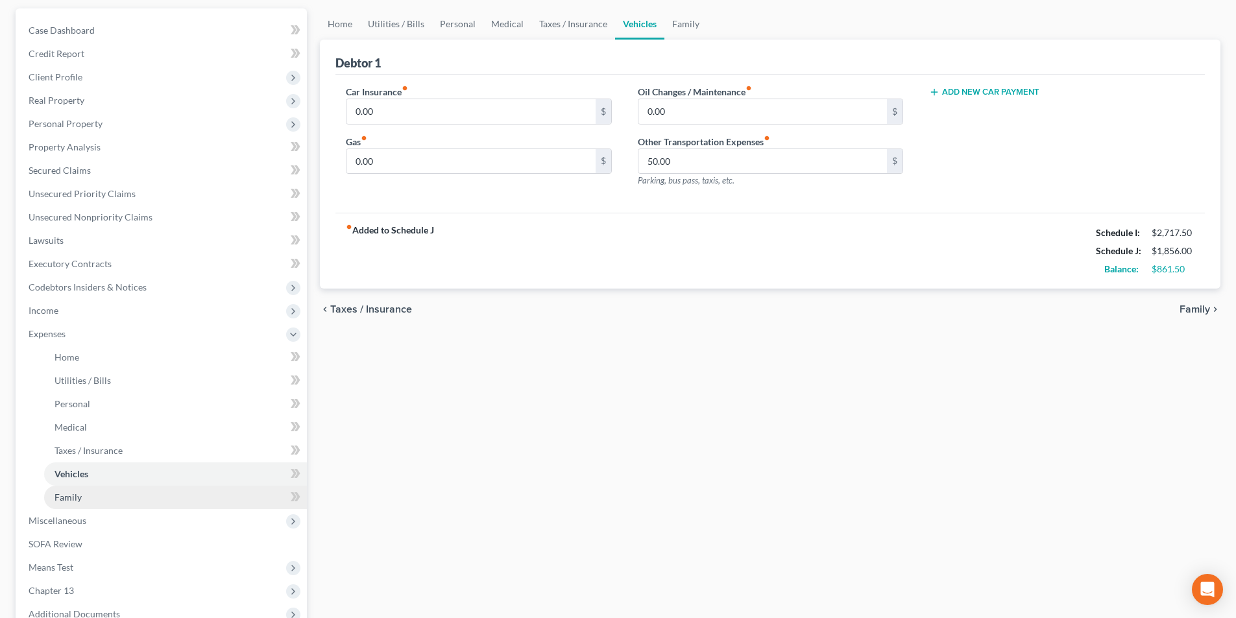
scroll to position [258, 0]
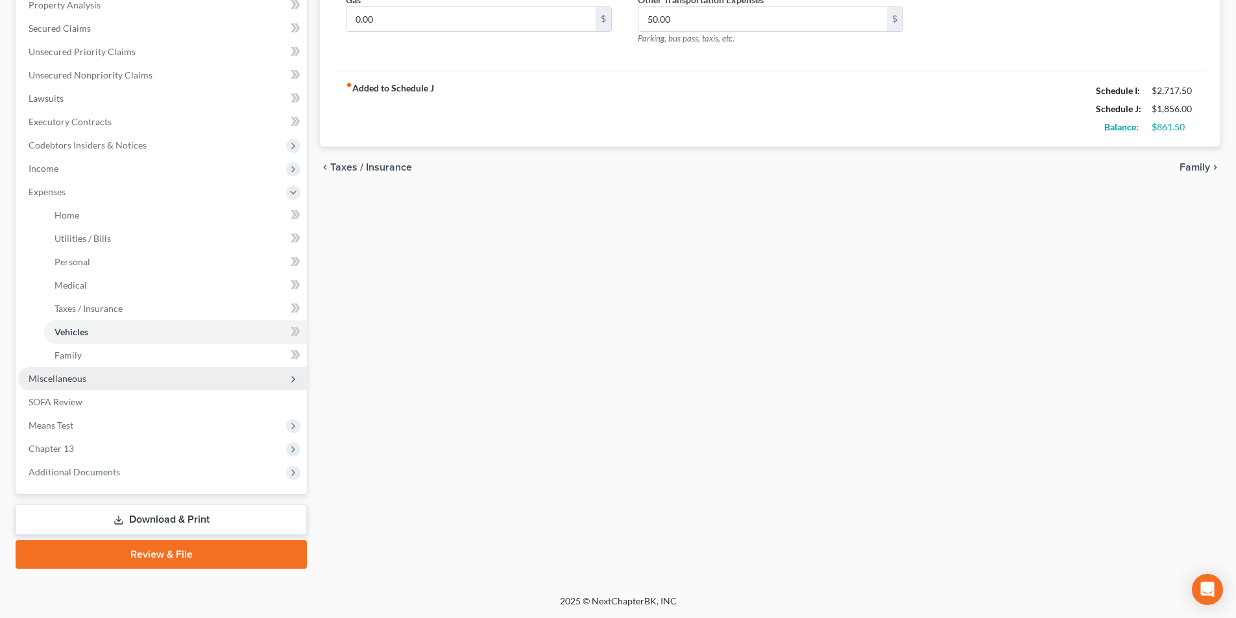
click at [57, 377] on span "Miscellaneous" at bounding box center [58, 378] width 58 height 11
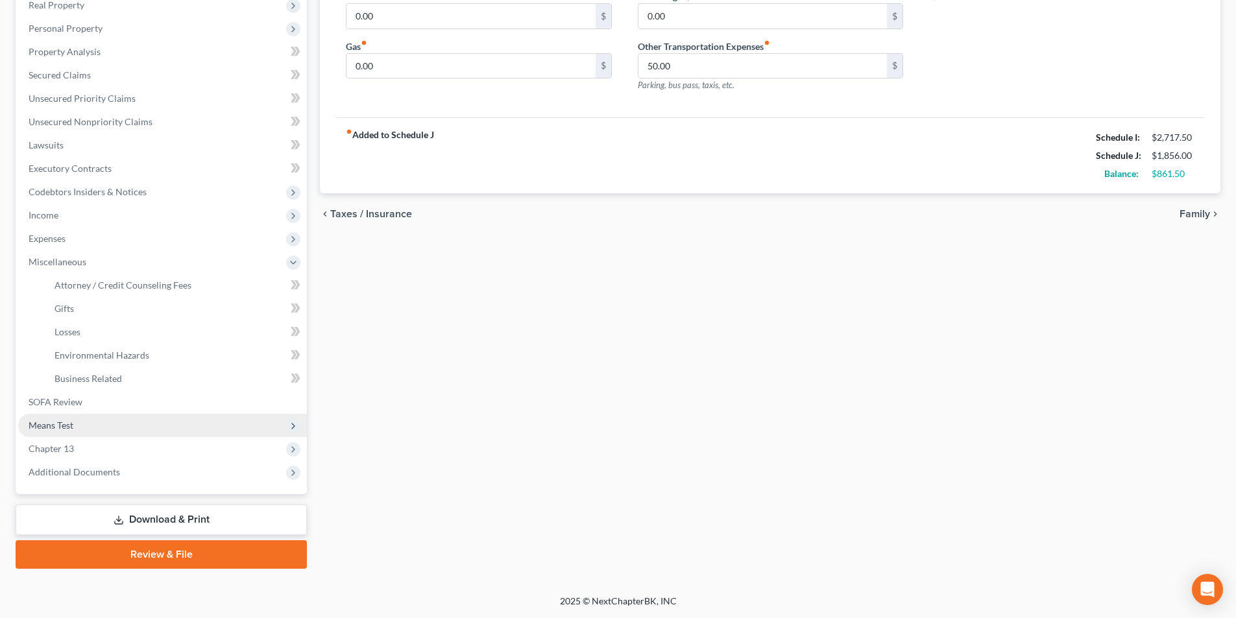
scroll to position [211, 0]
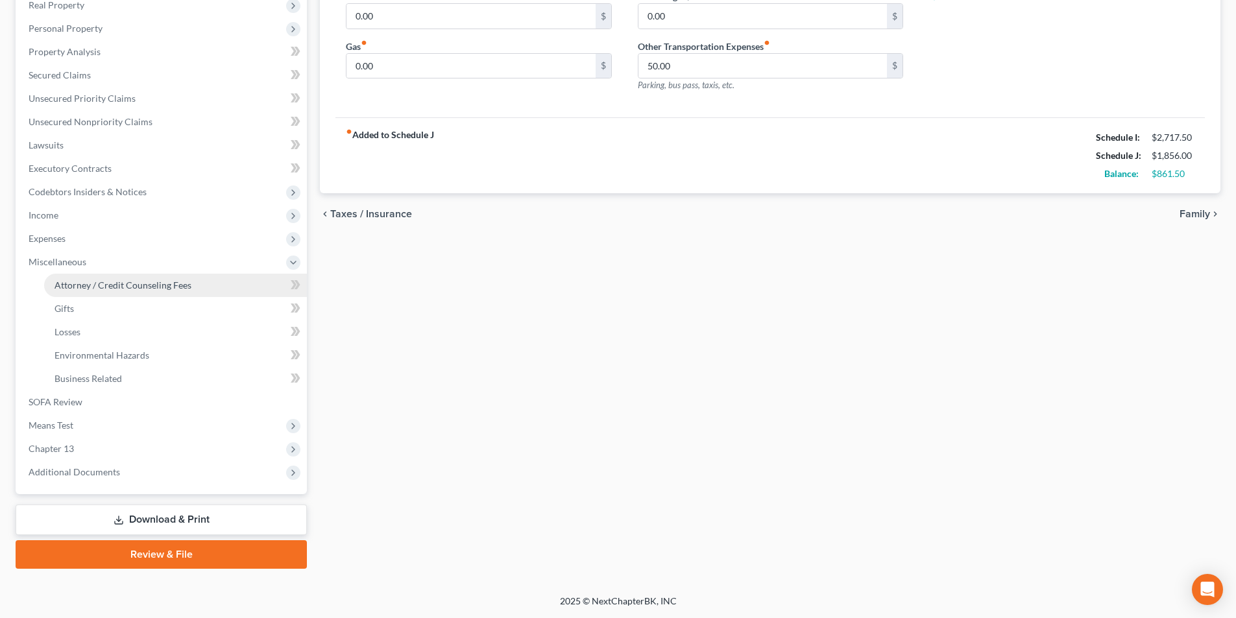
click at [134, 291] on link "Attorney / Credit Counseling Fees" at bounding box center [175, 285] width 263 height 23
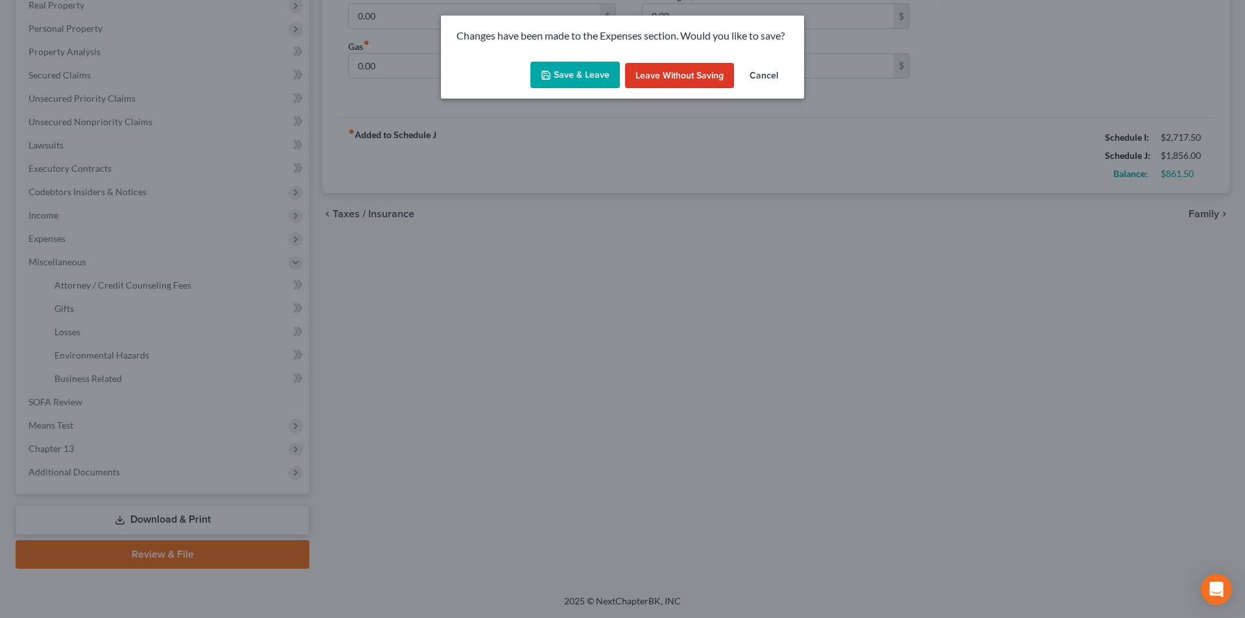
click at [569, 74] on button "Save & Leave" at bounding box center [576, 75] width 90 height 27
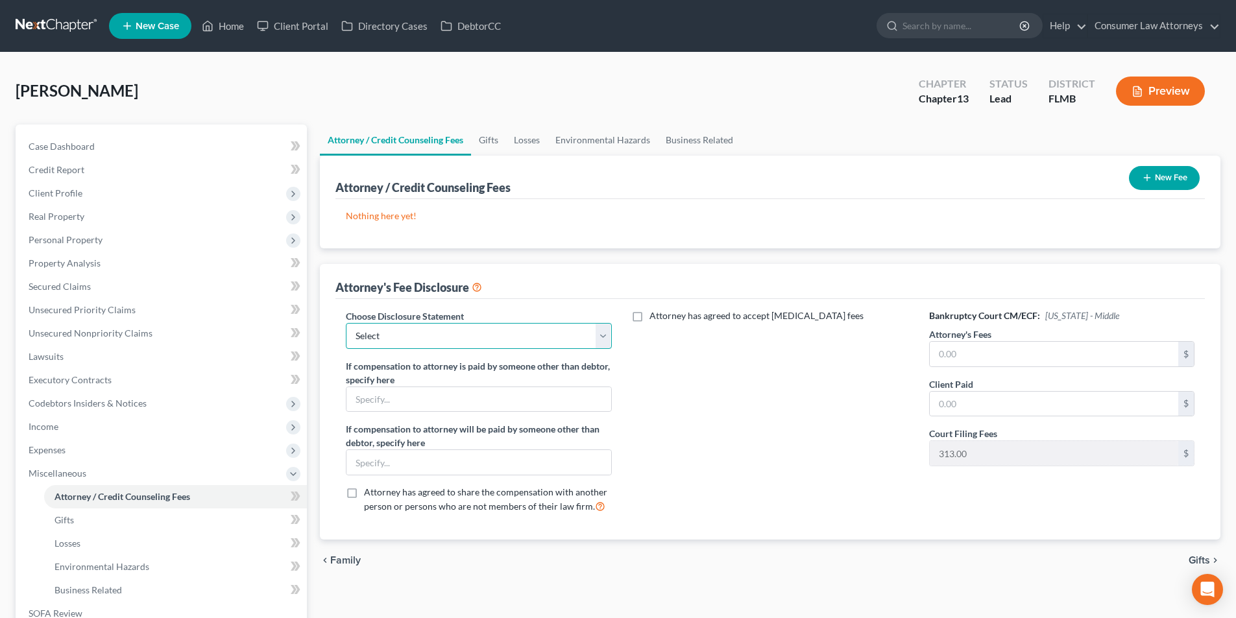
drag, startPoint x: 519, startPoint y: 336, endPoint x: 495, endPoint y: 339, distance: 24.1
click at [518, 336] on select "Select [GEOGRAPHIC_DATA] [GEOGRAPHIC_DATA] Northern Disclosure of Compensation …" at bounding box center [478, 336] width 265 height 26
select select "2"
click at [346, 323] on select "Select [GEOGRAPHIC_DATA] [GEOGRAPHIC_DATA] Northern Disclosure of Compensation …" at bounding box center [478, 336] width 265 height 26
click at [953, 348] on input "text" at bounding box center [1053, 354] width 248 height 25
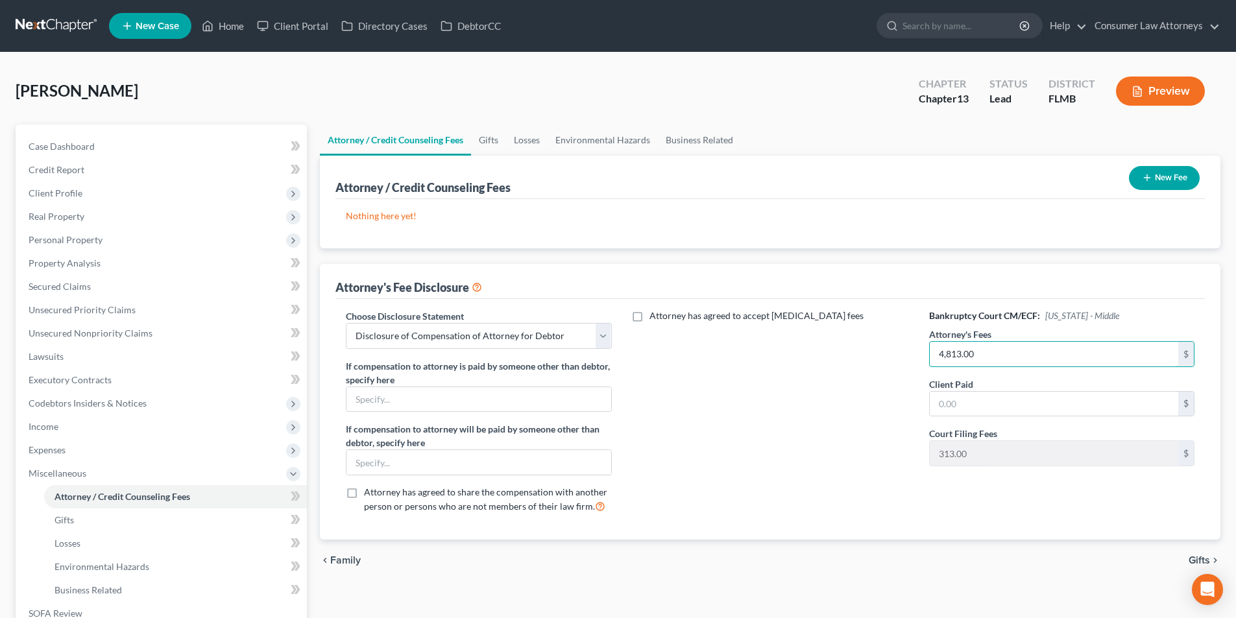
type input "4,813.00"
click at [946, 400] on input "text" at bounding box center [1053, 404] width 248 height 25
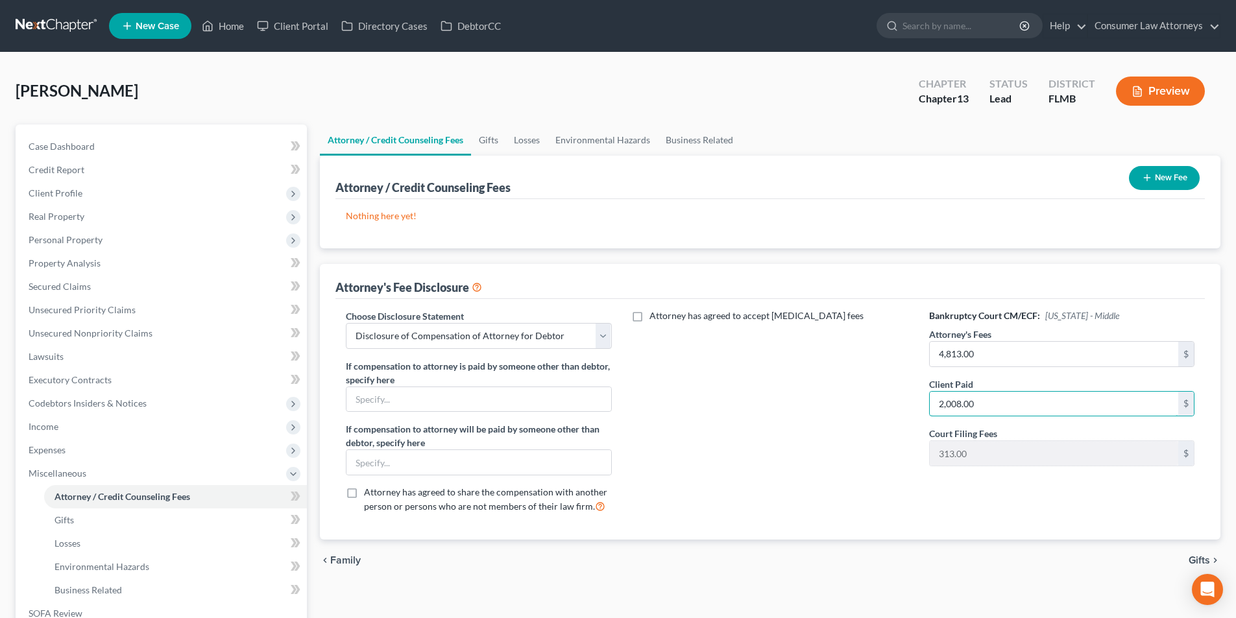
type input "2,008.00"
click at [1174, 173] on button "New Fee" at bounding box center [1163, 178] width 71 height 24
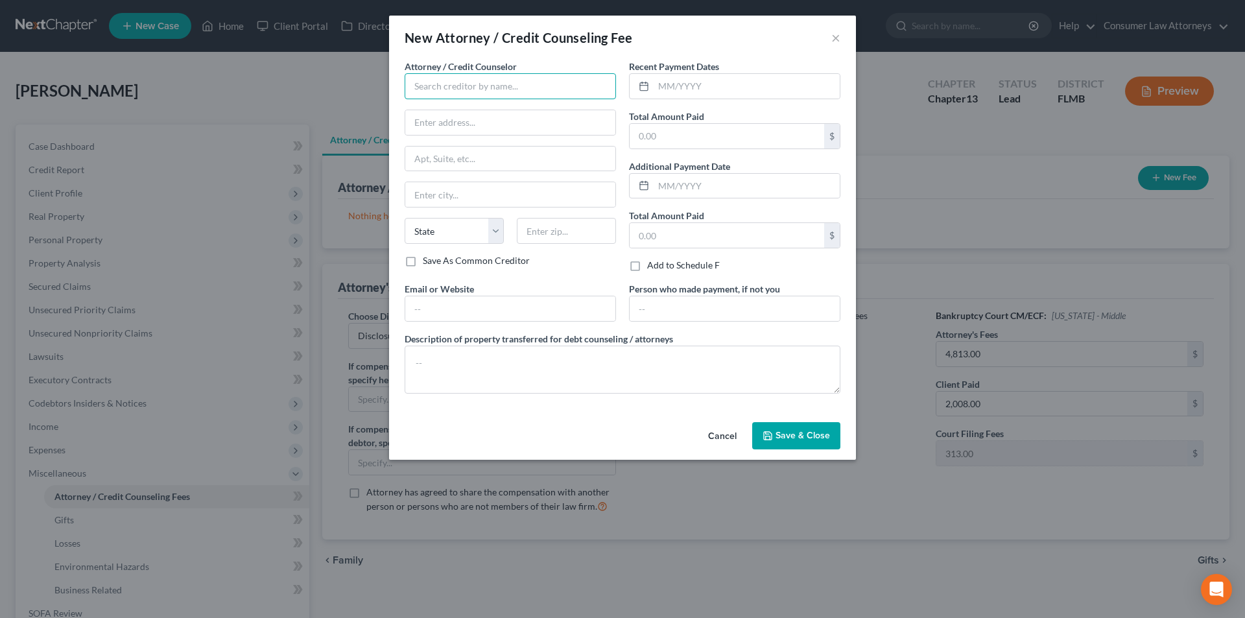
click at [538, 94] on input "text" at bounding box center [510, 86] width 211 height 26
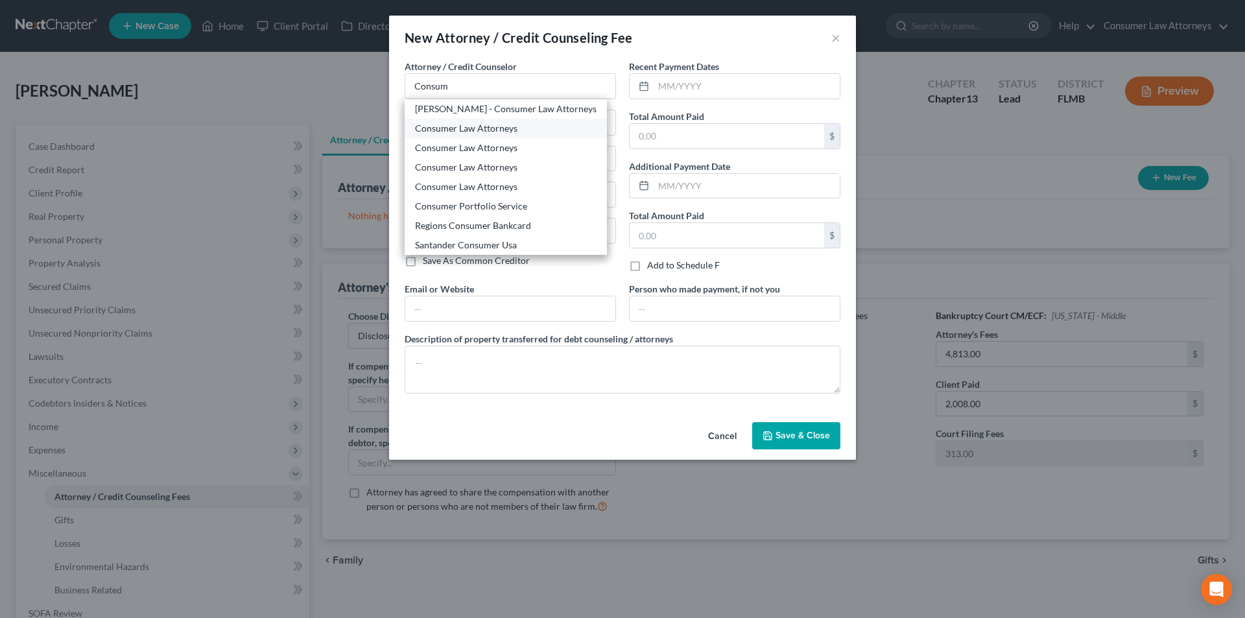
click at [490, 128] on div "Consumer Law Attorneys" at bounding box center [506, 128] width 182 height 13
type input "Consumer Law Attorneys"
type input "[STREET_ADDRESS][PERSON_NAME]"
type input "[PERSON_NAME]"
select select "15"
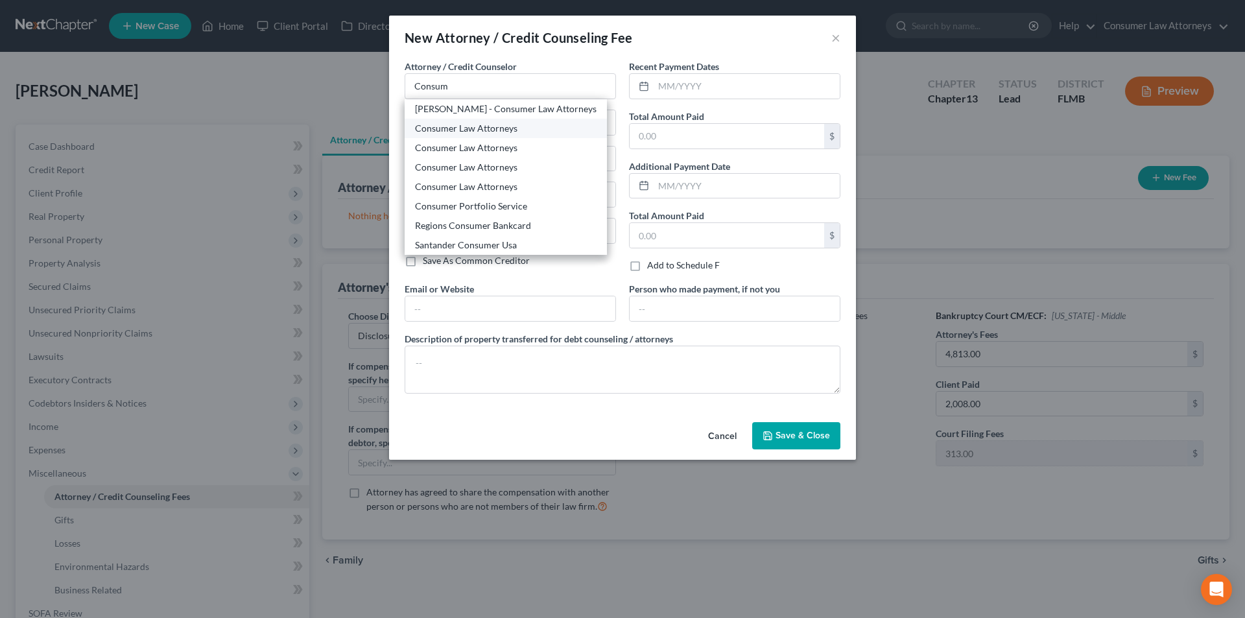
type input "46402"
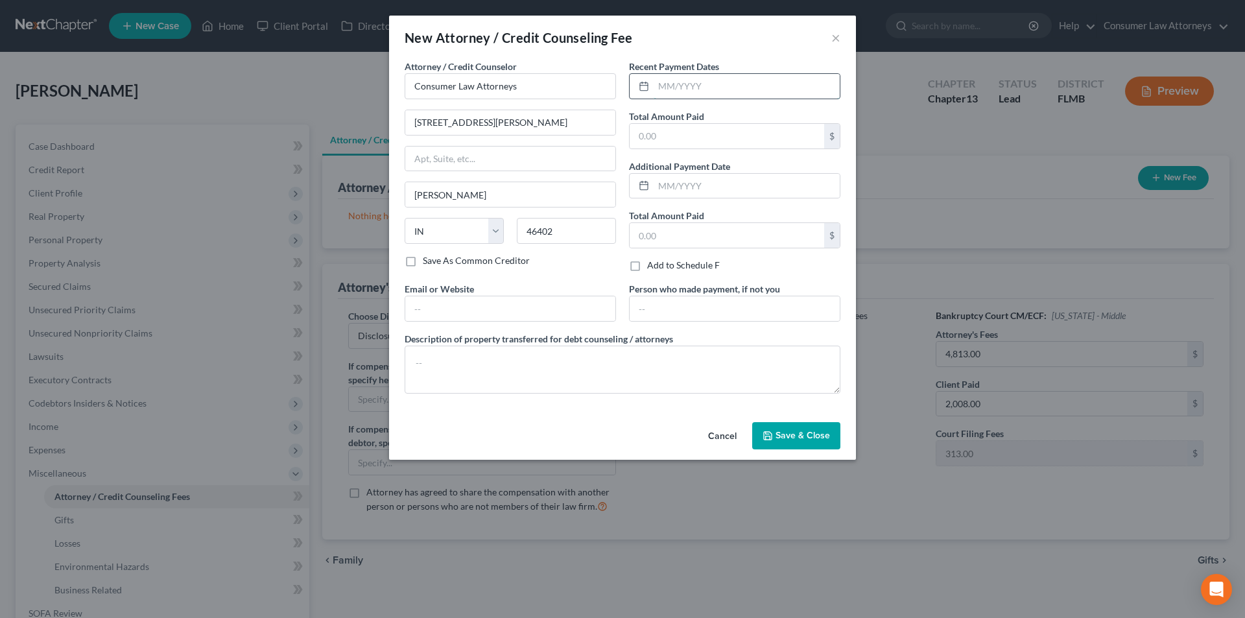
click at [694, 87] on input "text" at bounding box center [747, 86] width 186 height 25
type input "[DATE]"
type input "2,008.00"
click at [576, 366] on textarea at bounding box center [623, 370] width 436 height 48
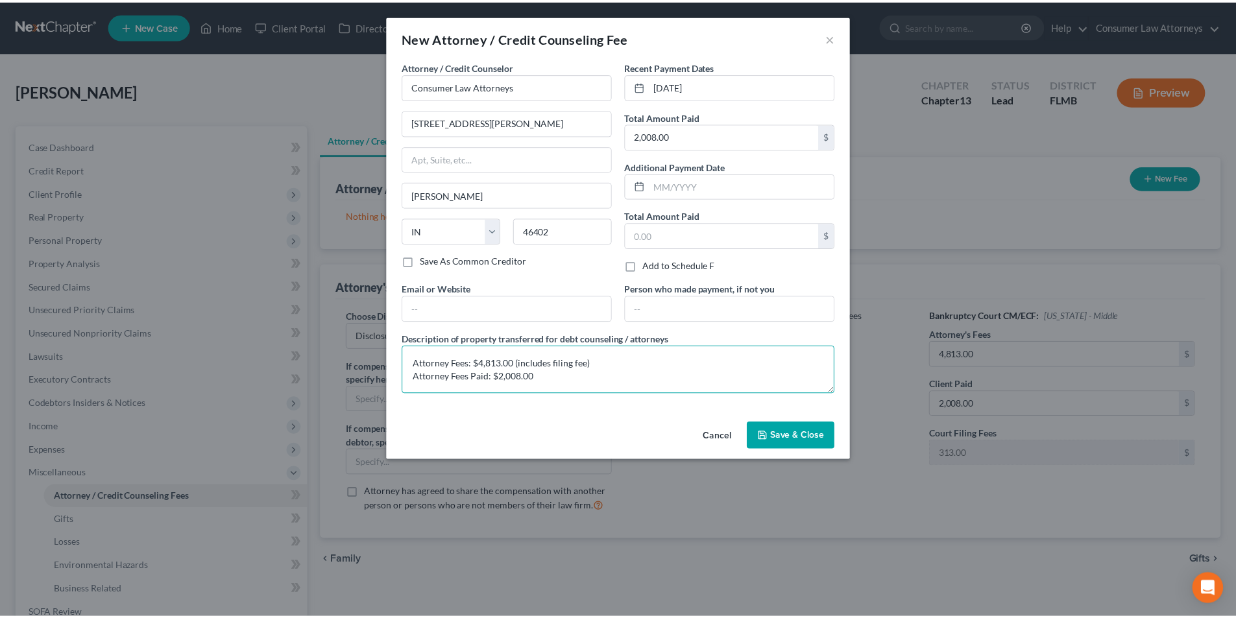
scroll to position [3, 0]
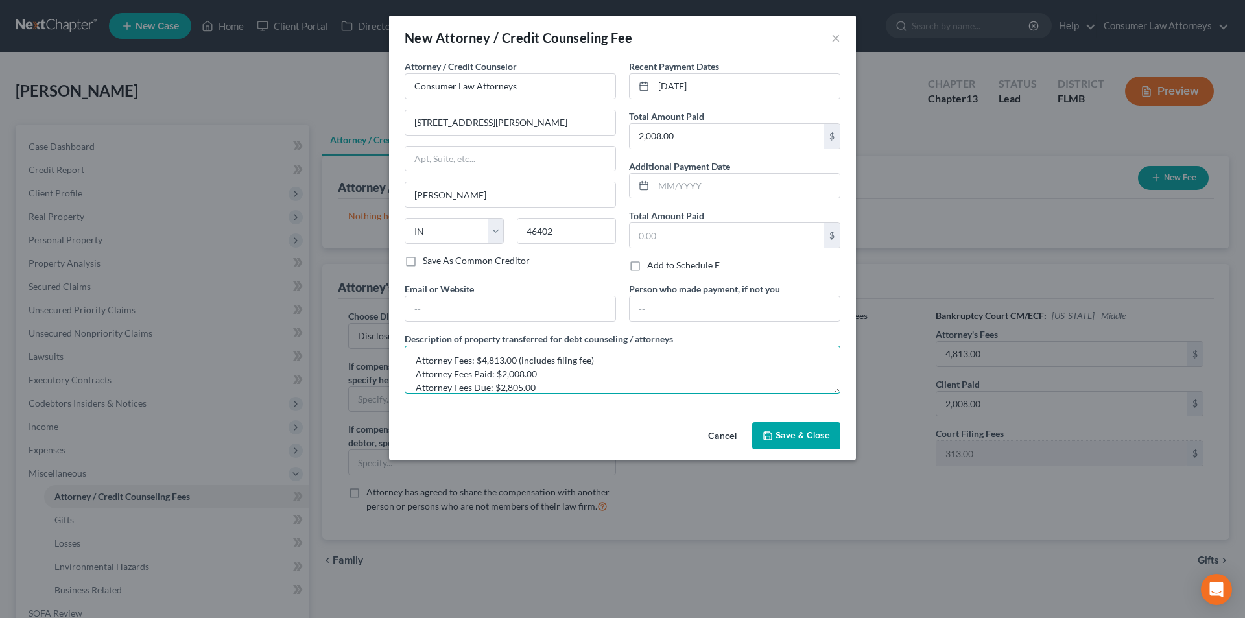
type textarea "Attorney Fees: $4,813.00 (includes filing fee) Attorney Fees Paid: $2,008.00 At…"
click at [783, 432] on span "Save & Close" at bounding box center [803, 435] width 54 height 11
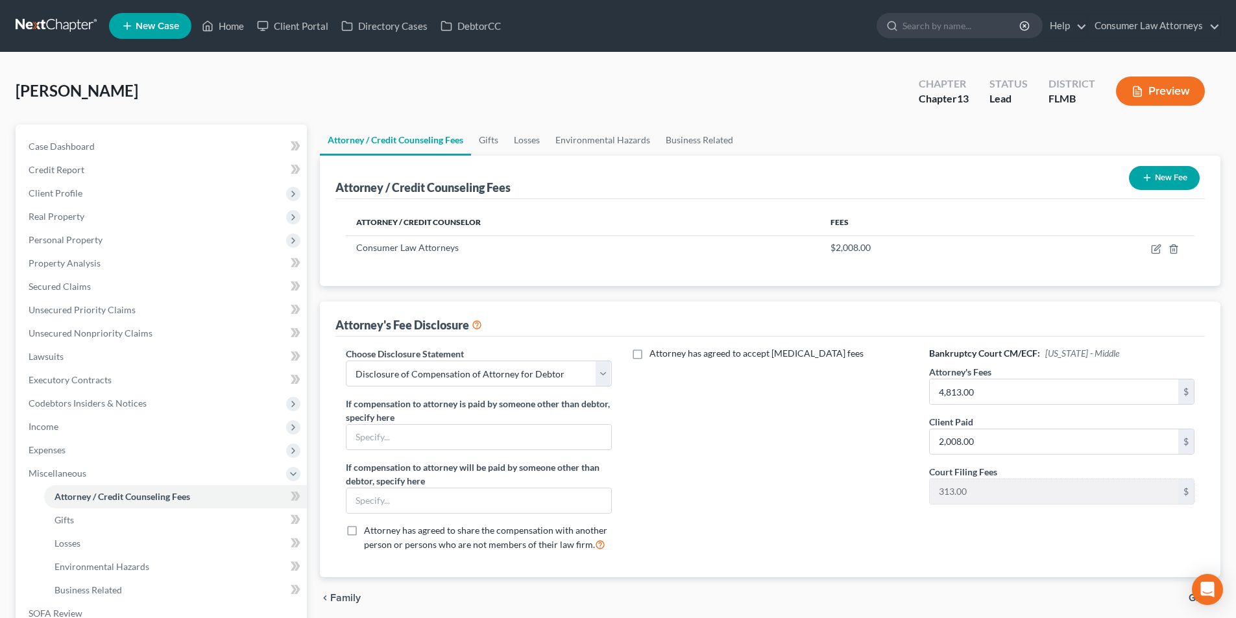
click at [1176, 175] on button "New Fee" at bounding box center [1163, 178] width 71 height 24
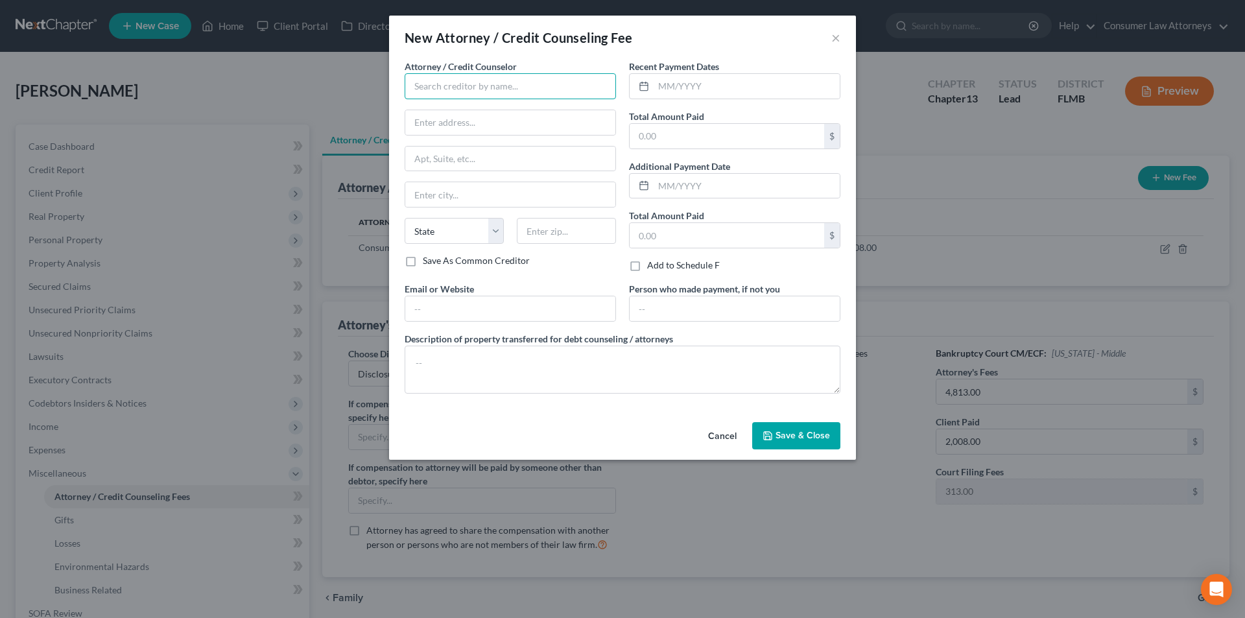
click at [507, 92] on input "text" at bounding box center [510, 86] width 211 height 26
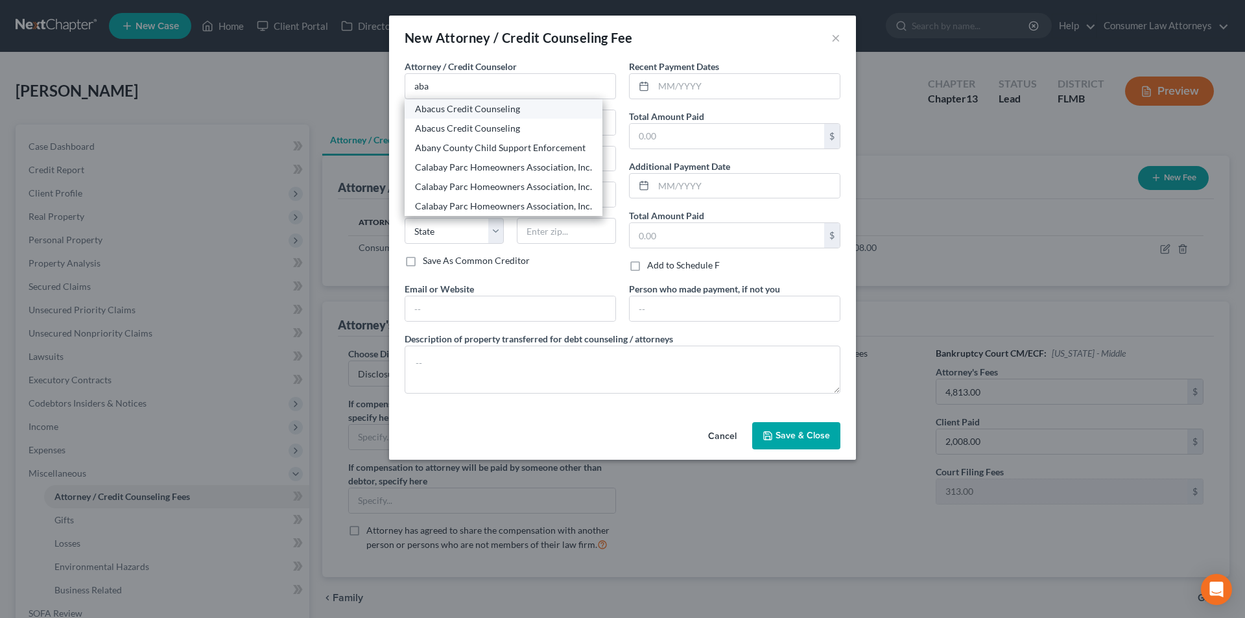
click at [474, 115] on div "Abacus Credit Counseling" at bounding box center [504, 108] width 198 height 19
type input "Abacus Credit Counseling"
type input "[STREET_ADDRESS]"
type input "Suite 205"
type input "Encino"
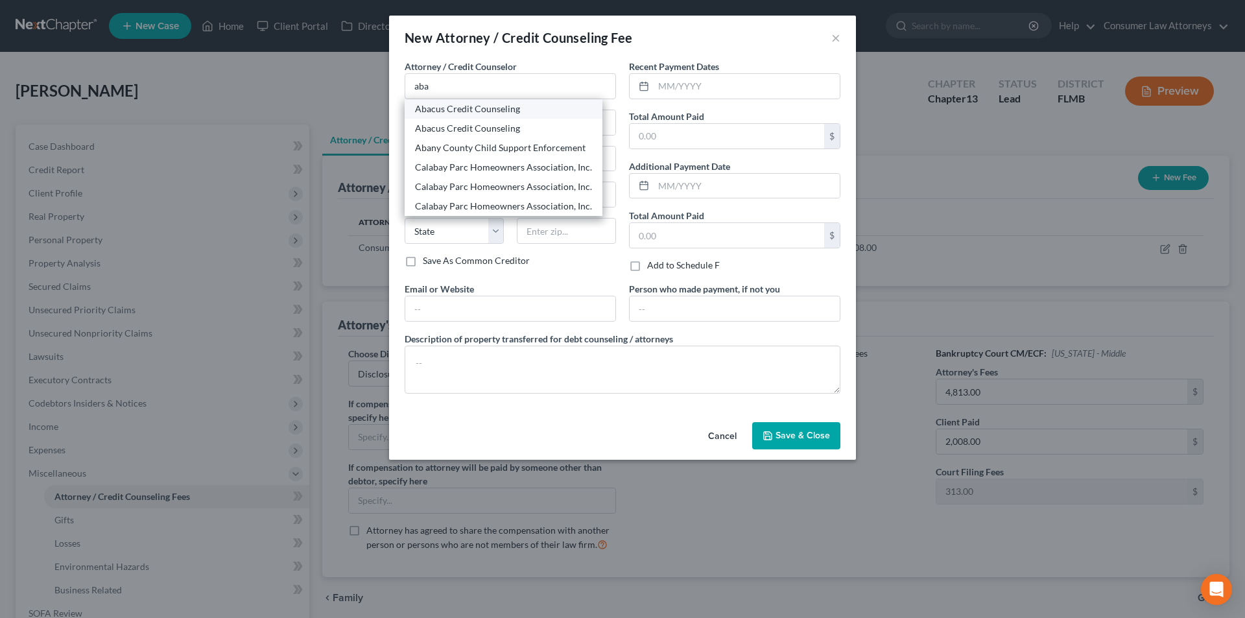
select select "4"
type input "91316"
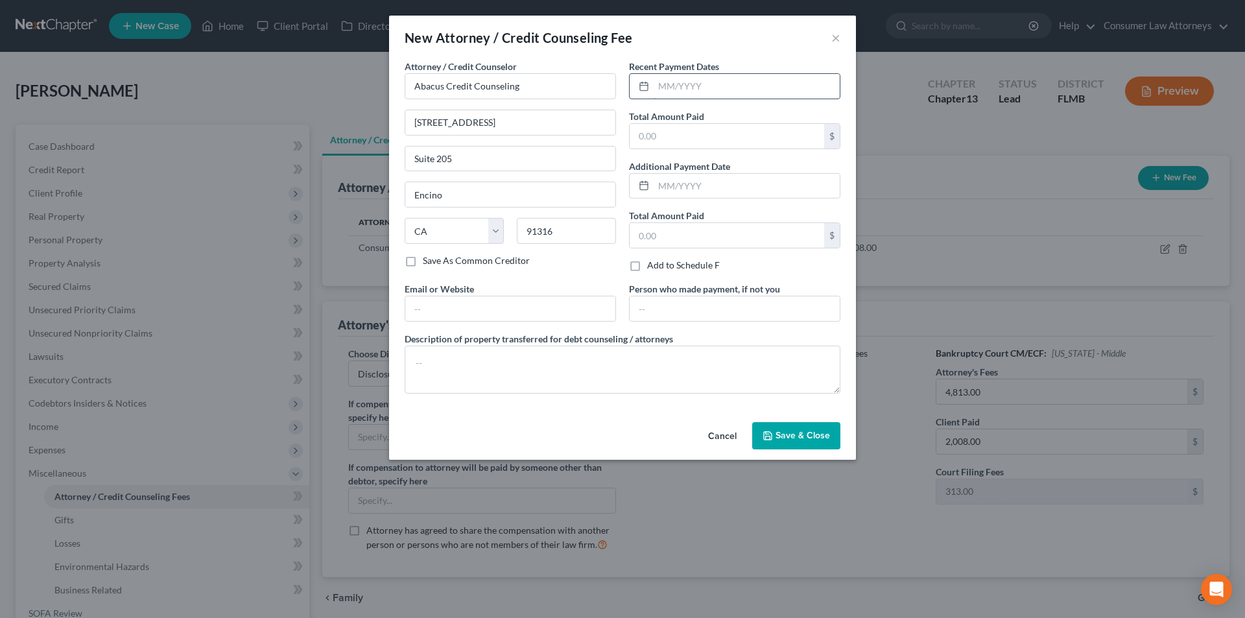
click at [692, 85] on input "text" at bounding box center [747, 86] width 186 height 25
type input "[DATE]"
type input "25.00"
click at [523, 361] on textarea at bounding box center [623, 370] width 436 height 48
type textarea "Credit Counseling: $25.00"
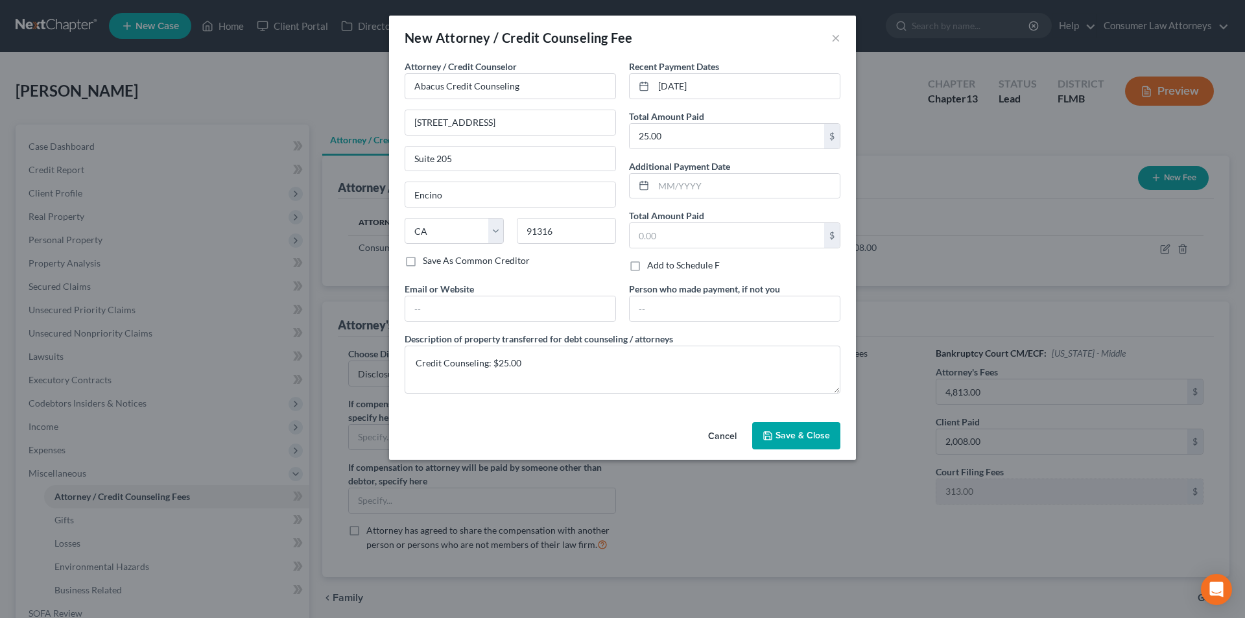
click at [789, 429] on button "Save & Close" at bounding box center [796, 435] width 88 height 27
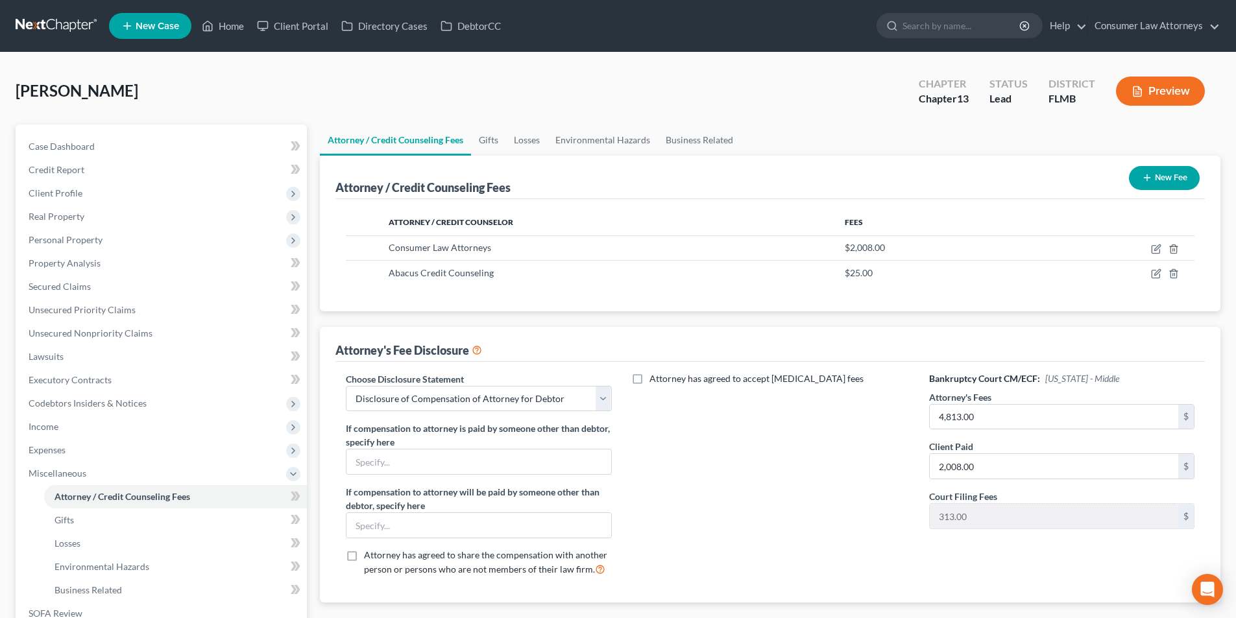
click at [776, 318] on div "Attorney / Credit Counseling Fees New Fee Attorney / Credit Counselor Fees Cons…" at bounding box center [770, 379] width 900 height 447
click at [1158, 246] on icon "button" at bounding box center [1157, 248] width 6 height 6
select select "15"
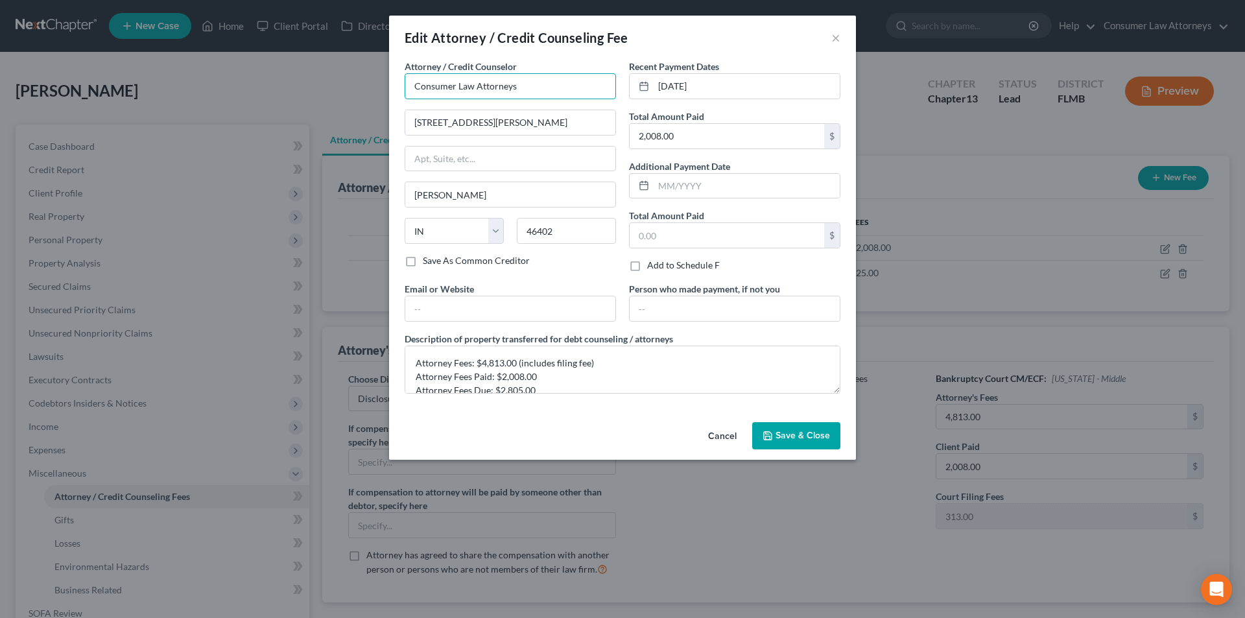
drag, startPoint x: 550, startPoint y: 87, endPoint x: 371, endPoint y: 87, distance: 179.0
click at [371, 87] on div "Edit Attorney / Credit Counseling Fee × Attorney / Credit Counselor * Consumer …" at bounding box center [622, 309] width 1245 height 618
type input "S"
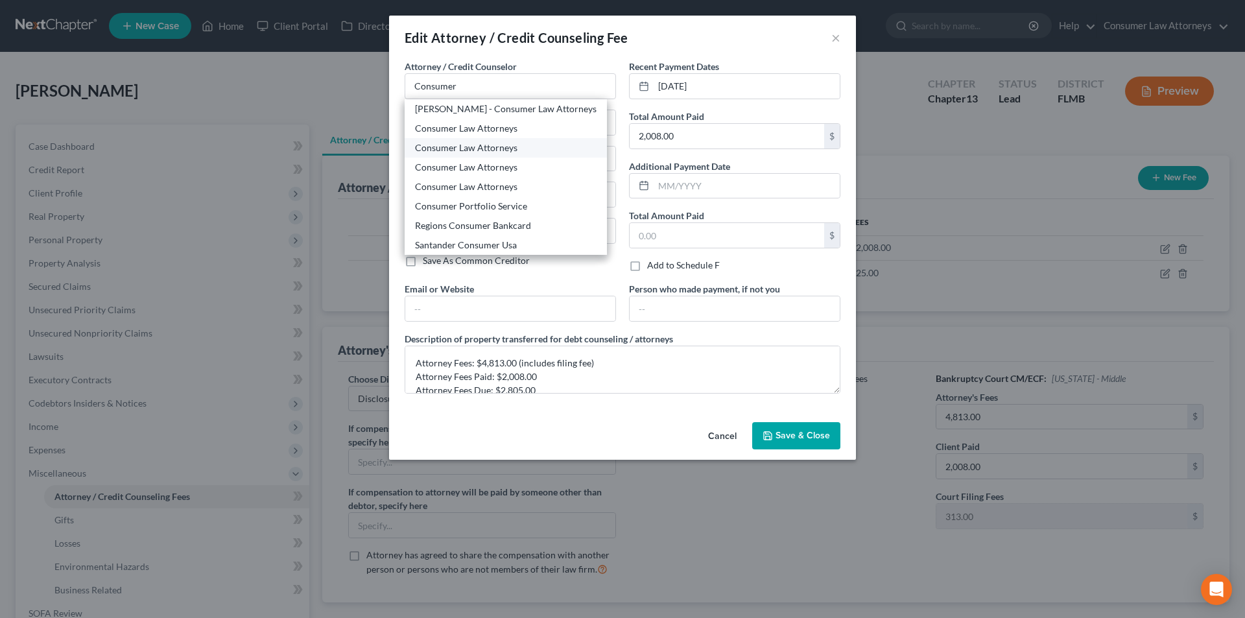
click at [464, 147] on div "Consumer Law Attorneys" at bounding box center [506, 147] width 182 height 13
type input "Consumer Law Attorneys"
type input "[STREET_ADDRESS]"
type input "Suite 270"
type input "Clearwater"
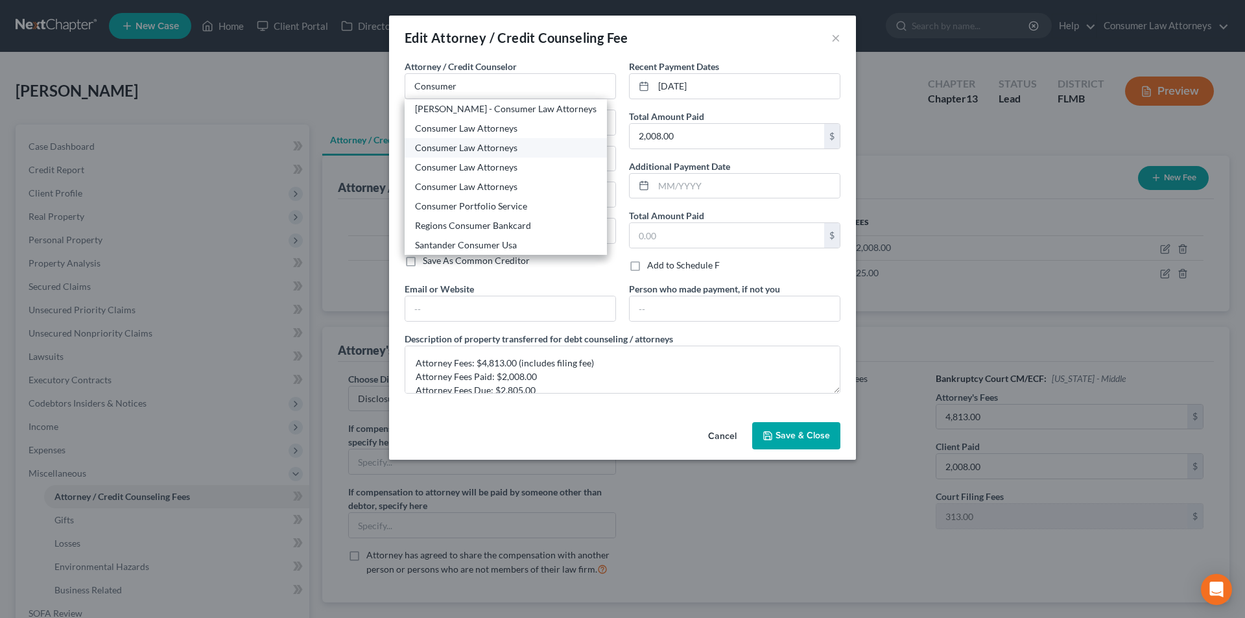
select select "9"
type input "33762"
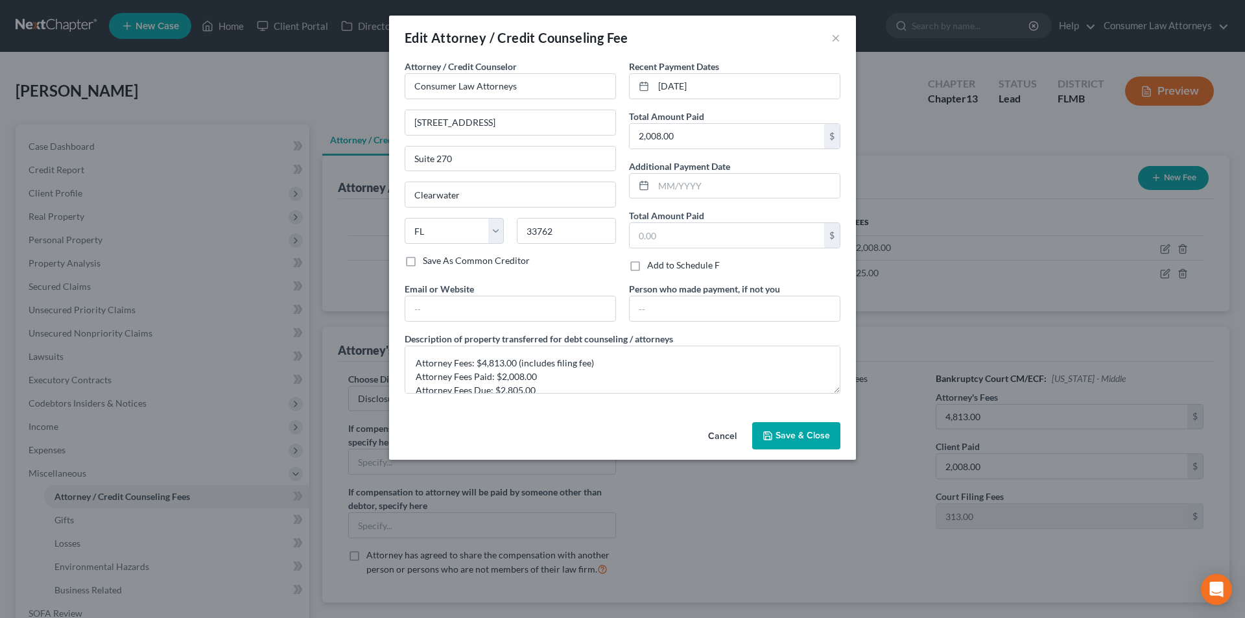
click at [794, 436] on span "Save & Close" at bounding box center [803, 435] width 54 height 11
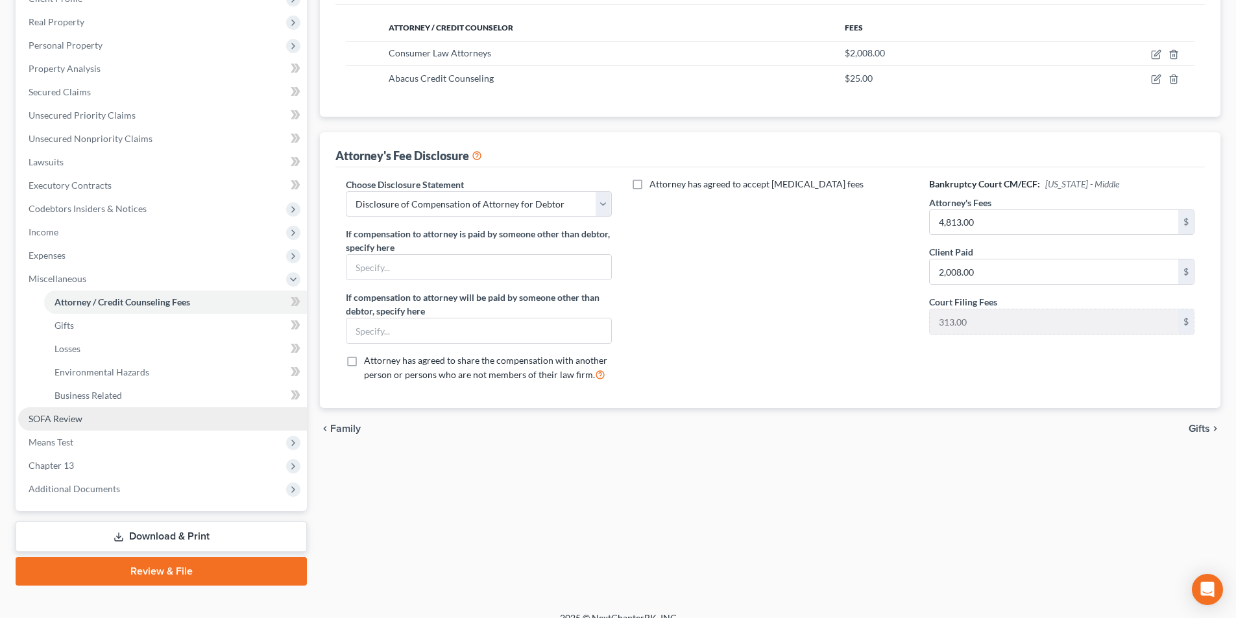
click at [63, 420] on span "SOFA Review" at bounding box center [56, 418] width 54 height 11
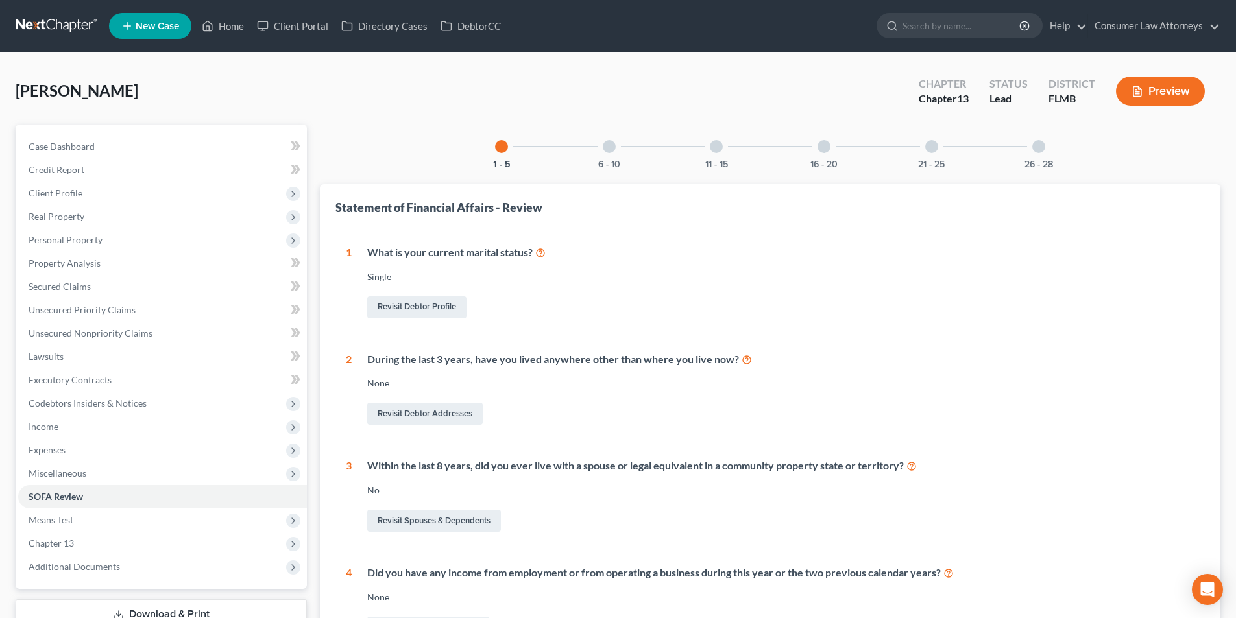
click at [610, 142] on div at bounding box center [609, 146] width 13 height 13
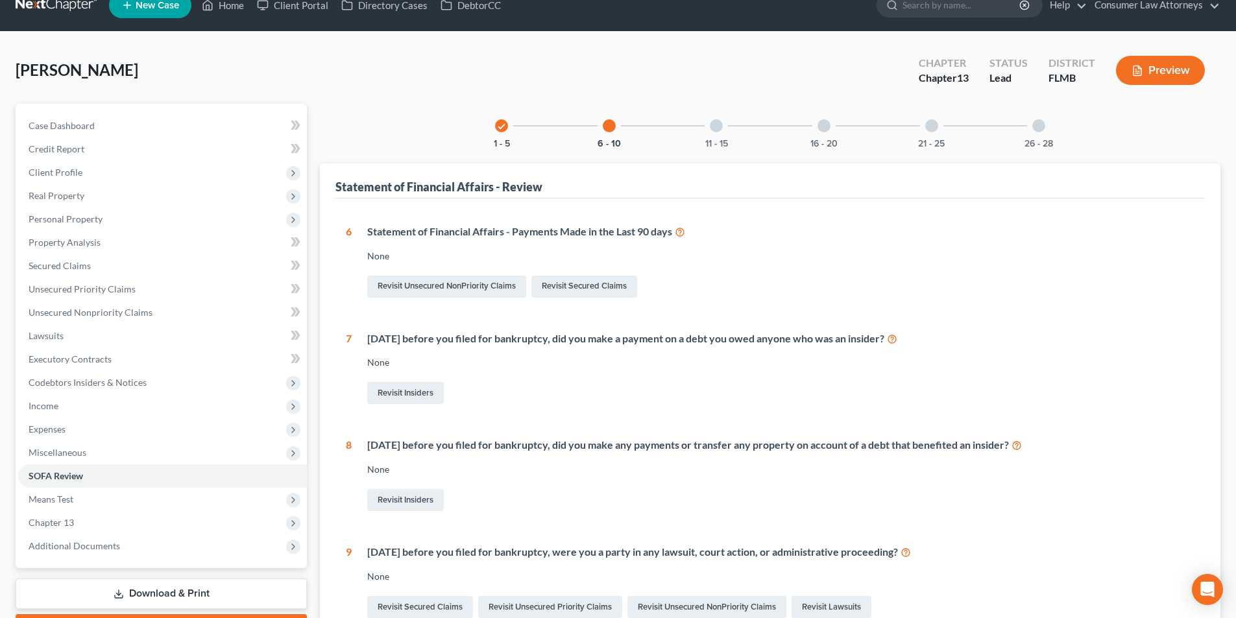
scroll to position [8, 0]
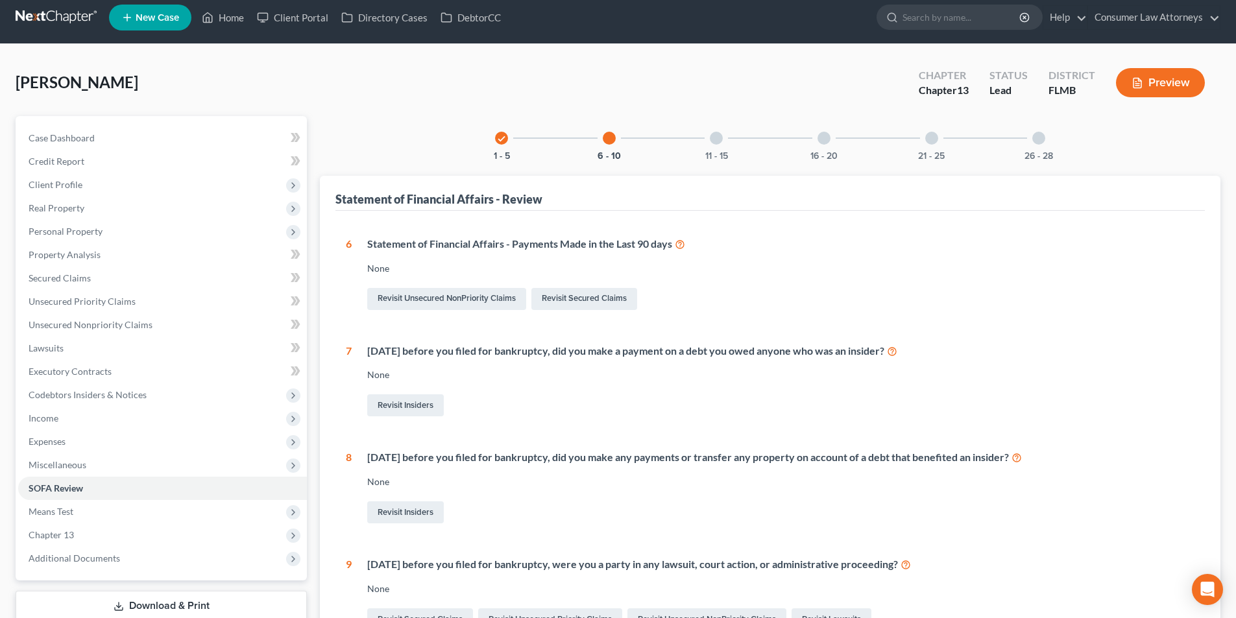
click at [717, 136] on div at bounding box center [716, 138] width 13 height 13
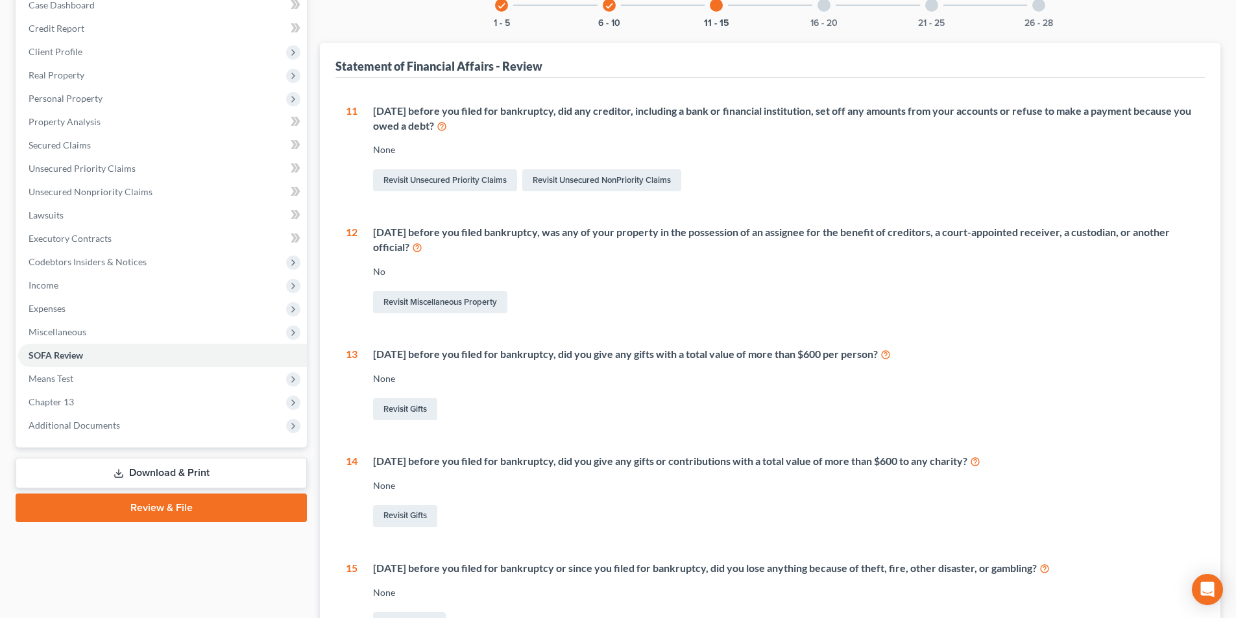
scroll to position [0, 0]
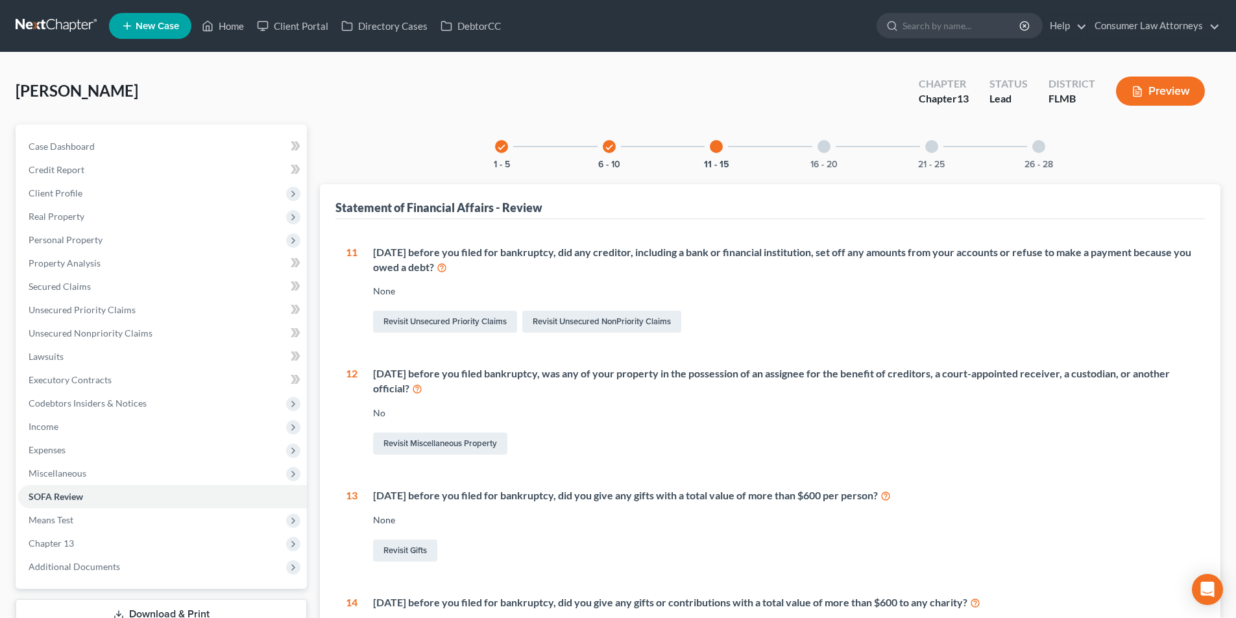
click at [822, 149] on div at bounding box center [823, 146] width 13 height 13
